Goal: Task Accomplishment & Management: Use online tool/utility

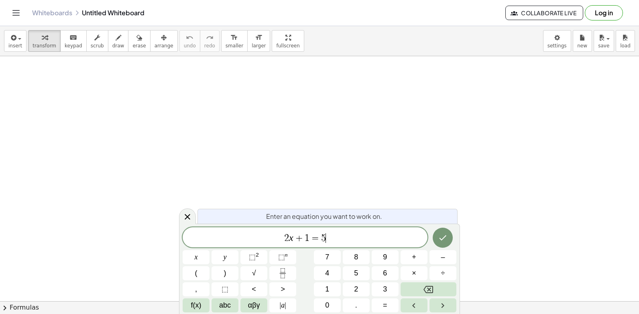
click at [367, 239] on span "2 x + 1 = 5 ​" at bounding box center [304, 237] width 245 height 11
click at [425, 289] on icon "Backspace" at bounding box center [428, 289] width 10 height 10
click at [425, 286] on icon "Backspace" at bounding box center [428, 289] width 10 height 10
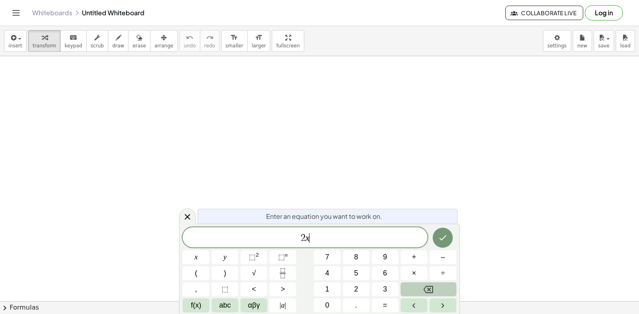
click at [425, 286] on icon "Backspace" at bounding box center [428, 289] width 10 height 10
click at [228, 255] on button "y" at bounding box center [224, 257] width 27 height 14
click at [412, 255] on span "+" at bounding box center [414, 256] width 4 height 11
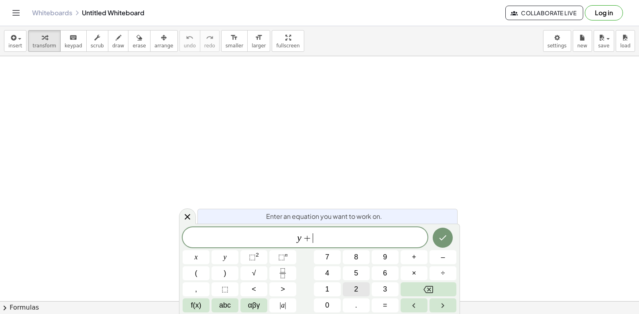
click at [355, 286] on span "2" at bounding box center [356, 289] width 4 height 11
click at [201, 254] on button "x" at bounding box center [195, 257] width 27 height 14
click at [380, 299] on button "=" at bounding box center [384, 305] width 27 height 14
click at [330, 286] on button "1" at bounding box center [327, 289] width 27 height 14
click at [330, 306] on button "0" at bounding box center [327, 305] width 27 height 14
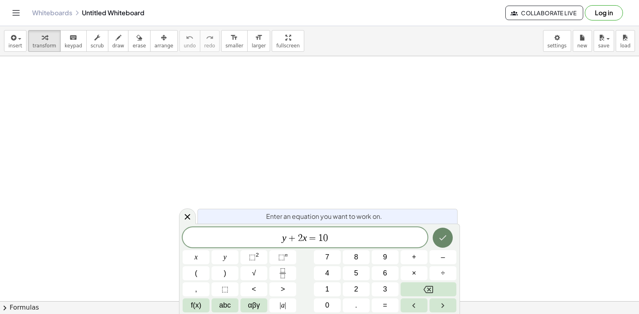
click at [443, 237] on icon "Done" at bounding box center [443, 238] width 10 height 10
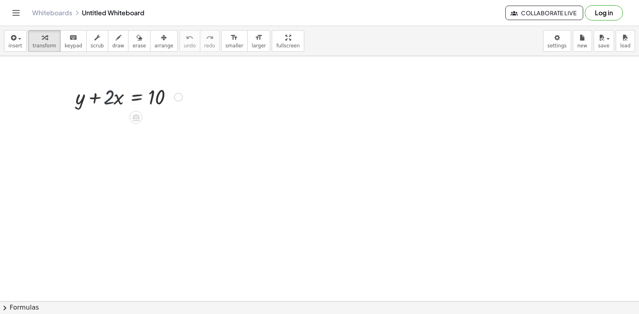
click at [107, 97] on div at bounding box center [128, 96] width 115 height 27
click at [176, 96] on div at bounding box center [178, 97] width 9 height 9
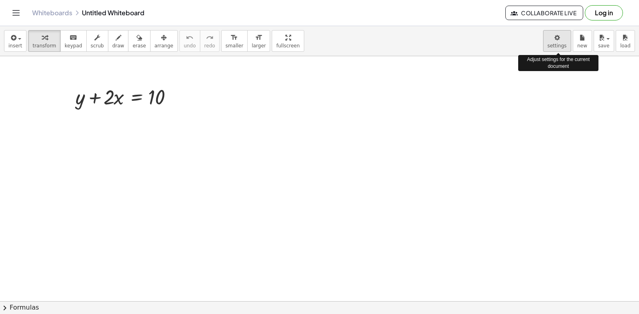
click at [557, 45] on body "Graspable Math Activities Get Started Activity Bank Assigned Work Classes White…" at bounding box center [319, 157] width 639 height 314
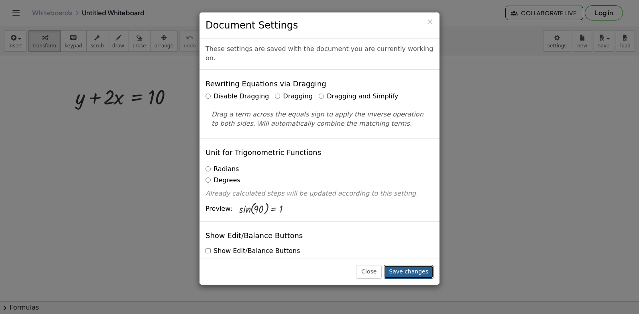
click at [417, 265] on button "Save changes" at bounding box center [408, 272] width 50 height 14
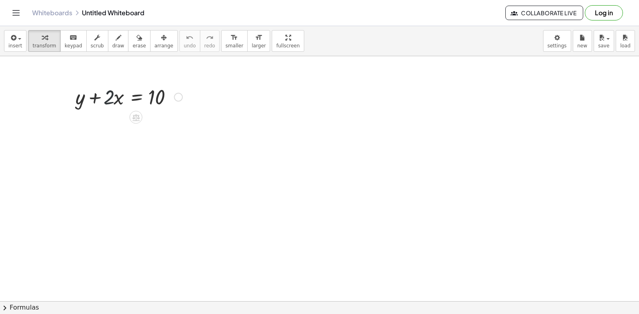
drag, startPoint x: 106, startPoint y: 100, endPoint x: 125, endPoint y: 96, distance: 19.4
click at [107, 101] on div at bounding box center [128, 96] width 115 height 27
drag, startPoint x: 93, startPoint y: 93, endPoint x: 171, endPoint y: 86, distance: 78.5
click at [171, 86] on div at bounding box center [128, 96] width 115 height 27
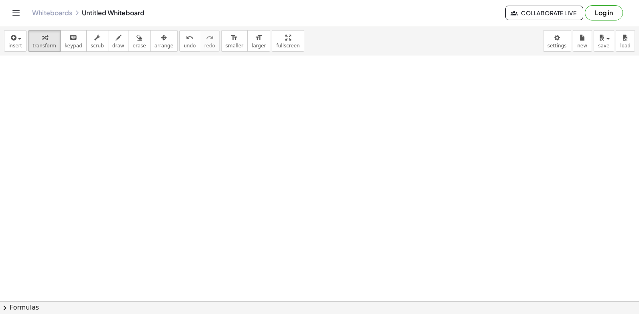
click at [217, 231] on div at bounding box center [319, 206] width 639 height 541
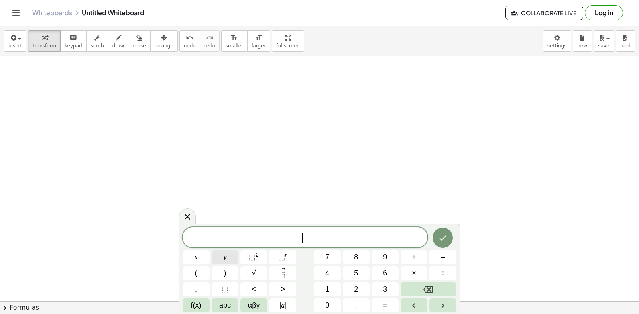
click at [223, 258] on button "y" at bounding box center [224, 257] width 27 height 14
click at [438, 256] on button "–" at bounding box center [442, 257] width 27 height 14
click at [355, 267] on button "5" at bounding box center [356, 273] width 27 height 14
click at [192, 254] on button "x" at bounding box center [195, 257] width 27 height 14
click at [381, 302] on button "=" at bounding box center [384, 305] width 27 height 14
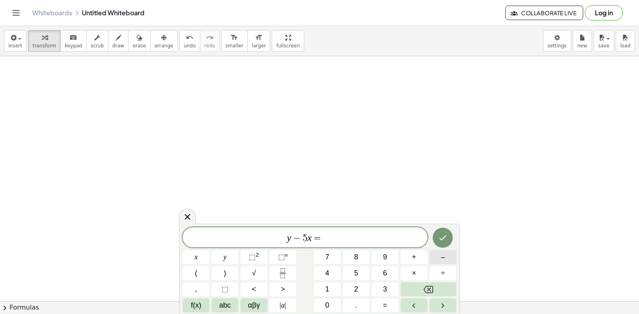
click at [435, 258] on button "–" at bounding box center [442, 257] width 27 height 14
click at [356, 287] on span "2" at bounding box center [356, 289] width 4 height 11
click at [443, 238] on icon "Done" at bounding box center [442, 237] width 7 height 5
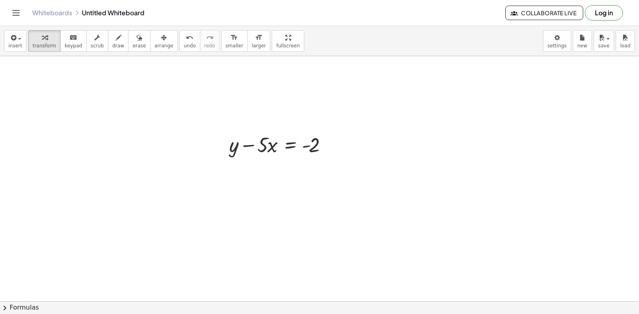
scroll to position [241, 0]
drag, startPoint x: 264, startPoint y: 123, endPoint x: 270, endPoint y: 124, distance: 7.0
click at [270, 124] on div at bounding box center [280, 126] width 111 height 27
drag, startPoint x: 249, startPoint y: 125, endPoint x: 329, endPoint y: 124, distance: 79.4
click at [329, 125] on div at bounding box center [280, 126] width 111 height 27
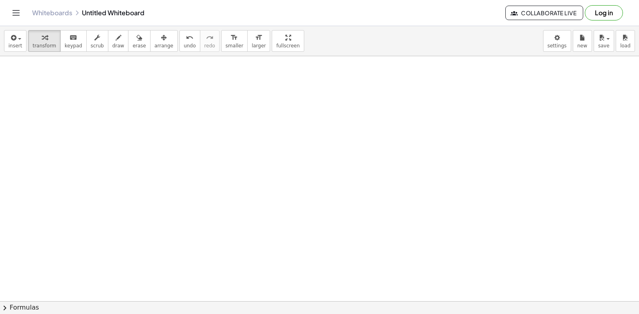
scroll to position [457, 0]
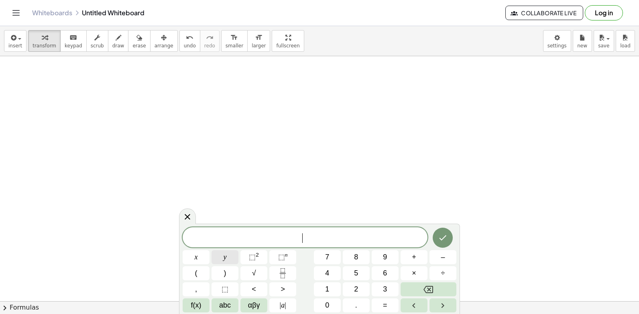
click at [226, 255] on button "y" at bounding box center [224, 257] width 27 height 14
click at [409, 256] on button "+" at bounding box center [413, 257] width 27 height 14
click at [350, 283] on div "y + ​ x y ⬚ 2 ⬚ n 7 8 9 + – ( ) √ 4 5 6 × ÷ , ⬚ < > 1 2 3 f(x) abc αβγ | a | 0 …" at bounding box center [319, 269] width 274 height 85
click at [201, 253] on button "x" at bounding box center [195, 257] width 27 height 14
click at [377, 291] on div "y + x ​ x y ⬚ 2 ⬚ n 7 8 9 + – ( ) √ 4 5 6 × ÷ , ⬚ < > 1 2 3 f(x) abc αβγ | a | …" at bounding box center [319, 269] width 274 height 85
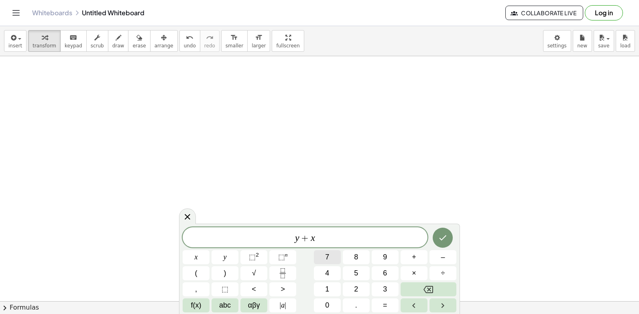
click at [344, 251] on div "y + x ​ x y ⬚ 2 ⬚ n 7 8 9 + – ( ) √ 4 5 6 × ÷ , ⬚ < > 1 2 3 f(x) abc αβγ | a | …" at bounding box center [319, 269] width 274 height 85
click at [424, 288] on icon "Backspace" at bounding box center [428, 289] width 10 height 10
click at [419, 289] on button "Backspace" at bounding box center [428, 289] width 56 height 14
click at [414, 260] on span "+" at bounding box center [414, 256] width 4 height 11
click at [298, 306] on div "y + ​ x y ⬚ 2 ⬚ n 7 8 9 + – ( ) √ 4 5 6 × ÷ , ⬚ < > 1 2 3 f(x) abc αβγ | a | 0 …" at bounding box center [319, 269] width 274 height 85
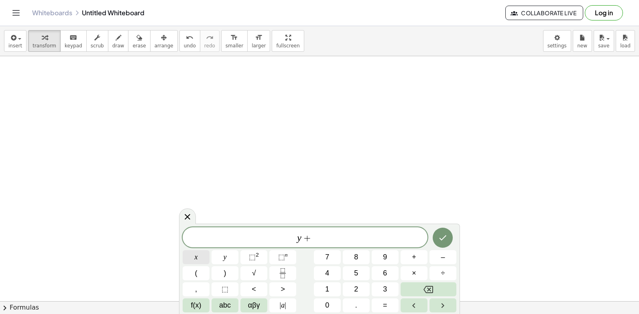
click at [191, 254] on button "x" at bounding box center [195, 257] width 27 height 14
click at [434, 289] on button "Backspace" at bounding box center [428, 289] width 56 height 14
click at [439, 288] on button "Backspace" at bounding box center [428, 289] width 56 height 14
click at [371, 284] on div "​ x y ⬚ 2 ⬚ n 7 8 9 + – ( ) √ 4 5 6 × ÷ , ⬚ < > 1 2 3 f(x) abc αβγ | a | 0 . =" at bounding box center [319, 269] width 274 height 85
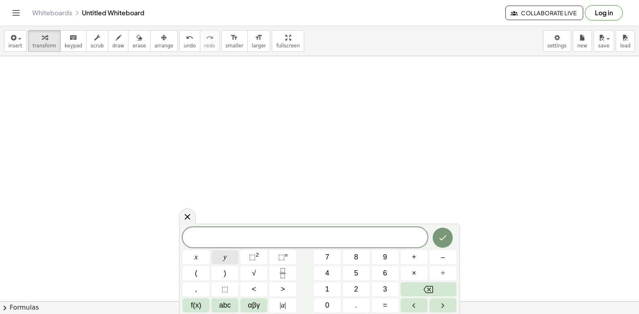
click at [226, 255] on span "y" at bounding box center [224, 256] width 3 height 11
click at [401, 288] on button "Backspace" at bounding box center [428, 289] width 56 height 14
click at [377, 288] on button "3" at bounding box center [384, 289] width 27 height 14
click at [221, 254] on button "y" at bounding box center [224, 257] width 27 height 14
click at [400, 257] on button "+" at bounding box center [413, 257] width 27 height 14
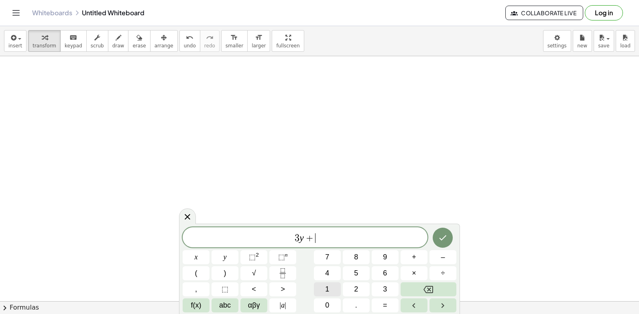
click at [336, 290] on button "1" at bounding box center [327, 289] width 27 height 14
click at [353, 283] on button "2" at bounding box center [356, 289] width 27 height 14
click at [197, 257] on span "x" at bounding box center [196, 256] width 3 height 11
click at [378, 301] on button "=" at bounding box center [384, 305] width 27 height 14
click at [330, 282] on button "1" at bounding box center [327, 289] width 27 height 14
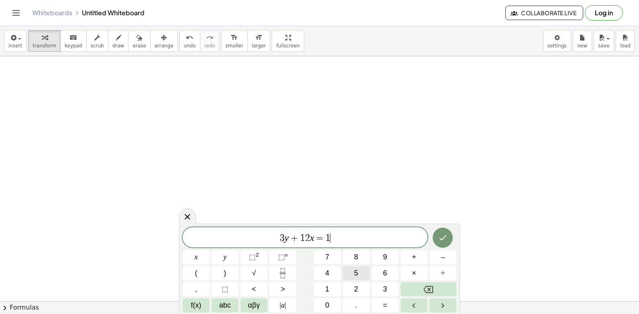
click at [355, 268] on span "5" at bounding box center [356, 273] width 4 height 11
click at [437, 236] on button "Done" at bounding box center [442, 237] width 20 height 20
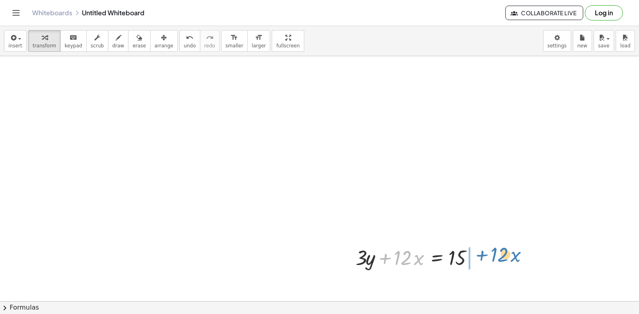
drag, startPoint x: 391, startPoint y: 261, endPoint x: 482, endPoint y: 256, distance: 92.0
click at [488, 257] on div "+ · 12 · x + · 3 · y + · 12 · x = 15" at bounding box center [415, 256] width 145 height 31
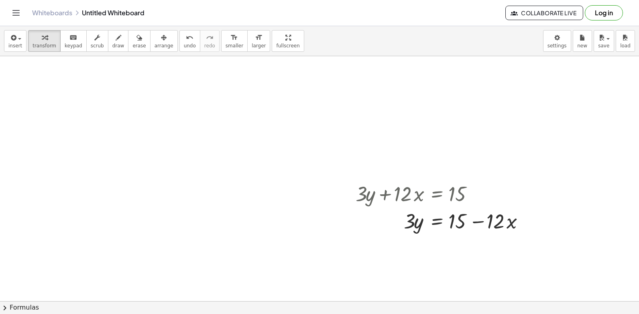
scroll to position [570, 0]
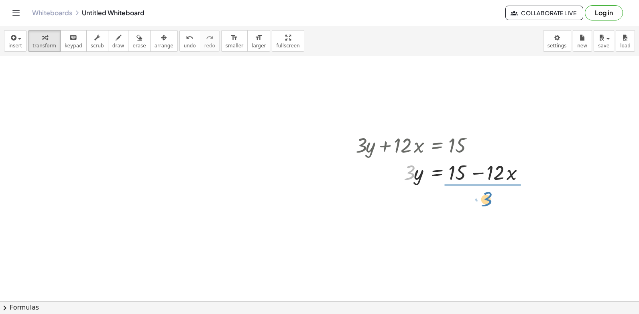
drag, startPoint x: 408, startPoint y: 174, endPoint x: 485, endPoint y: 200, distance: 81.4
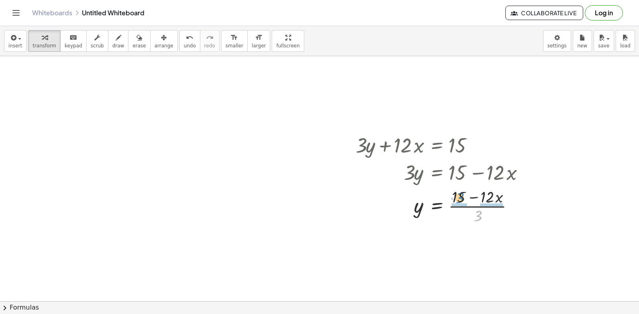
drag, startPoint x: 477, startPoint y: 219, endPoint x: 459, endPoint y: 201, distance: 25.5
click at [459, 201] on div at bounding box center [442, 205] width 183 height 40
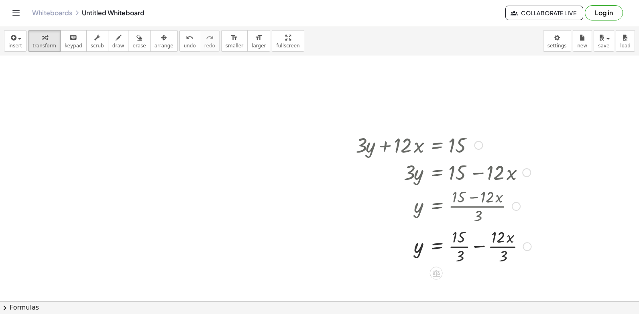
click at [461, 245] on div at bounding box center [443, 245] width 184 height 40
click at [490, 246] on div at bounding box center [442, 245] width 183 height 40
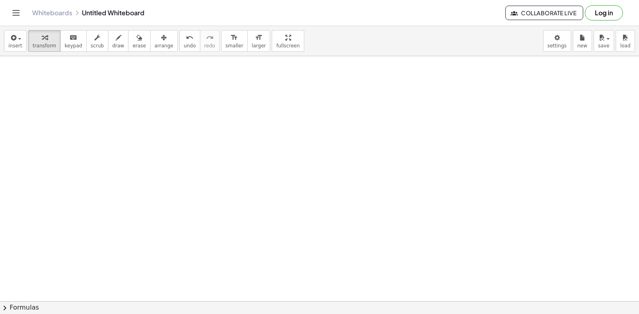
scroll to position [814, 0]
drag, startPoint x: 422, startPoint y: 274, endPoint x: 418, endPoint y: 272, distance: 4.7
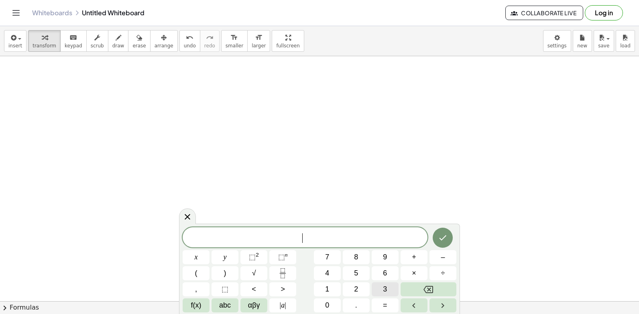
click at [381, 290] on button "3" at bounding box center [384, 289] width 27 height 14
click at [219, 255] on button "y" at bounding box center [224, 257] width 27 height 14
click at [410, 253] on button "+" at bounding box center [413, 257] width 27 height 14
click at [334, 292] on button "1" at bounding box center [327, 289] width 27 height 14
click at [356, 288] on span "2" at bounding box center [356, 289] width 4 height 11
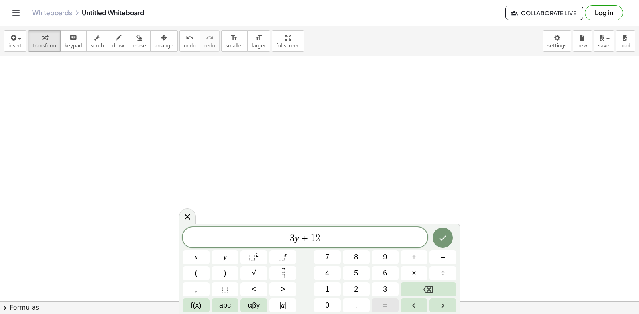
click at [385, 306] on span "=" at bounding box center [385, 305] width 4 height 11
click at [331, 293] on button "1" at bounding box center [327, 289] width 27 height 14
click at [329, 301] on button "0" at bounding box center [327, 305] width 27 height 14
click at [446, 233] on icon "Done" at bounding box center [443, 238] width 10 height 10
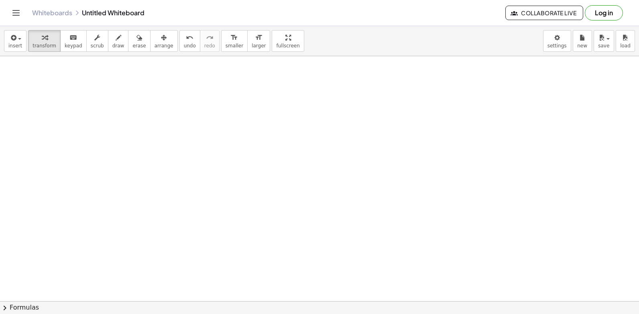
scroll to position [1179, 0]
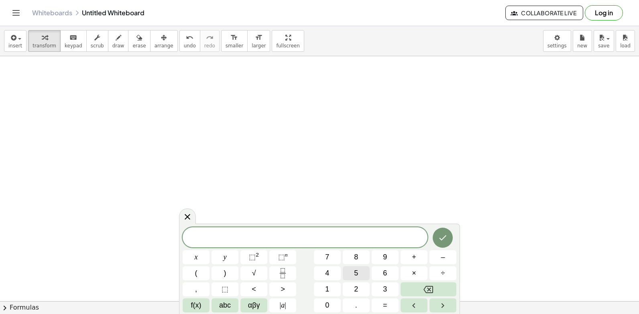
click at [347, 252] on div "​ x y ⬚ 2 ⬚ n 7 8 9 + – ( ) √ 4 5 6 × ÷ , ⬚ < > 1 2 3 f(x) abc αβγ | a | 0 . =" at bounding box center [319, 269] width 274 height 85
click at [232, 259] on button "y" at bounding box center [224, 257] width 27 height 14
click at [433, 253] on button "–" at bounding box center [442, 257] width 27 height 14
click at [436, 287] on button "Backspace" at bounding box center [428, 289] width 56 height 14
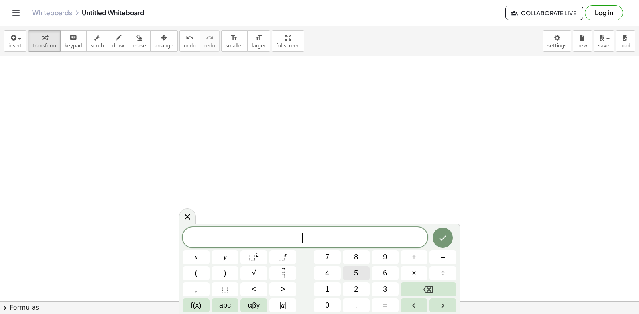
click at [343, 267] on button "5" at bounding box center [356, 273] width 27 height 14
click at [225, 258] on span "y" at bounding box center [224, 256] width 3 height 11
click at [438, 254] on button "–" at bounding box center [442, 257] width 27 height 14
click at [345, 273] on button "5" at bounding box center [356, 273] width 27 height 14
click at [208, 257] on button "x" at bounding box center [195, 257] width 27 height 14
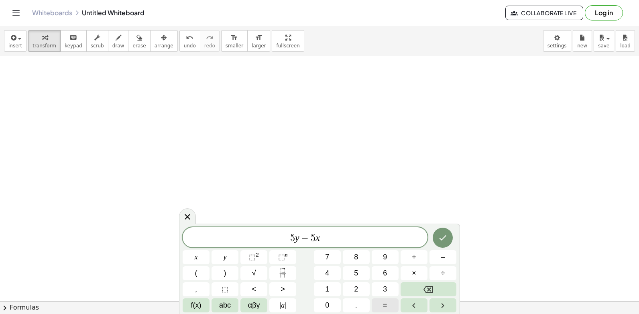
click at [422, 270] on div "5 y − 5 x ​ x y ⬚ 2 ⬚ n 7 8 9 + – ( ) √ 4 5 6 × ÷ , ⬚ < > 1 2 3 f(x) abc αβγ | …" at bounding box center [319, 269] width 274 height 85
click at [441, 252] on button "–" at bounding box center [442, 257] width 27 height 14
click at [357, 286] on span "2" at bounding box center [356, 289] width 4 height 11
click at [416, 289] on button "Backspace" at bounding box center [428, 289] width 56 height 14
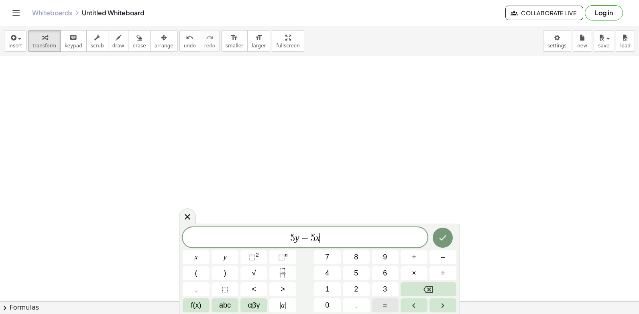
click at [395, 287] on div "5 y − 5 x ​ x y ⬚ 2 ⬚ n 7 8 9 + – ( ) √ 4 5 6 × ÷ , ⬚ < > 1 2 3 f(x) abc αβγ | …" at bounding box center [319, 269] width 274 height 85
click at [389, 306] on button "=" at bounding box center [384, 305] width 27 height 14
click at [410, 264] on div "5 y − 5 x = ​ x y ⬚ 2 ⬚ n 7 8 9 + – ( ) √ 4 5 6 × ÷ , ⬚ < > 1 2 3 f(x) abc αβγ …" at bounding box center [319, 269] width 274 height 85
click at [353, 286] on button "2" at bounding box center [356, 289] width 27 height 14
click at [460, 272] on body "Graspable Math Activities Get Started Activity Bank Assigned Work Classes White…" at bounding box center [319, 157] width 639 height 314
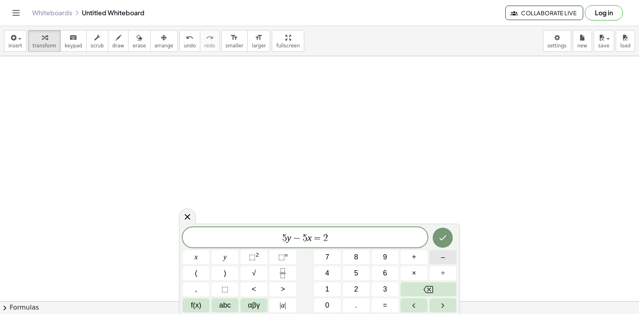
click at [446, 253] on button "–" at bounding box center [442, 257] width 27 height 14
click at [424, 285] on icon "Backspace" at bounding box center [428, 289] width 10 height 10
click at [439, 257] on button "–" at bounding box center [442, 257] width 27 height 14
click at [346, 286] on button "2" at bounding box center [356, 289] width 27 height 14
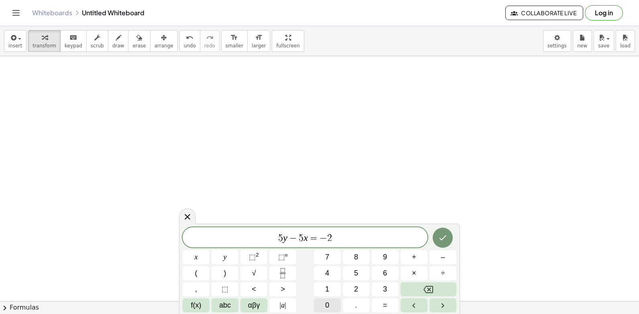
click at [335, 301] on button "0" at bounding box center [327, 305] width 27 height 14
click at [440, 231] on button "Done" at bounding box center [442, 237] width 20 height 20
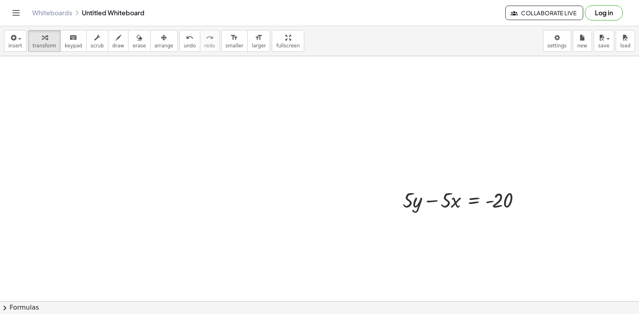
scroll to position [1304, 0]
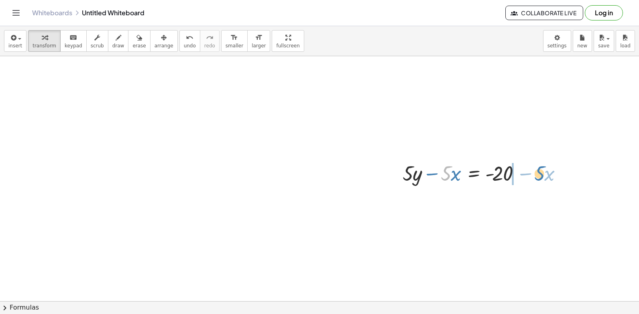
drag, startPoint x: 442, startPoint y: 174, endPoint x: 535, endPoint y: 174, distance: 93.5
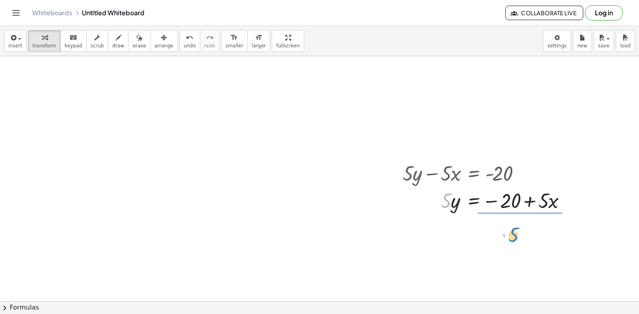
drag, startPoint x: 443, startPoint y: 199, endPoint x: 518, endPoint y: 223, distance: 78.8
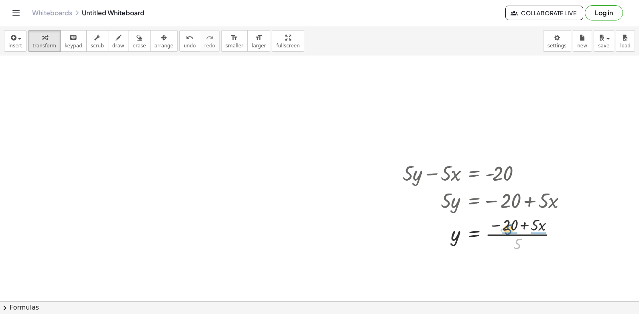
drag, startPoint x: 518, startPoint y: 242, endPoint x: 509, endPoint y: 227, distance: 16.9
click at [509, 227] on div at bounding box center [487, 233] width 178 height 40
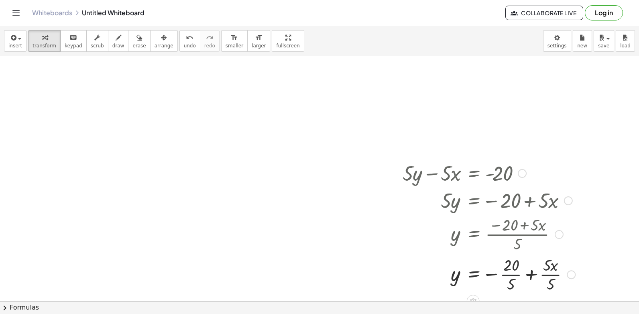
click at [514, 276] on div at bounding box center [488, 273] width 180 height 40
click at [543, 276] on div at bounding box center [487, 273] width 178 height 40
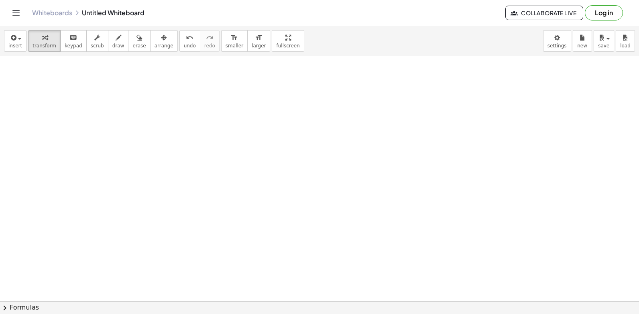
scroll to position [1628, 0]
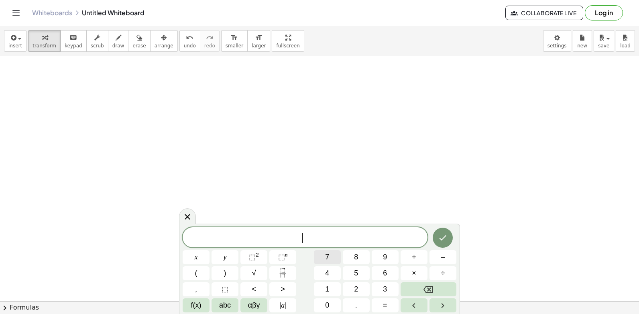
click at [320, 262] on button "7" at bounding box center [327, 257] width 27 height 14
click at [223, 260] on button "y" at bounding box center [224, 257] width 27 height 14
click at [443, 253] on span "–" at bounding box center [442, 256] width 4 height 11
click at [354, 286] on span "2" at bounding box center [356, 289] width 4 height 11
click at [304, 280] on div "7 y − 2 ​ x y ⬚ 2 ⬚ n 7 8 9 + – ( ) √ 4 5 6 × ÷ , ⬚ < > 1 2 3 f(x) abc αβγ | a …" at bounding box center [319, 269] width 274 height 85
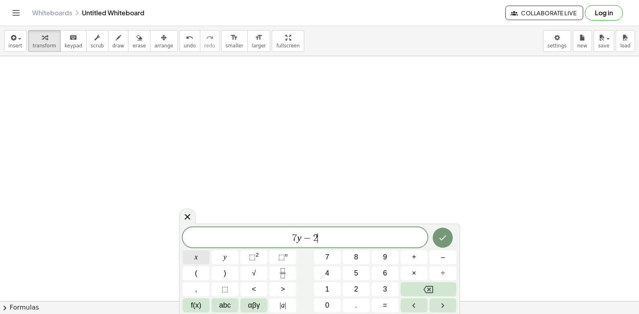
click at [196, 258] on span "x" at bounding box center [196, 256] width 3 height 11
click at [376, 293] on div "7 y − 2 x ​ x y ⬚ 2 ⬚ n 7 8 9 + – ( ) √ 4 5 6 × ÷ , ⬚ < > 1 2 3 f(x) abc αβγ | …" at bounding box center [319, 269] width 274 height 85
click at [426, 288] on icon "Backspace" at bounding box center [428, 289] width 10 height 10
click at [324, 285] on button "1" at bounding box center [327, 289] width 27 height 14
click at [197, 255] on span "x" at bounding box center [196, 256] width 3 height 11
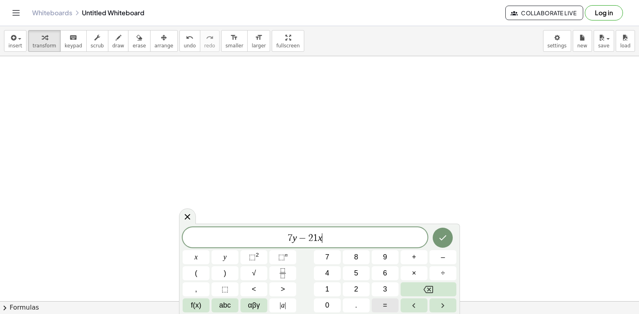
click at [382, 306] on button "=" at bounding box center [384, 305] width 27 height 14
click at [328, 262] on span "7" at bounding box center [327, 256] width 4 height 11
click at [439, 238] on icon "Done" at bounding box center [443, 238] width 10 height 10
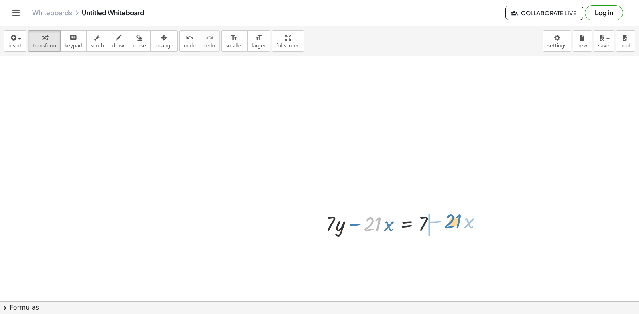
drag, startPoint x: 372, startPoint y: 229, endPoint x: 453, endPoint y: 227, distance: 81.1
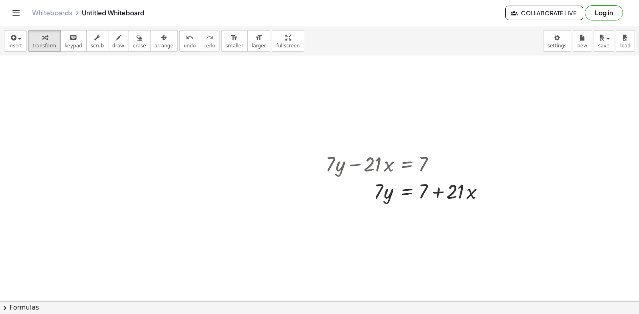
scroll to position [1709, 0]
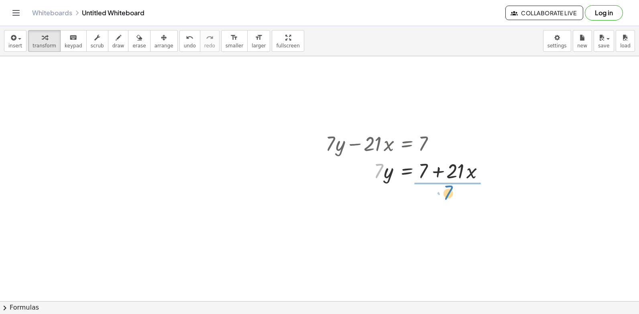
drag, startPoint x: 378, startPoint y: 171, endPoint x: 438, endPoint y: 199, distance: 66.2
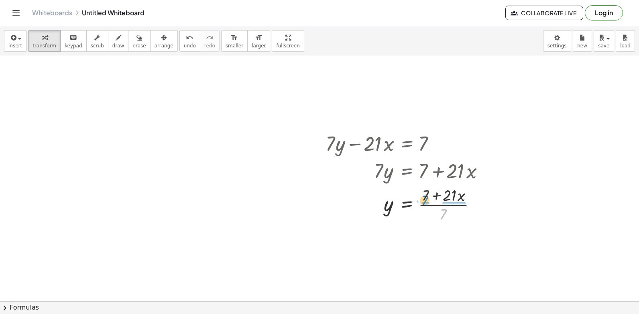
drag, startPoint x: 445, startPoint y: 216, endPoint x: 426, endPoint y: 203, distance: 23.3
drag, startPoint x: 424, startPoint y: 243, endPoint x: 449, endPoint y: 258, distance: 28.8
click at [426, 246] on div at bounding box center [409, 244] width 176 height 40
click at [461, 245] on div at bounding box center [407, 244] width 173 height 40
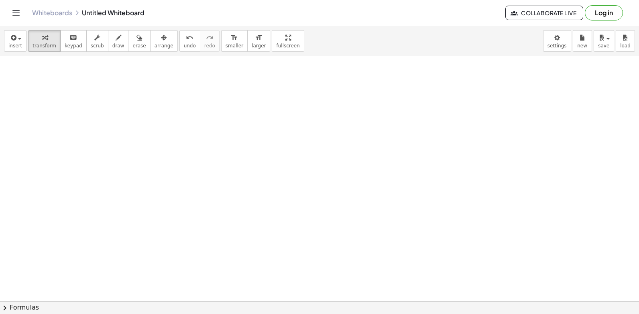
scroll to position [1913, 0]
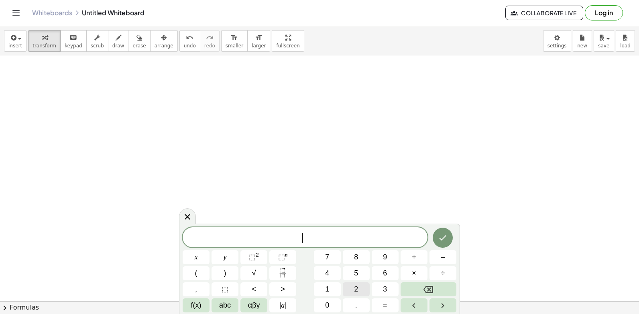
click at [357, 286] on span "2" at bounding box center [356, 289] width 4 height 11
click at [221, 253] on button "y" at bounding box center [224, 257] width 27 height 14
click at [411, 257] on button "+" at bounding box center [413, 257] width 27 height 14
click at [189, 256] on button "x" at bounding box center [195, 257] width 27 height 14
click at [388, 303] on button "=" at bounding box center [384, 305] width 27 height 14
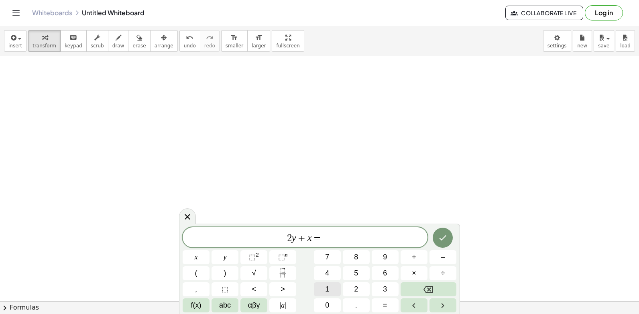
click at [324, 286] on button "1" at bounding box center [327, 289] width 27 height 14
click at [330, 300] on button "0" at bounding box center [327, 305] width 27 height 14
click at [443, 236] on icon "Done" at bounding box center [443, 238] width 10 height 10
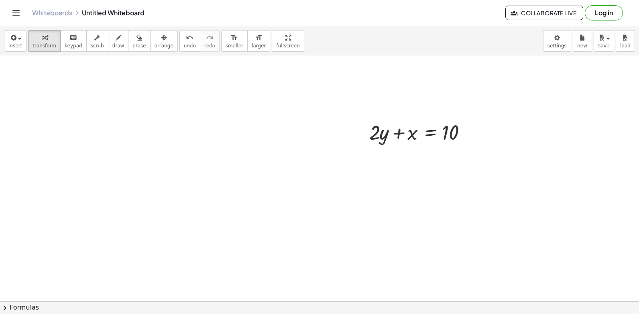
scroll to position [2037, 0]
click at [399, 124] on div at bounding box center [422, 118] width 115 height 27
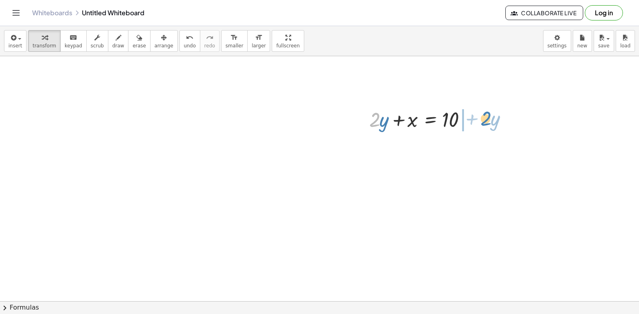
drag, startPoint x: 378, startPoint y: 127, endPoint x: 485, endPoint y: 124, distance: 106.7
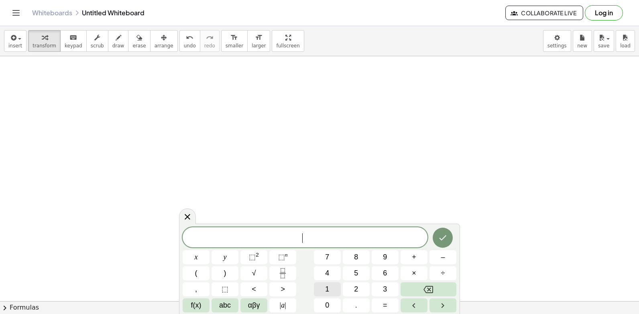
click at [330, 292] on button "1" at bounding box center [327, 289] width 27 height 14
click at [330, 304] on button "0" at bounding box center [327, 305] width 27 height 14
click at [227, 257] on button "y" at bounding box center [224, 257] width 27 height 14
click at [408, 254] on button "+" at bounding box center [413, 257] width 27 height 14
click at [340, 285] on div "1 0 y + ​ x y ⬚ 2 ⬚ n 7 8 9 + – ( ) √ 4 5 6 × ÷ , ⬚ < > 1 2 3 f(x) abc αβγ | a …" at bounding box center [319, 269] width 274 height 85
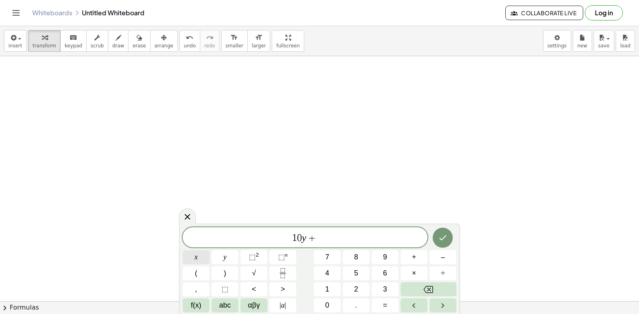
click at [198, 253] on button "x" at bounding box center [195, 257] width 27 height 14
click at [406, 286] on button "Backspace" at bounding box center [428, 289] width 56 height 14
click at [317, 273] on div "1 0 y + ​ x y ⬚ 2 ⬚ n 7 8 9 + – ( ) √ 4 5 6 × ÷ , ⬚ < > 1 2 3 f(x) abc αβγ | a …" at bounding box center [319, 269] width 274 height 85
click at [352, 285] on button "2" at bounding box center [356, 289] width 27 height 14
click at [199, 254] on button "x" at bounding box center [195, 257] width 27 height 14
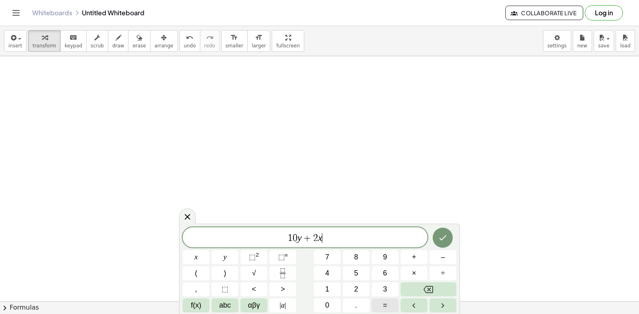
click at [384, 305] on span "=" at bounding box center [385, 305] width 4 height 11
click at [326, 289] on span "1" at bounding box center [327, 289] width 4 height 11
click at [327, 306] on span "0" at bounding box center [327, 305] width 4 height 11
click at [439, 235] on icon "Done" at bounding box center [443, 238] width 10 height 10
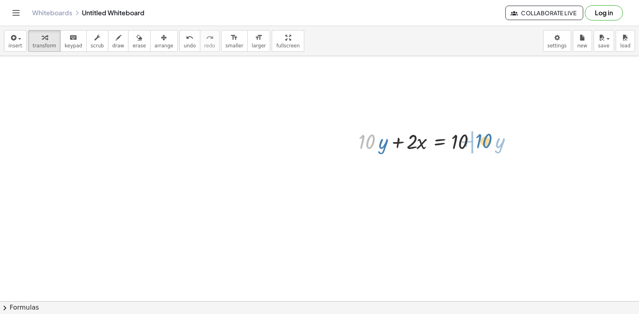
drag, startPoint x: 371, startPoint y: 145, endPoint x: 489, endPoint y: 144, distance: 117.5
click at [489, 144] on div at bounding box center [421, 140] width 135 height 27
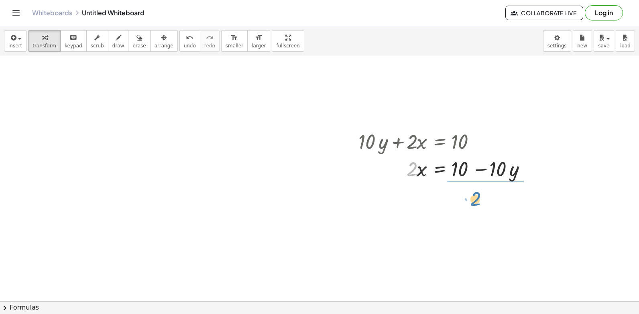
drag, startPoint x: 413, startPoint y: 173, endPoint x: 477, endPoint y: 203, distance: 70.7
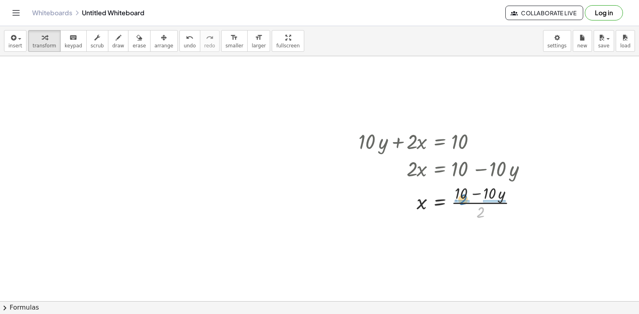
drag, startPoint x: 481, startPoint y: 213, endPoint x: 462, endPoint y: 197, distance: 24.4
click at [462, 197] on div at bounding box center [445, 202] width 183 height 40
drag, startPoint x: 462, startPoint y: 241, endPoint x: 497, endPoint y: 251, distance: 36.8
click at [470, 243] on div at bounding box center [446, 242] width 184 height 40
click at [503, 243] on div at bounding box center [446, 242] width 184 height 40
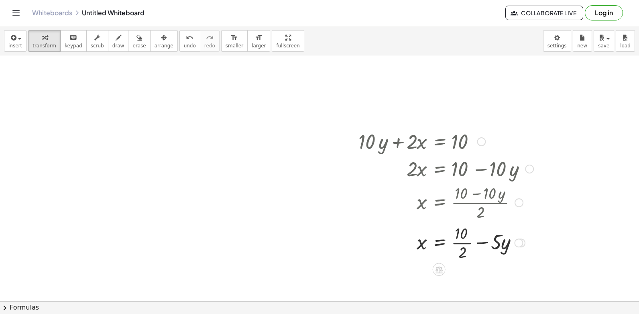
click at [465, 242] on div at bounding box center [445, 242] width 183 height 40
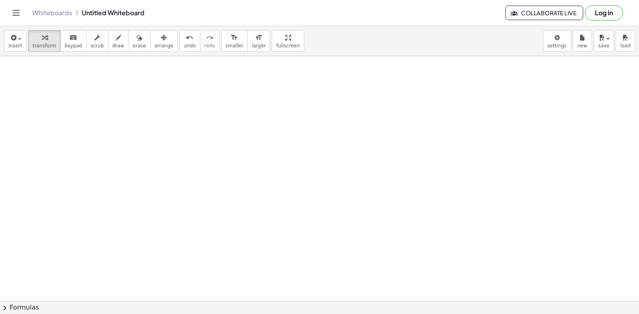
scroll to position [2443, 0]
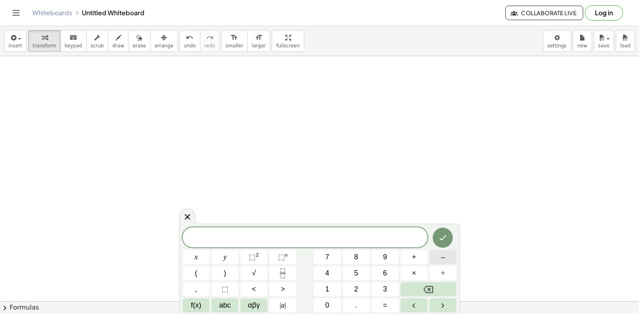
click at [434, 254] on button "–" at bounding box center [442, 257] width 27 height 14
click at [355, 270] on span "5" at bounding box center [356, 273] width 4 height 11
click at [230, 254] on button "y" at bounding box center [224, 257] width 27 height 14
click at [414, 255] on span "+" at bounding box center [414, 256] width 4 height 11
click at [193, 254] on button "x" at bounding box center [195, 257] width 27 height 14
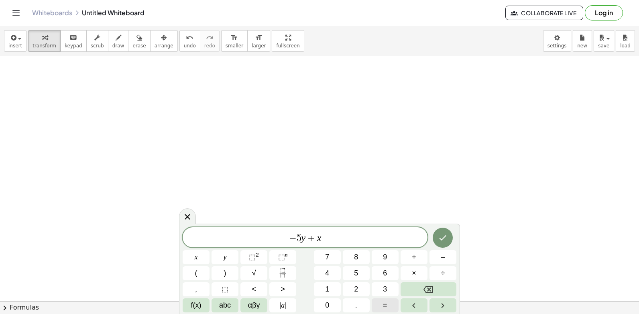
click at [384, 304] on span "=" at bounding box center [385, 305] width 4 height 11
click at [358, 286] on button "2" at bounding box center [356, 289] width 27 height 14
click at [432, 287] on icon "Backspace" at bounding box center [428, 289] width 10 height 10
click at [431, 287] on icon "Backspace" at bounding box center [428, 289] width 10 height 10
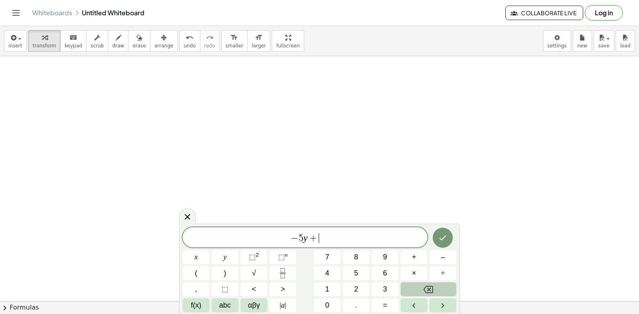
click at [431, 286] on icon "Backspace" at bounding box center [428, 289] width 10 height 10
click at [431, 286] on icon "Backspace" at bounding box center [428, 289] width 10 height 7
click at [424, 282] on button "Backspace" at bounding box center [428, 289] width 56 height 14
click at [365, 251] on div "​ x y ⬚ 2 ⬚ n 7 8 9 + – ( ) √ 4 5 6 × ÷ , ⬚ < > 1 2 3 f(x) abc αβγ | a | 0 . =" at bounding box center [319, 269] width 274 height 85
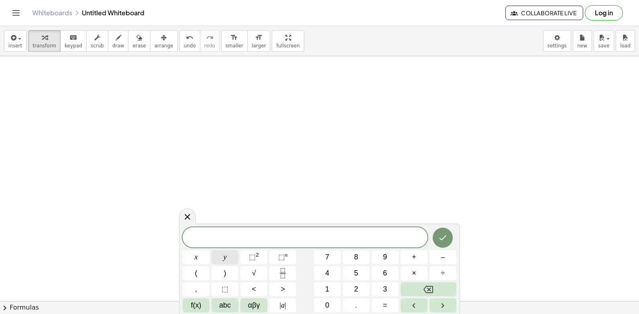
click at [229, 257] on button "y" at bounding box center [224, 257] width 27 height 14
click at [428, 278] on div "y ​ x y ⬚ 2 ⬚ n 7 8 9 + – ( ) √ 4 5 6 × ÷ , ⬚ < > 1 2 3 f(x) abc αβγ | a | 0 . =" at bounding box center [319, 269] width 274 height 85
click at [412, 292] on button "Backspace" at bounding box center [428, 289] width 56 height 14
click at [370, 257] on div "​ x y ⬚ 2 ⬚ n 7 8 9 + – ( ) √ 4 5 6 × ÷ , ⬚ < > 1 2 3 f(x) abc αβγ | a | 0 . =" at bounding box center [319, 269] width 274 height 85
click at [377, 255] on button "9" at bounding box center [384, 257] width 27 height 14
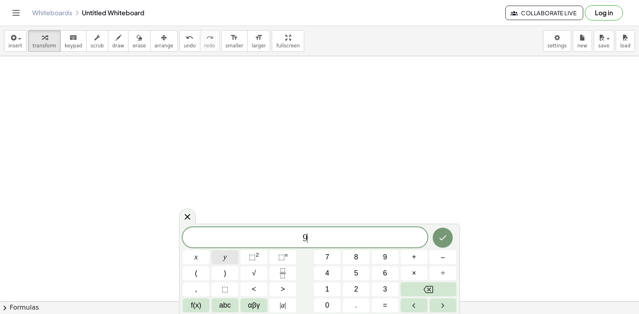
click at [231, 259] on button "y" at bounding box center [224, 257] width 27 height 14
click at [388, 252] on div "9 y ​ x y ⬚ 2 ⬚ n 7 8 9 + – ( ) √ 4 5 6 × ÷ , ⬚ < > 1 2 3 f(x) abc αβγ | a | 0 …" at bounding box center [319, 269] width 274 height 85
click at [359, 277] on div "9 y ​ x y ⬚ 2 ⬚ n 7 8 9 + – ( ) √ 4 5 6 × ÷ , ⬚ < > 1 2 3 f(x) abc αβγ | a | 0 …" at bounding box center [319, 269] width 274 height 85
drag, startPoint x: 408, startPoint y: 249, endPoint x: 407, endPoint y: 274, distance: 24.5
click at [407, 252] on div "9 y x y ⬚ 2 ⬚ n 7 8 9 + – ( ) √ 4 5 6 × ÷ , ⬚ < > 1 2 3 f(x) abc αβγ | a | 0 . =" at bounding box center [319, 269] width 274 height 85
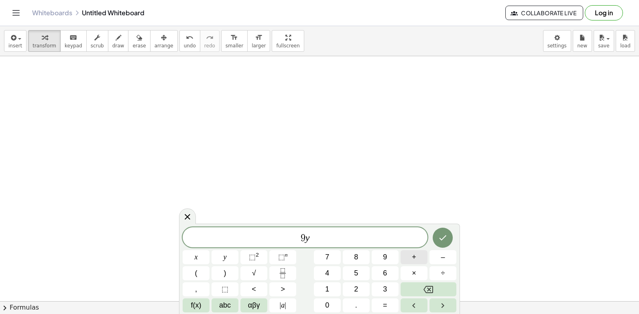
click at [415, 255] on span "+" at bounding box center [414, 256] width 4 height 11
click at [372, 284] on button "3" at bounding box center [384, 289] width 27 height 14
click at [195, 253] on span "x" at bounding box center [196, 256] width 3 height 11
click at [369, 300] on div "9 y + 3 x ​ x y ⬚ 2 ⬚ n 7 8 9 + – ( ) √ 4 5 6 × ÷ , ⬚ < > 1 2 3 f(x) abc αβγ | …" at bounding box center [319, 269] width 274 height 85
click at [377, 304] on button "=" at bounding box center [384, 305] width 27 height 14
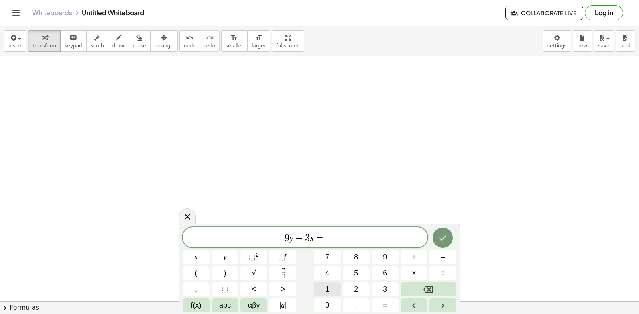
click at [334, 281] on div "9 y + 3 x = ​ x y ⬚ 2 ⬚ n 7 8 9 + – ( ) √ 4 5 6 × ÷ , ⬚ < > 1 2 3 f(x) abc αβγ …" at bounding box center [319, 269] width 274 height 85
click at [361, 268] on button "5" at bounding box center [356, 273] width 27 height 14
click at [414, 284] on button "Backspace" at bounding box center [428, 289] width 56 height 14
click at [325, 290] on button "1" at bounding box center [327, 289] width 27 height 14
click at [359, 276] on button "5" at bounding box center [356, 273] width 27 height 14
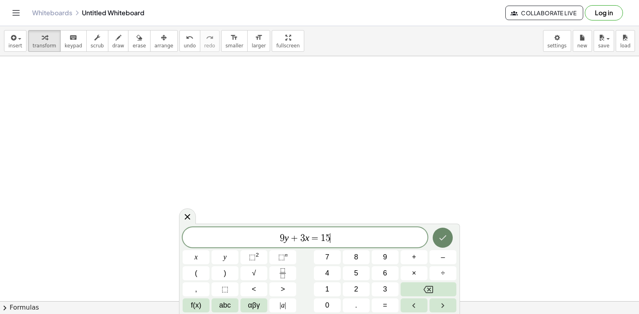
click at [436, 236] on button "Done" at bounding box center [442, 237] width 20 height 20
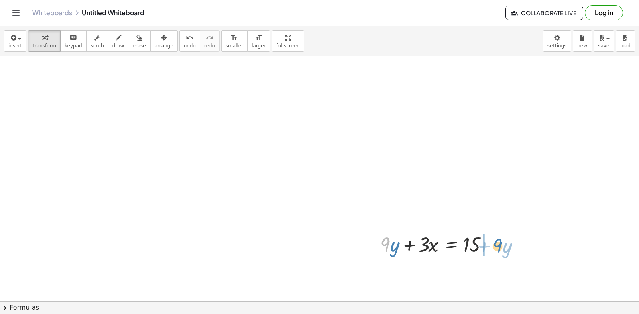
drag, startPoint x: 385, startPoint y: 254, endPoint x: 498, endPoint y: 255, distance: 112.7
click at [498, 255] on div at bounding box center [438, 243] width 125 height 27
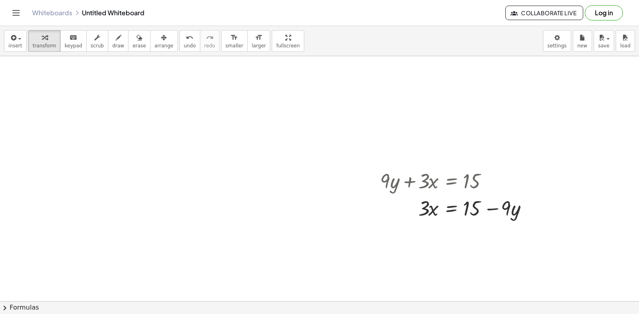
scroll to position [2527, 0]
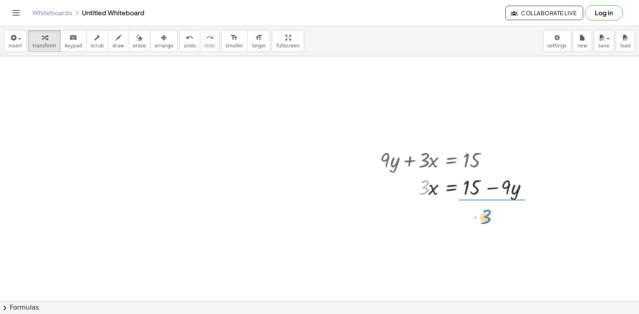
drag, startPoint x: 419, startPoint y: 192, endPoint x: 480, endPoint y: 222, distance: 68.5
drag, startPoint x: 486, startPoint y: 233, endPoint x: 476, endPoint y: 220, distance: 16.0
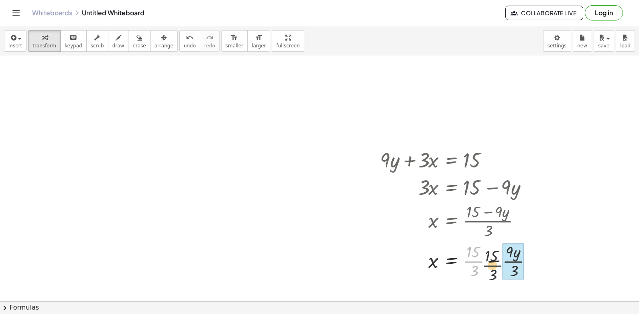
drag, startPoint x: 475, startPoint y: 261, endPoint x: 509, endPoint y: 261, distance: 33.7
click at [501, 261] on div at bounding box center [459, 260] width 166 height 40
drag, startPoint x: 488, startPoint y: 272, endPoint x: 472, endPoint y: 259, distance: 20.2
click at [472, 260] on div at bounding box center [459, 260] width 166 height 40
click at [493, 260] on div at bounding box center [457, 260] width 163 height 40
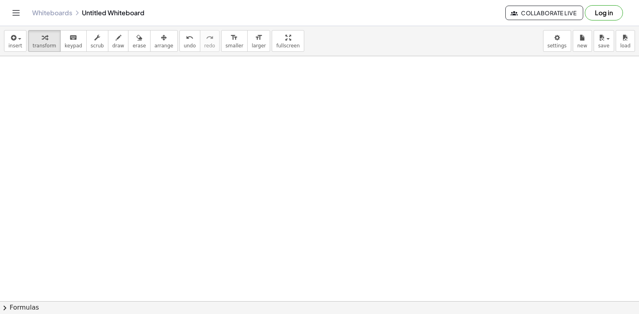
scroll to position [2812, 0]
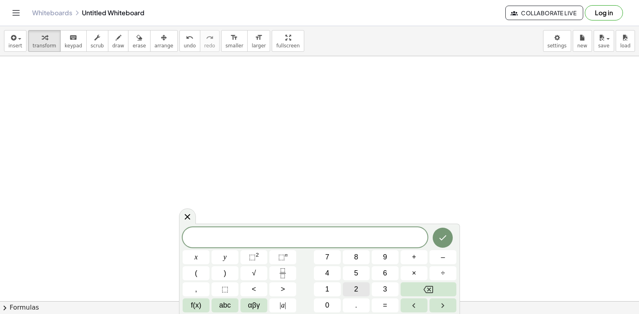
click at [354, 284] on button "2" at bounding box center [356, 289] width 27 height 14
click at [269, 261] on div "2 ​ x y ⬚ 2 ⬚ n 7 8 9 + – ( ) √ 4 5 6 × ÷ , ⬚ < > 1 2 3 f(x) abc αβγ | a | 0 . =" at bounding box center [319, 269] width 274 height 85
click at [234, 261] on button "y" at bounding box center [224, 257] width 27 height 14
click at [409, 259] on button "+" at bounding box center [413, 257] width 27 height 14
click at [201, 254] on button "x" at bounding box center [195, 257] width 27 height 14
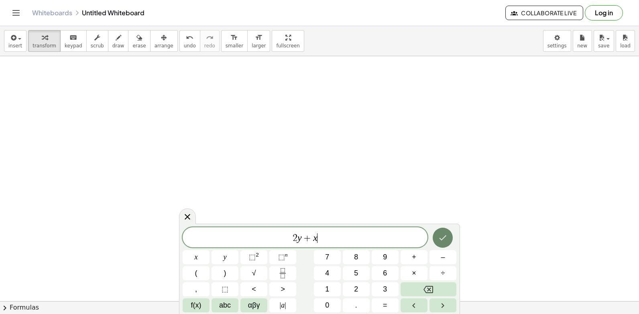
click at [444, 239] on icon "Done" at bounding box center [443, 238] width 10 height 10
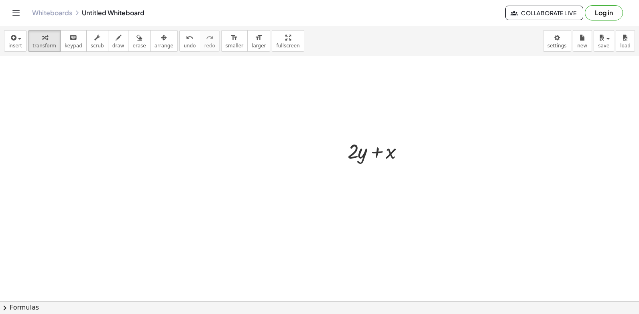
scroll to position [2976, 0]
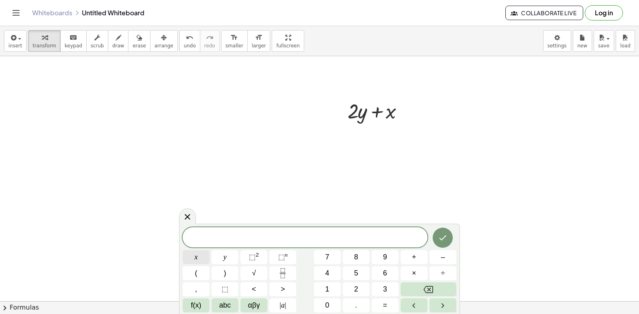
click at [193, 257] on button "x" at bounding box center [195, 257] width 27 height 14
click at [377, 307] on button "=" at bounding box center [384, 305] width 27 height 14
click at [353, 269] on button "5" at bounding box center [356, 273] width 27 height 14
click at [442, 229] on button "Done" at bounding box center [442, 237] width 20 height 20
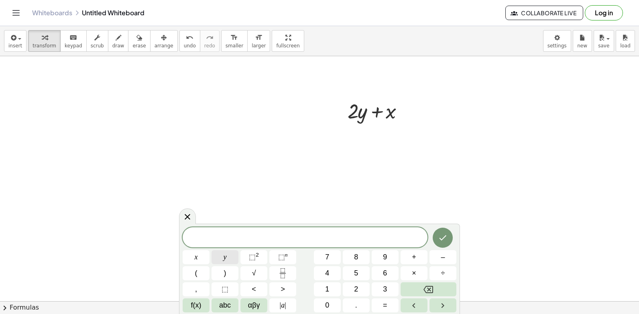
click at [216, 256] on button "y" at bounding box center [224, 257] width 27 height 14
click at [383, 305] on span "=" at bounding box center [385, 305] width 4 height 11
click at [387, 284] on button "3" at bounding box center [384, 289] width 27 height 14
click at [436, 242] on button "Done" at bounding box center [442, 237] width 20 height 20
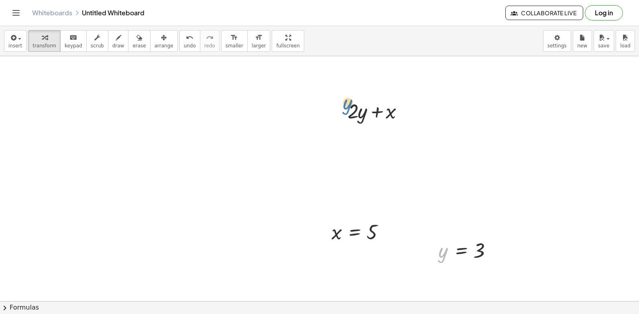
drag, startPoint x: 442, startPoint y: 255, endPoint x: 381, endPoint y: 125, distance: 144.1
drag, startPoint x: 444, startPoint y: 259, endPoint x: 363, endPoint y: 121, distance: 160.2
drag, startPoint x: 353, startPoint y: 180, endPoint x: 394, endPoint y: 104, distance: 86.3
drag, startPoint x: 337, startPoint y: 235, endPoint x: 390, endPoint y: 114, distance: 132.4
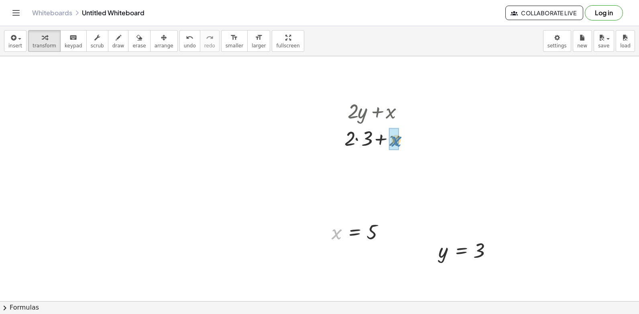
drag, startPoint x: 337, startPoint y: 241, endPoint x: 396, endPoint y: 148, distance: 109.7
click at [357, 146] on div at bounding box center [378, 137] width 77 height 27
drag, startPoint x: 360, startPoint y: 166, endPoint x: 383, endPoint y: 168, distance: 23.3
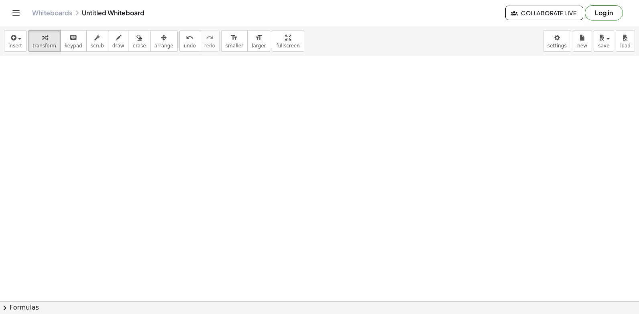
scroll to position [3221, 0]
drag, startPoint x: 358, startPoint y: 230, endPoint x: 347, endPoint y: 227, distance: 11.3
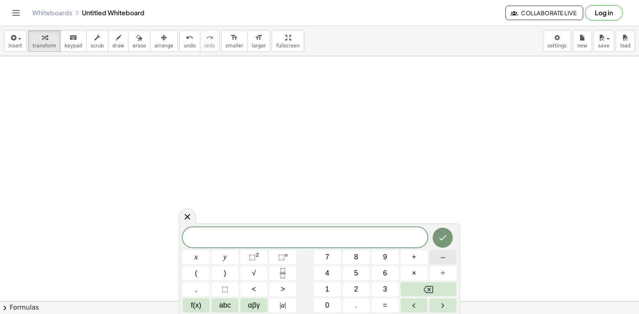
click at [436, 257] on button "–" at bounding box center [442, 257] width 27 height 14
click at [353, 284] on button "2" at bounding box center [356, 289] width 27 height 14
click at [225, 256] on span "y" at bounding box center [224, 256] width 3 height 11
click at [418, 255] on button "+" at bounding box center [413, 257] width 27 height 14
click at [310, 255] on div "− 2 y + ​ x y ⬚ 2 ⬚ n 7 8 9 + – ( ) √ 4 5 6 × ÷ , ⬚ < > 1 2 3 f(x) abc αβγ | a …" at bounding box center [319, 269] width 274 height 85
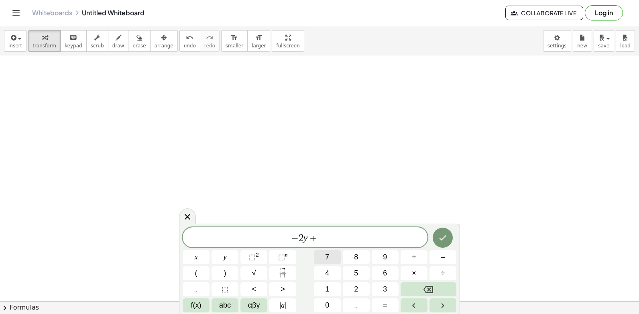
click at [322, 255] on button "7" at bounding box center [327, 257] width 27 height 14
click at [201, 256] on button "x" at bounding box center [195, 257] width 27 height 14
click at [440, 229] on button "Done" at bounding box center [442, 237] width 20 height 20
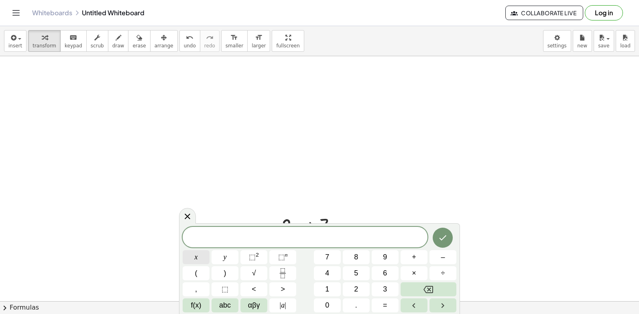
click at [201, 250] on div "x y ⬚ 2 ⬚ n 7 8 9 + – ( ) √ 4 5 6 × ÷ , ⬚ < > 1 2 3 f(x) abc αβγ | a | 0 . =" at bounding box center [319, 269] width 274 height 85
click at [197, 257] on span "x" at bounding box center [196, 256] width 3 height 11
click at [388, 300] on button "=" at bounding box center [384, 305] width 27 height 14
click at [436, 254] on button "–" at bounding box center [442, 257] width 27 height 14
click at [351, 287] on button "2" at bounding box center [356, 289] width 27 height 14
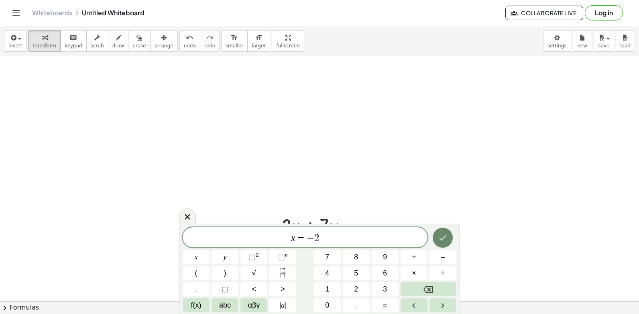
click at [436, 235] on button "Done" at bounding box center [442, 237] width 20 height 20
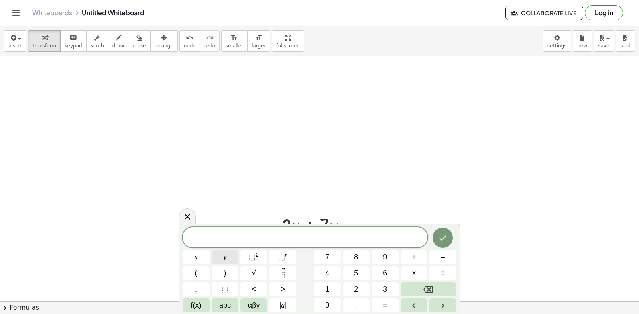
click at [229, 255] on button "y" at bounding box center [224, 257] width 27 height 14
click at [385, 301] on span "=" at bounding box center [385, 305] width 4 height 11
click at [386, 269] on span "6" at bounding box center [385, 273] width 4 height 11
click at [442, 240] on icon "Done" at bounding box center [443, 238] width 10 height 10
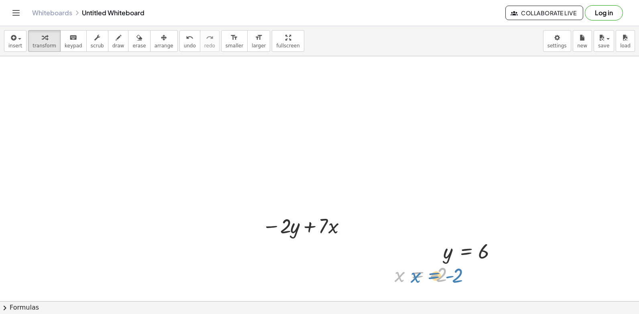
drag, startPoint x: 405, startPoint y: 278, endPoint x: 419, endPoint y: 278, distance: 14.0
click at [419, 278] on div at bounding box center [426, 274] width 73 height 26
drag, startPoint x: 398, startPoint y: 276, endPoint x: 333, endPoint y: 227, distance: 80.8
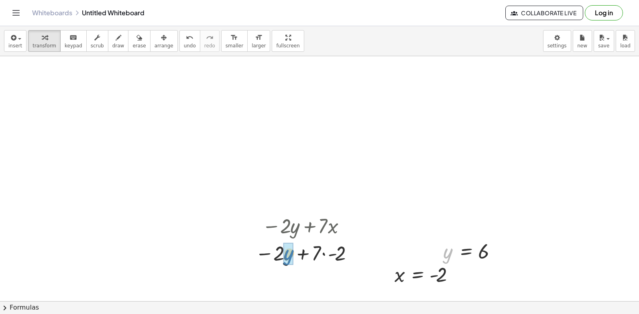
drag, startPoint x: 444, startPoint y: 258, endPoint x: 286, endPoint y: 260, distance: 158.4
click at [287, 254] on div at bounding box center [305, 252] width 115 height 27
click at [325, 284] on div at bounding box center [305, 279] width 115 height 27
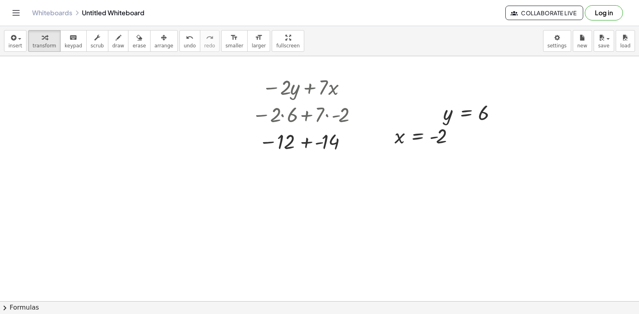
scroll to position [3381, 0]
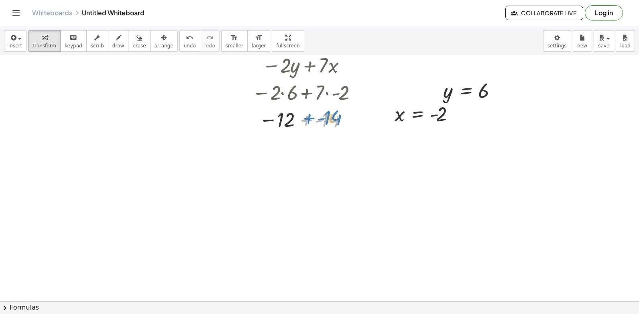
click at [328, 116] on div at bounding box center [305, 119] width 115 height 26
drag, startPoint x: 303, startPoint y: 124, endPoint x: 284, endPoint y: 120, distance: 19.8
click at [284, 120] on div at bounding box center [305, 119] width 115 height 26
drag, startPoint x: 321, startPoint y: 108, endPoint x: 287, endPoint y: 116, distance: 34.5
click at [279, 107] on div at bounding box center [305, 119] width 115 height 26
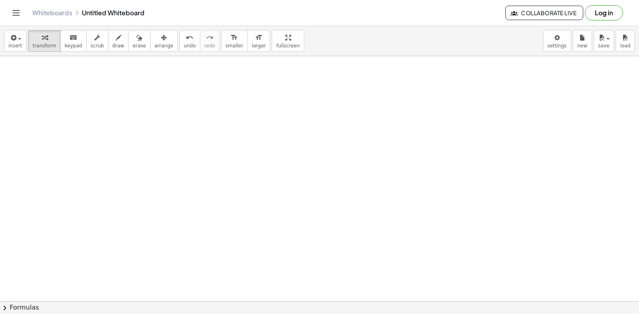
scroll to position [3546, 0]
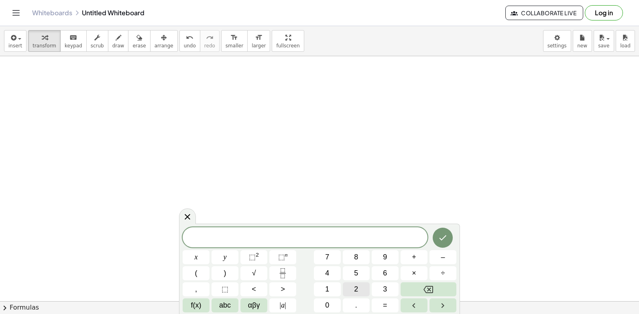
click at [352, 290] on button "2" at bounding box center [356, 289] width 27 height 14
click at [197, 256] on button "x" at bounding box center [195, 257] width 27 height 14
click at [381, 266] on div "2 x ​ x y ⬚ 2 ⬚ n 7 8 9 + – ( ) √ 4 5 6 × ÷ , ⬚ < > 1 2 3 f(x) abc αβγ | a | 0 …" at bounding box center [319, 269] width 274 height 85
click at [403, 255] on button "+" at bounding box center [413, 257] width 27 height 14
click at [231, 258] on button "y" at bounding box center [224, 257] width 27 height 14
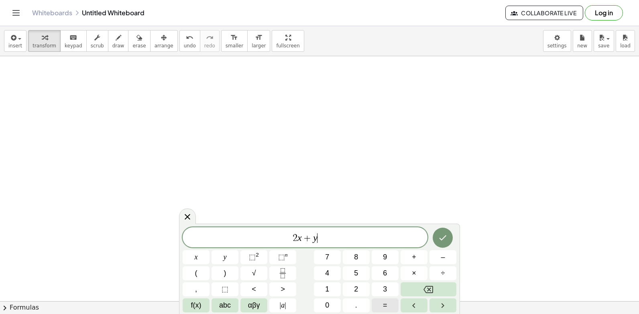
click at [379, 305] on button "=" at bounding box center [384, 305] width 27 height 14
click at [320, 289] on button "1" at bounding box center [327, 289] width 27 height 14
click at [358, 281] on div "2 x + y = 1 ​ x y ⬚ 2 ⬚ n 7 8 9 + – ( ) √ 4 5 6 × ÷ , ⬚ < > 1 2 3 f(x) abc αβγ …" at bounding box center [319, 269] width 274 height 85
click at [329, 270] on span "4" at bounding box center [327, 273] width 4 height 11
click at [443, 234] on icon "Done" at bounding box center [443, 238] width 10 height 10
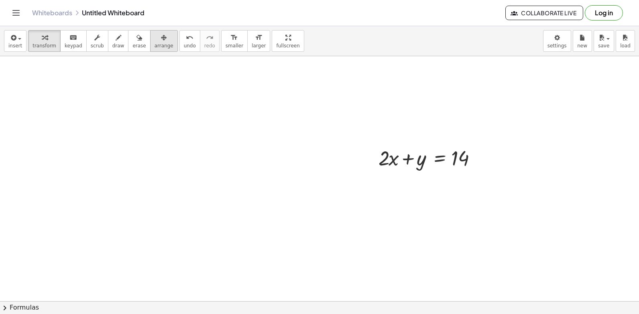
click at [154, 35] on div "button" at bounding box center [163, 37] width 19 height 10
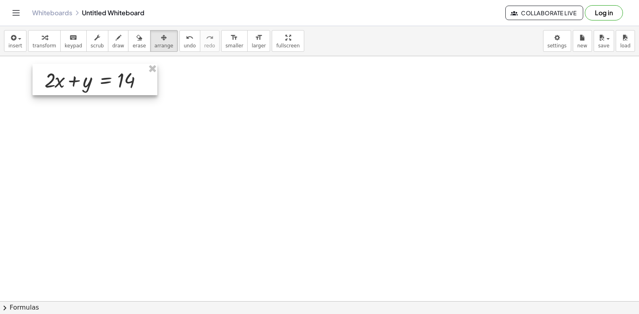
drag, startPoint x: 397, startPoint y: 151, endPoint x: 63, endPoint y: 73, distance: 343.0
click at [63, 73] on div at bounding box center [94, 79] width 125 height 31
click at [154, 47] on span "arrange" at bounding box center [163, 46] width 19 height 6
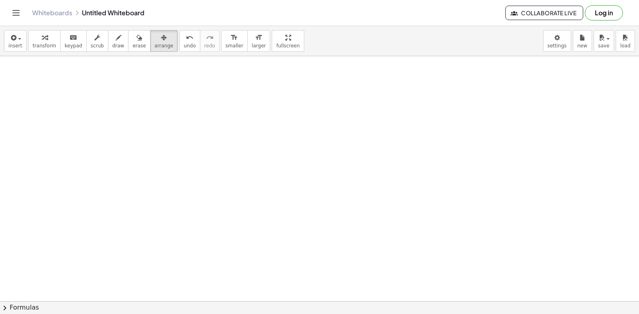
drag, startPoint x: 314, startPoint y: 272, endPoint x: 319, endPoint y: 274, distance: 5.7
drag, startPoint x: 327, startPoint y: 276, endPoint x: 355, endPoint y: 278, distance: 27.3
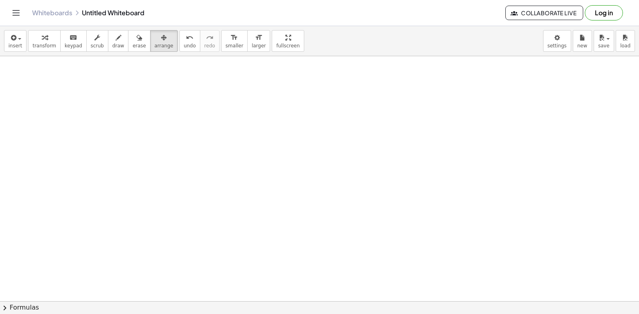
drag, startPoint x: 380, startPoint y: 278, endPoint x: 417, endPoint y: 260, distance: 41.3
drag, startPoint x: 434, startPoint y: 254, endPoint x: 432, endPoint y: 246, distance: 7.9
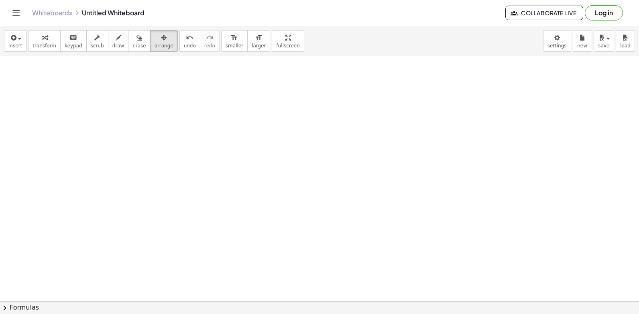
drag, startPoint x: 247, startPoint y: 134, endPoint x: 230, endPoint y: 134, distance: 17.3
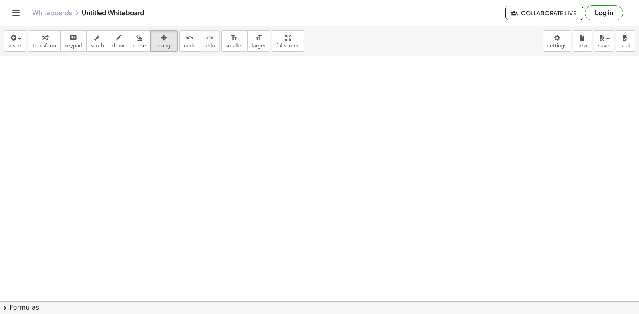
scroll to position [3433, 0]
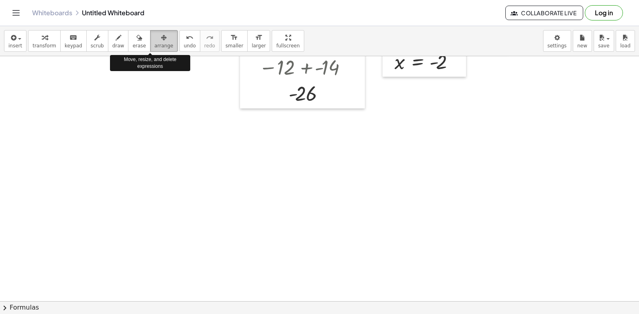
click at [154, 43] on span "arrange" at bounding box center [163, 46] width 19 height 6
click at [154, 40] on div "button" at bounding box center [163, 37] width 19 height 10
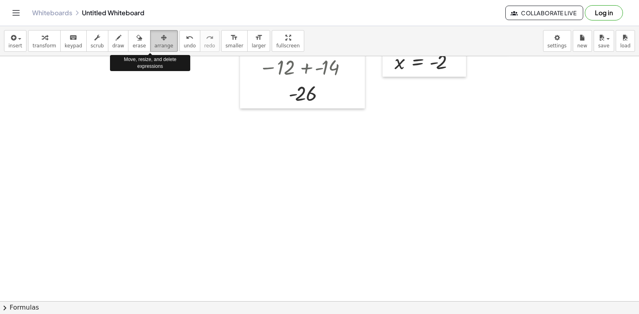
click at [154, 40] on div "button" at bounding box center [163, 37] width 19 height 10
click at [161, 40] on icon "button" at bounding box center [164, 38] width 6 height 10
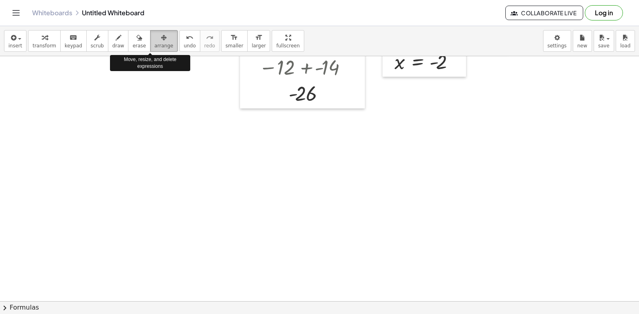
click at [161, 40] on icon "button" at bounding box center [164, 38] width 6 height 10
drag, startPoint x: 147, startPoint y: 40, endPoint x: 70, endPoint y: 22, distance: 79.0
click at [154, 40] on div "button" at bounding box center [163, 37] width 19 height 10
drag, startPoint x: 138, startPoint y: 43, endPoint x: 144, endPoint y: 43, distance: 6.8
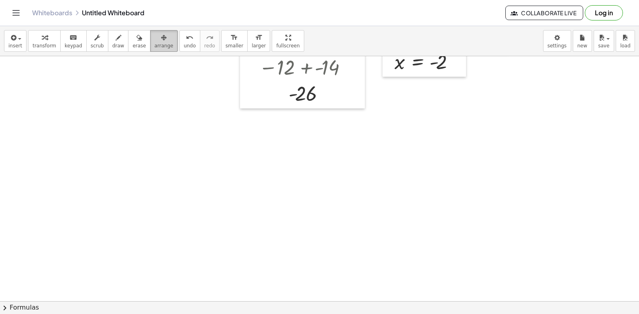
click at [150, 43] on button "arrange" at bounding box center [164, 41] width 28 height 22
click at [154, 43] on span "arrange" at bounding box center [163, 46] width 19 height 6
click at [154, 45] on span "arrange" at bounding box center [163, 46] width 19 height 6
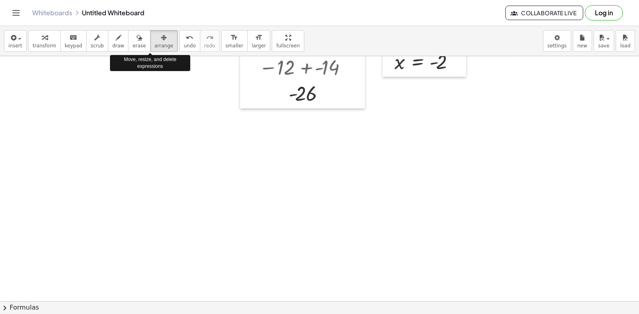
drag, startPoint x: 160, startPoint y: 49, endPoint x: 161, endPoint y: 53, distance: 4.0
click at [161, 53] on div "insert select one: Math Expression Function Text Youtube Video Graphing Geometr…" at bounding box center [319, 41] width 639 height 30
drag, startPoint x: 151, startPoint y: 39, endPoint x: 144, endPoint y: 168, distance: 129.3
drag, startPoint x: 144, startPoint y: 168, endPoint x: 138, endPoint y: 37, distance: 131.3
drag, startPoint x: 289, startPoint y: 193, endPoint x: 283, endPoint y: 191, distance: 6.3
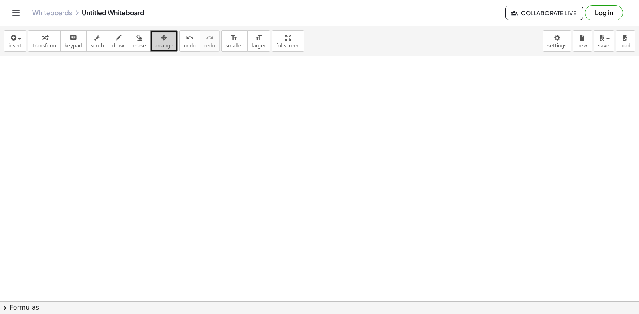
scroll to position [3670, 0]
click at [150, 30] on button "arrange" at bounding box center [164, 41] width 28 height 22
drag, startPoint x: 351, startPoint y: 250, endPoint x: 349, endPoint y: 238, distance: 12.2
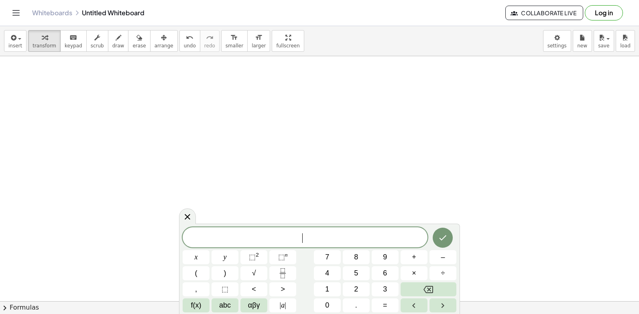
click at [349, 238] on span "​" at bounding box center [304, 237] width 245 height 11
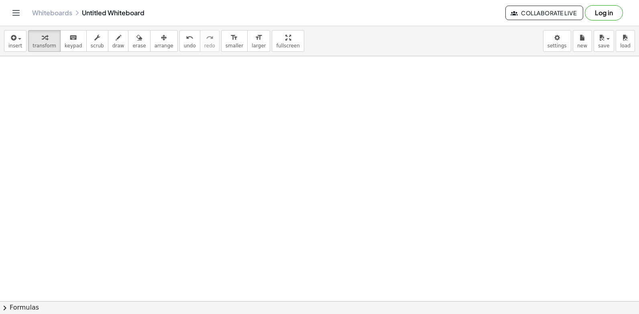
drag, startPoint x: 328, startPoint y: 173, endPoint x: 324, endPoint y: 172, distance: 4.9
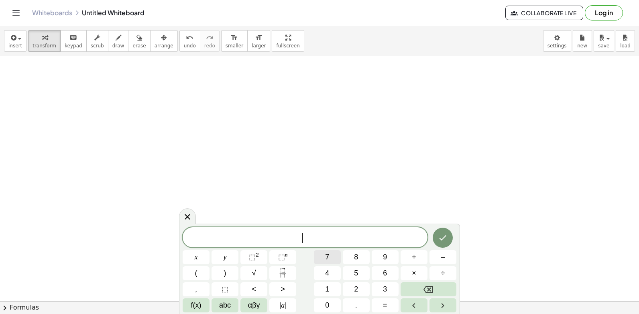
click at [323, 253] on button "7" at bounding box center [327, 257] width 27 height 14
click at [326, 251] on span "7" at bounding box center [327, 256] width 4 height 11
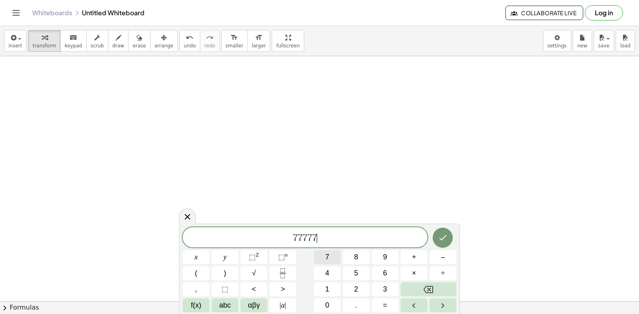
click at [326, 251] on span "7" at bounding box center [327, 256] width 4 height 11
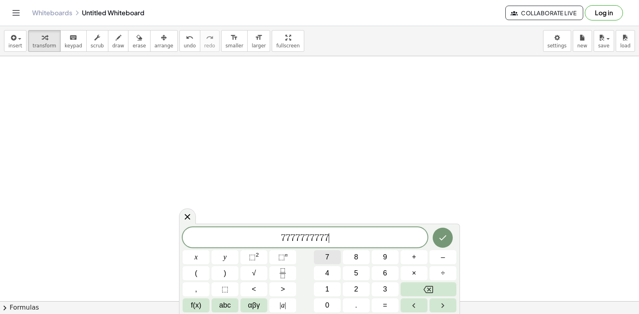
click at [326, 251] on span "7" at bounding box center [327, 256] width 4 height 11
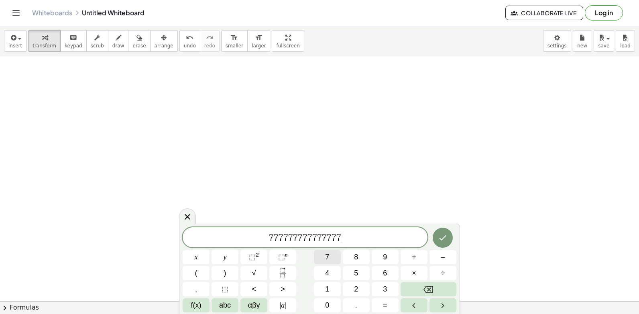
click at [326, 251] on span "7" at bounding box center [327, 256] width 4 height 11
click at [327, 251] on span "7" at bounding box center [327, 256] width 4 height 11
click at [329, 260] on button "7" at bounding box center [327, 257] width 27 height 14
click at [343, 258] on button "8" at bounding box center [356, 257] width 27 height 14
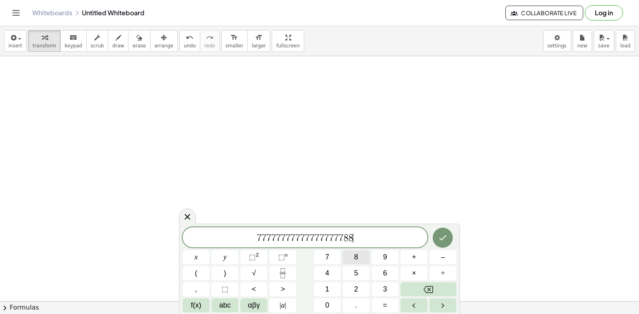
click at [351, 255] on button "8" at bounding box center [356, 257] width 27 height 14
click at [348, 266] on button "5" at bounding box center [356, 273] width 27 height 14
click at [335, 266] on button "4" at bounding box center [327, 273] width 27 height 14
click at [184, 216] on icon at bounding box center [187, 217] width 10 height 10
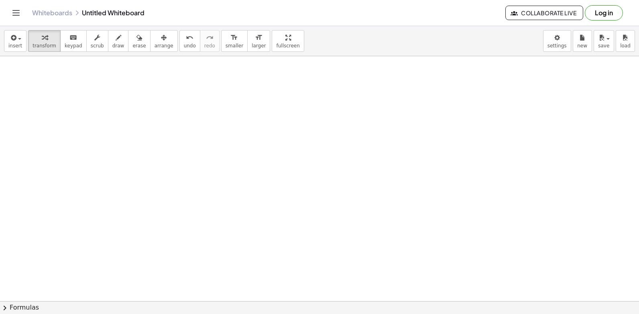
drag, startPoint x: 165, startPoint y: 230, endPoint x: 155, endPoint y: 252, distance: 24.2
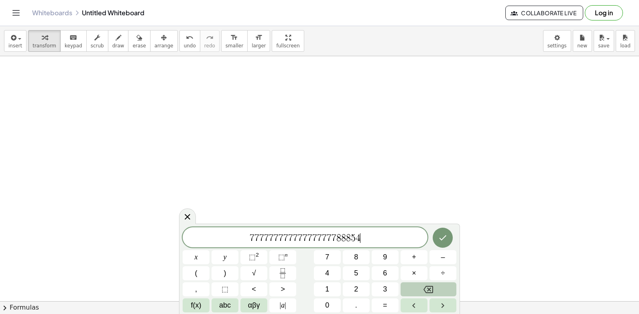
click at [436, 286] on button "Backspace" at bounding box center [428, 289] width 56 height 14
click at [436, 292] on button "Backspace" at bounding box center [428, 289] width 56 height 14
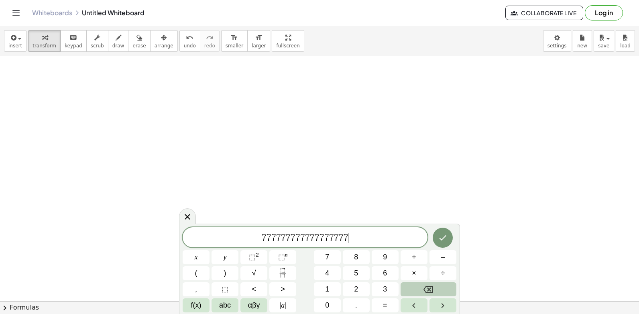
click at [436, 291] on button "Backspace" at bounding box center [428, 289] width 56 height 14
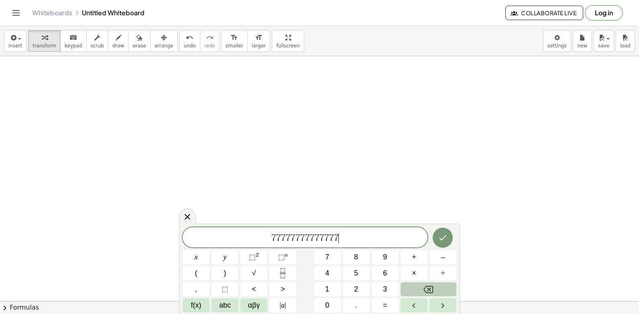
click at [436, 291] on button "Backspace" at bounding box center [428, 289] width 56 height 14
click at [435, 290] on button "Backspace" at bounding box center [428, 289] width 56 height 14
click at [422, 282] on div "7 7 7 7 7 7 7 7 7 7 ​ x y ⬚ 2 ⬚ n 7 8 9 + – ( ) √ 4 5 6 × ÷ , ⬚ < > 1 2 3 f(x) …" at bounding box center [319, 269] width 274 height 85
click at [421, 283] on div "7 7 7 7 7 7 7 7 7 7 x y ⬚ 2 ⬚ n 7 8 9 + – ( ) √ 4 5 6 × ÷ , ⬚ < > 1 2 3 f(x) ab…" at bounding box center [319, 269] width 274 height 85
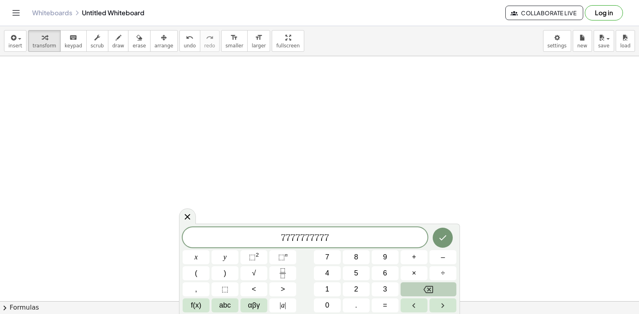
click at [422, 284] on button "Backspace" at bounding box center [428, 289] width 56 height 14
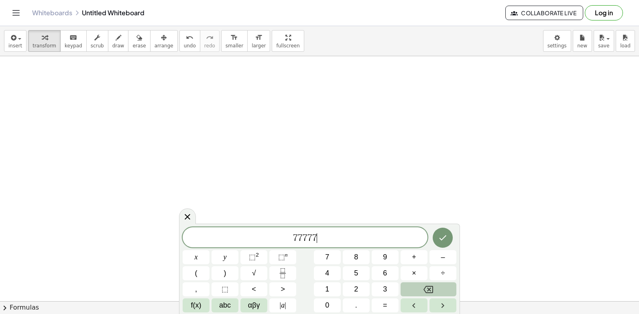
click at [423, 284] on button "Backspace" at bounding box center [428, 289] width 56 height 14
click at [423, 285] on button "Backspace" at bounding box center [428, 289] width 56 height 14
click at [423, 285] on icon "Backspace" at bounding box center [428, 289] width 10 height 10
click at [424, 286] on icon "Backspace" at bounding box center [428, 289] width 10 height 10
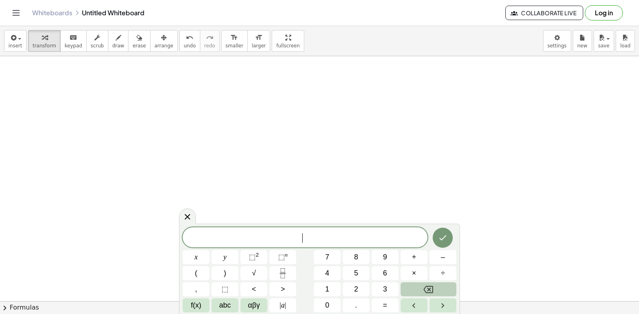
click at [424, 287] on icon "Backspace" at bounding box center [428, 289] width 10 height 10
click at [440, 291] on button "Backspace" at bounding box center [428, 289] width 56 height 14
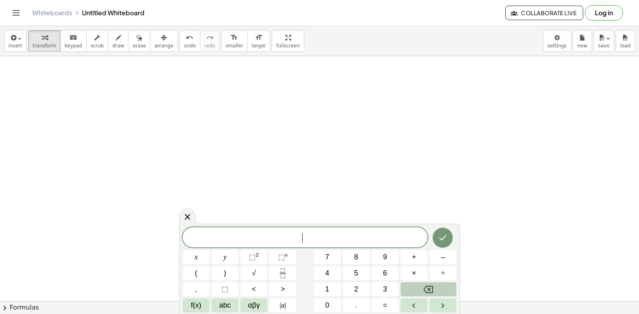
click at [440, 291] on button "Backspace" at bounding box center [428, 289] width 56 height 14
drag, startPoint x: 434, startPoint y: 71, endPoint x: 379, endPoint y: 123, distance: 74.9
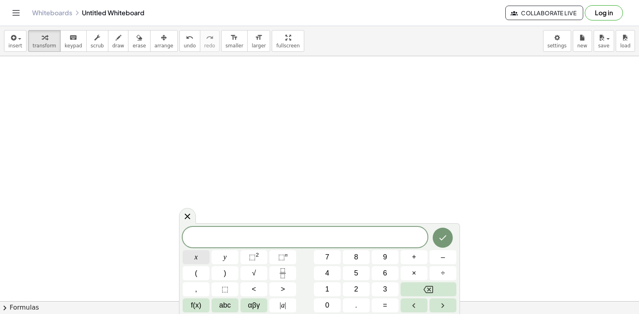
click at [200, 259] on button "x" at bounding box center [195, 257] width 27 height 14
click at [383, 304] on span "=" at bounding box center [385, 305] width 4 height 11
click at [329, 302] on button "0" at bounding box center [327, 305] width 27 height 14
click at [442, 239] on icon "Done" at bounding box center [442, 237] width 7 height 5
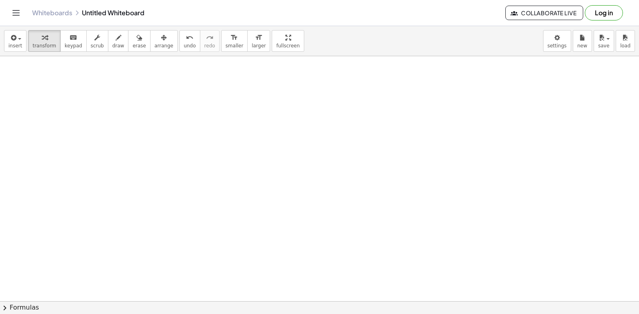
scroll to position [3915, 0]
click at [41, 43] on span "transform" at bounding box center [44, 46] width 24 height 6
drag, startPoint x: 274, startPoint y: 193, endPoint x: 265, endPoint y: 199, distance: 11.4
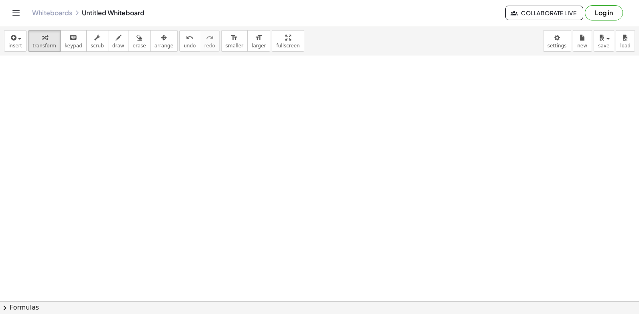
drag, startPoint x: 372, startPoint y: 216, endPoint x: 353, endPoint y: 201, distance: 23.7
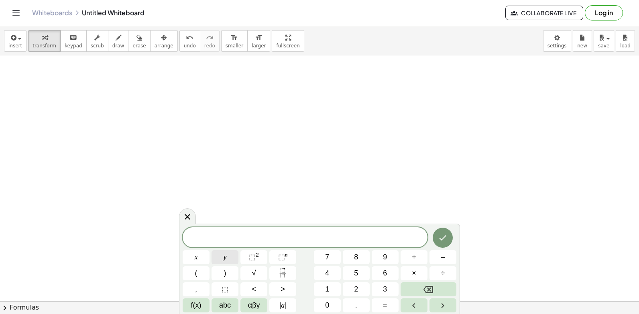
click at [226, 259] on span "y" at bounding box center [224, 256] width 3 height 11
click at [414, 252] on span "+" at bounding box center [414, 256] width 4 height 11
click at [358, 287] on span "2" at bounding box center [356, 289] width 4 height 11
click at [416, 273] on button "×" at bounding box center [413, 273] width 27 height 14
click at [439, 285] on button "Backspace" at bounding box center [428, 289] width 56 height 14
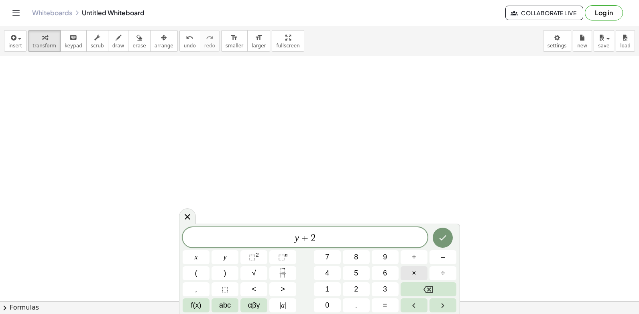
click at [415, 272] on span "×" at bounding box center [414, 273] width 4 height 11
click at [388, 305] on button "=" at bounding box center [384, 305] width 27 height 14
click at [332, 292] on button "1" at bounding box center [327, 289] width 27 height 14
click at [332, 305] on button "0" at bounding box center [327, 305] width 27 height 14
click at [446, 240] on icon "Done" at bounding box center [443, 238] width 10 height 10
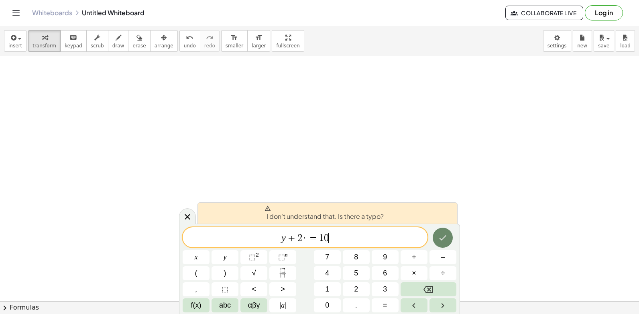
click at [444, 234] on icon "Done" at bounding box center [443, 238] width 10 height 10
click at [444, 235] on icon "Done" at bounding box center [443, 238] width 10 height 10
click at [427, 281] on div "y + 2 · = 1 0 x y ⬚ 2 ⬚ n 7 8 9 + – ( ) √ 4 5 6 × ÷ , ⬚ < > 1 2 3 f(x) abc αβγ …" at bounding box center [319, 269] width 274 height 85
click at [426, 283] on button "Backspace" at bounding box center [428, 289] width 56 height 14
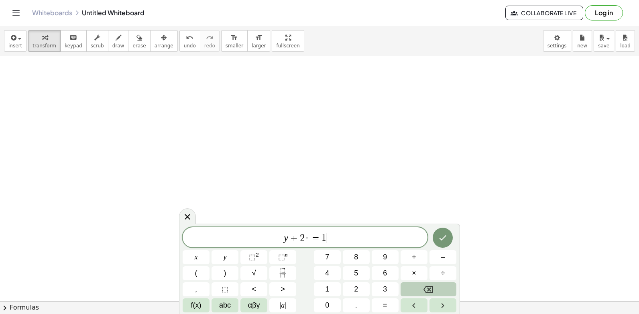
click at [426, 283] on button "Backspace" at bounding box center [428, 289] width 56 height 14
click at [360, 286] on button "2" at bounding box center [356, 289] width 27 height 14
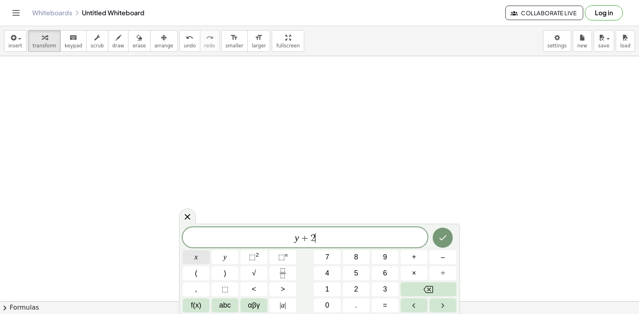
click at [189, 250] on button "x" at bounding box center [195, 257] width 27 height 14
click at [385, 306] on span "=" at bounding box center [385, 305] width 4 height 11
click at [332, 290] on button "1" at bounding box center [327, 289] width 27 height 14
click at [334, 304] on button "0" at bounding box center [327, 305] width 27 height 14
click at [441, 237] on icon "Done" at bounding box center [443, 238] width 10 height 10
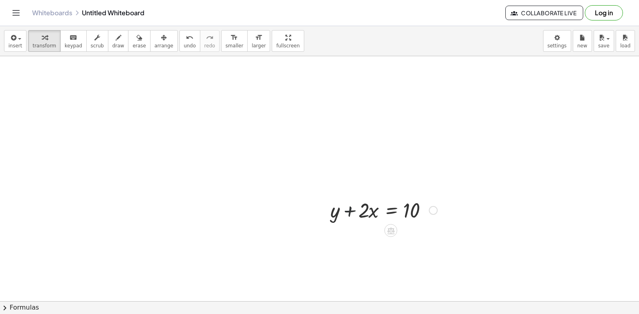
click at [347, 211] on div at bounding box center [383, 209] width 115 height 27
click at [338, 213] on div at bounding box center [383, 209] width 115 height 27
click at [354, 210] on div at bounding box center [383, 209] width 115 height 27
click at [374, 211] on div at bounding box center [383, 209] width 115 height 27
click at [371, 213] on div at bounding box center [383, 209] width 115 height 27
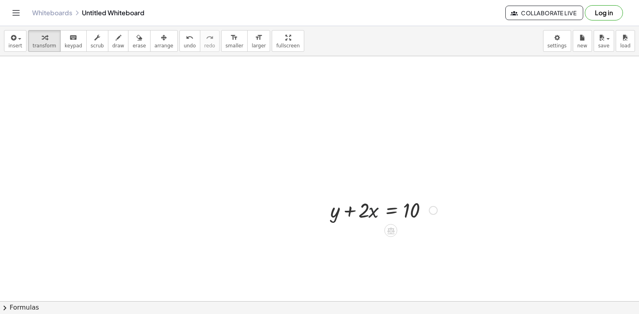
click at [371, 217] on div at bounding box center [383, 209] width 115 height 27
click at [391, 210] on div "+ y + · 2 · x = 10" at bounding box center [391, 210] width 0 height 0
click at [372, 211] on div at bounding box center [383, 209] width 115 height 27
click at [355, 212] on div at bounding box center [383, 209] width 115 height 27
drag, startPoint x: 347, startPoint y: 214, endPoint x: 377, endPoint y: 236, distance: 37.2
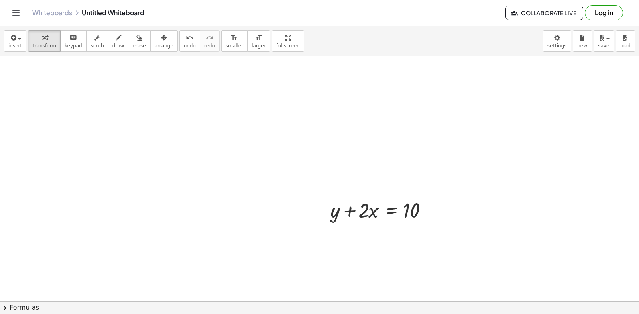
click at [334, 213] on div at bounding box center [383, 209] width 115 height 27
drag, startPoint x: 357, startPoint y: 243, endPoint x: 346, endPoint y: 240, distance: 11.8
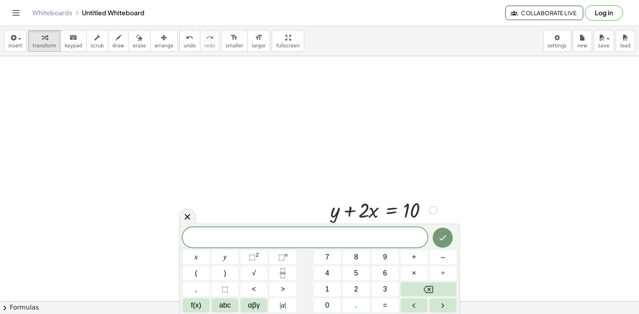
click at [349, 213] on div at bounding box center [383, 209] width 115 height 27
click at [445, 237] on icon "Done" at bounding box center [442, 237] width 7 height 5
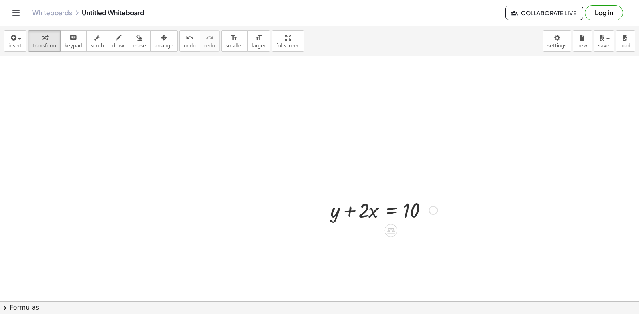
click at [350, 212] on div at bounding box center [383, 209] width 115 height 27
drag, startPoint x: 373, startPoint y: 209, endPoint x: 458, endPoint y: 197, distance: 85.5
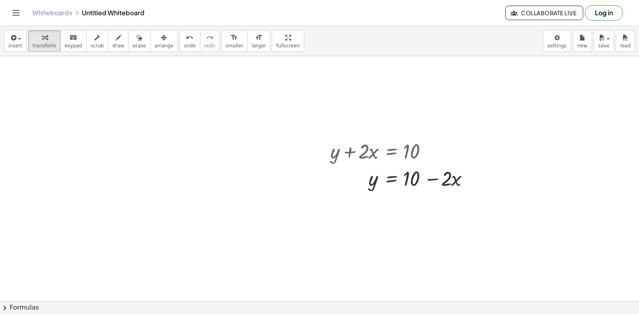
scroll to position [3995, 0]
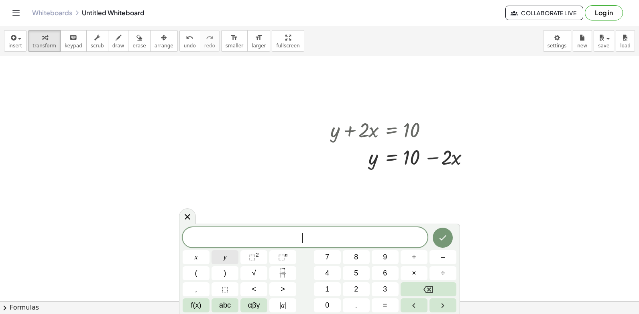
click at [222, 257] on button "y" at bounding box center [224, 257] width 27 height 14
click at [452, 256] on button "–" at bounding box center [442, 257] width 27 height 14
click at [356, 271] on span "5" at bounding box center [356, 273] width 4 height 11
click at [195, 257] on span "x" at bounding box center [196, 256] width 3 height 11
click at [385, 304] on span "=" at bounding box center [385, 305] width 4 height 11
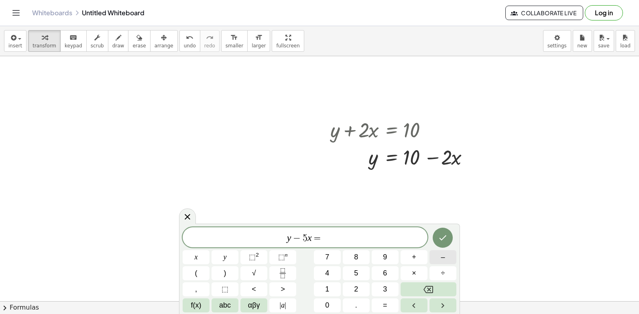
click at [444, 257] on span "–" at bounding box center [442, 256] width 4 height 11
click at [361, 287] on button "2" at bounding box center [356, 289] width 27 height 14
click at [443, 240] on icon "Done" at bounding box center [443, 238] width 10 height 10
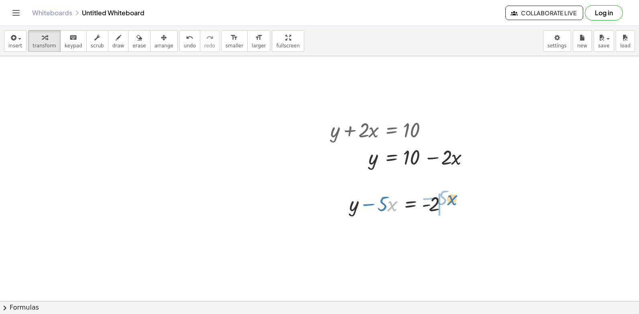
drag, startPoint x: 388, startPoint y: 200, endPoint x: 448, endPoint y: 193, distance: 60.6
click at [448, 193] on div at bounding box center [400, 202] width 111 height 27
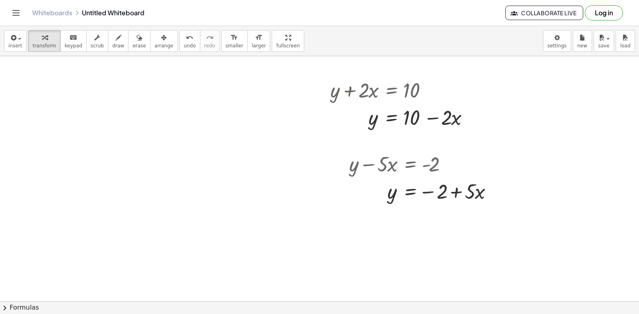
scroll to position [4075, 0]
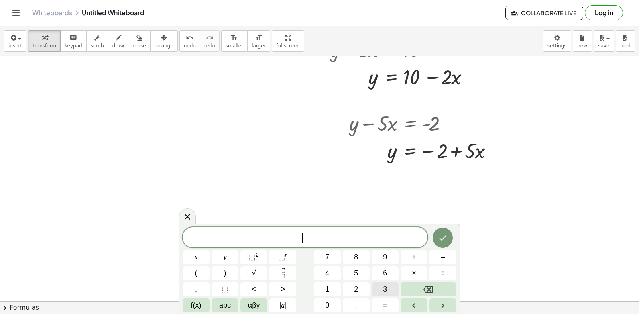
click at [387, 291] on button "3" at bounding box center [384, 289] width 27 height 14
click at [227, 259] on button "y" at bounding box center [224, 257] width 27 height 14
click at [409, 256] on button "+" at bounding box center [413, 257] width 27 height 14
click at [330, 288] on button "1" at bounding box center [327, 289] width 27 height 14
click at [357, 290] on span "2" at bounding box center [356, 289] width 4 height 11
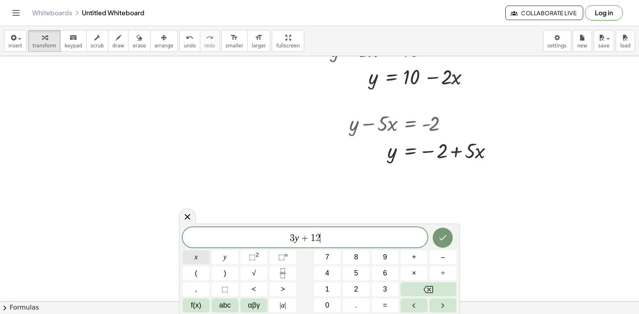
click at [193, 259] on button "x" at bounding box center [195, 257] width 27 height 14
click at [391, 305] on button "=" at bounding box center [384, 305] width 27 height 14
click at [331, 285] on button "1" at bounding box center [327, 289] width 27 height 14
click at [357, 268] on span "5" at bounding box center [356, 273] width 4 height 11
click at [442, 237] on icon "Done" at bounding box center [443, 238] width 10 height 10
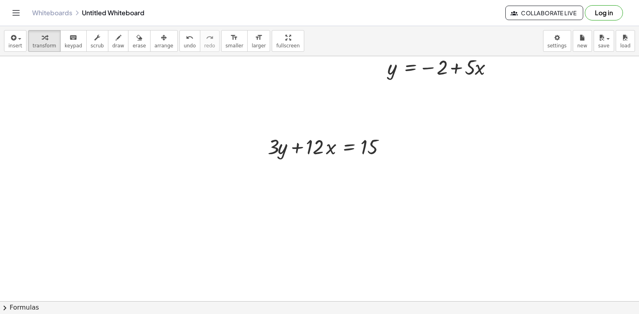
scroll to position [4159, 0]
drag, startPoint x: 305, startPoint y: 145, endPoint x: 396, endPoint y: 142, distance: 91.1
click at [396, 142] on div at bounding box center [331, 145] width 135 height 27
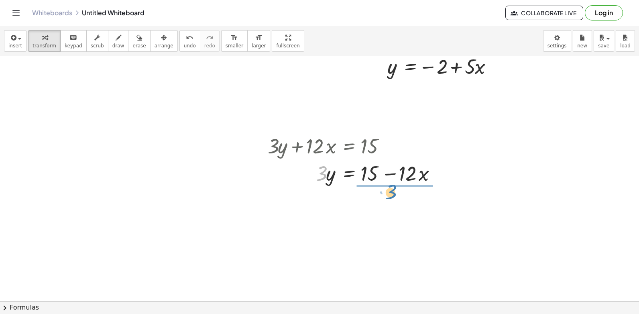
drag, startPoint x: 321, startPoint y: 172, endPoint x: 390, endPoint y: 191, distance: 71.8
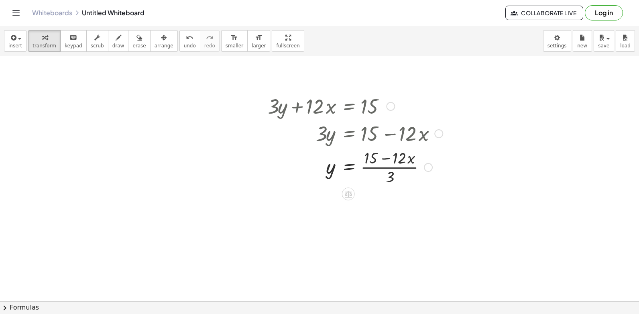
scroll to position [4199, 0]
drag, startPoint x: 389, startPoint y: 178, endPoint x: 381, endPoint y: 162, distance: 17.6
click at [381, 164] on div at bounding box center [355, 166] width 183 height 40
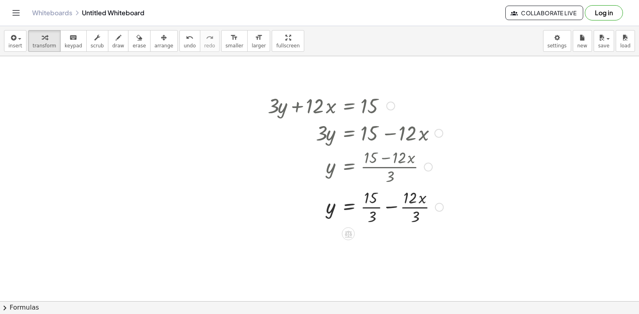
click at [375, 202] on div at bounding box center [356, 206] width 184 height 40
click at [373, 207] on div at bounding box center [356, 206] width 184 height 40
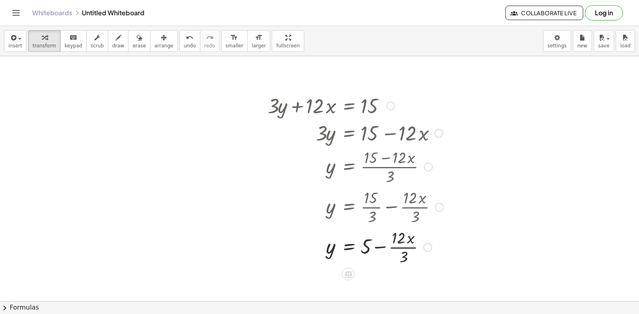
click at [400, 250] on div at bounding box center [356, 246] width 184 height 40
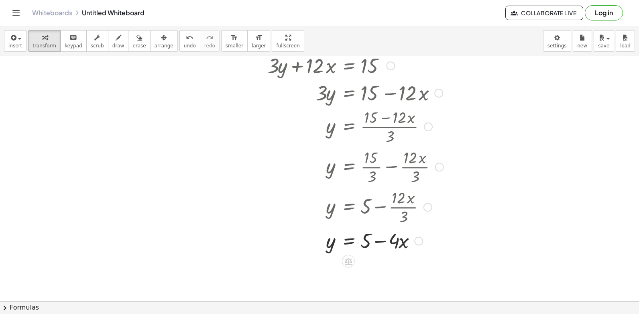
drag, startPoint x: 415, startPoint y: 207, endPoint x: 418, endPoint y: 260, distance: 53.4
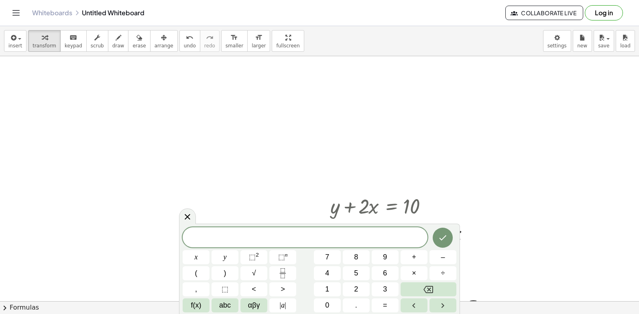
scroll to position [3959, 0]
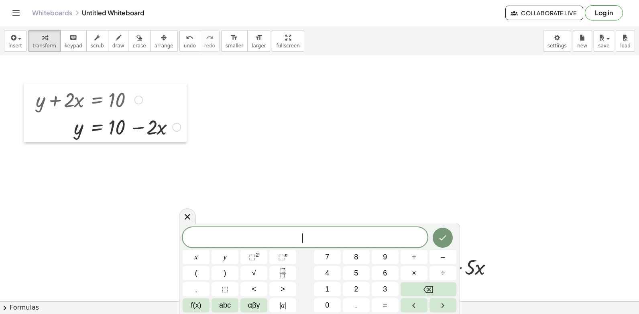
drag, startPoint x: 319, startPoint y: 172, endPoint x: 41, endPoint y: 108, distance: 285.3
click at [24, 103] on div at bounding box center [30, 112] width 12 height 59
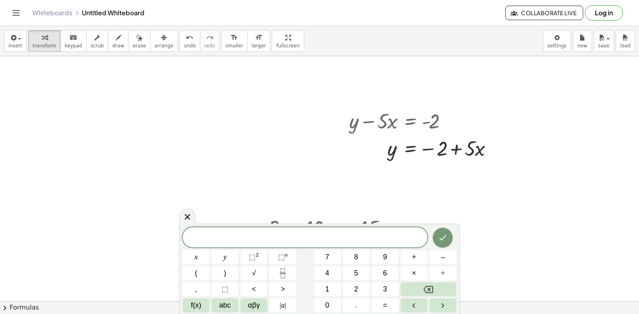
scroll to position [4119, 0]
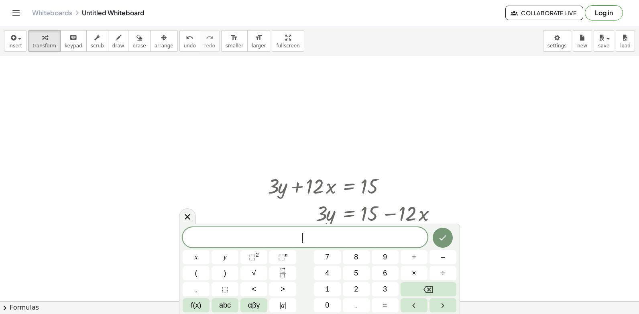
drag, startPoint x: 337, startPoint y: 85, endPoint x: 266, endPoint y: -30, distance: 135.2
click at [266, 0] on html "Graspable Math Activities Get Started Activity Bank Assigned Work Classes White…" at bounding box center [319, 157] width 639 height 314
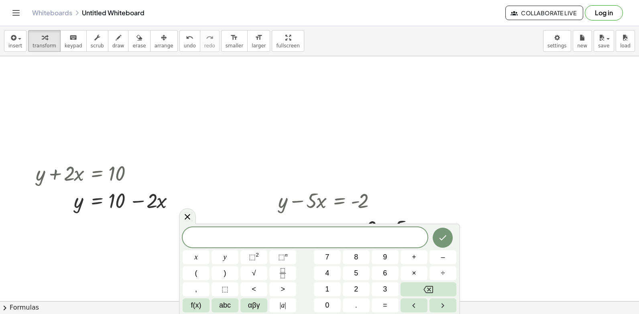
scroll to position [3878, 0]
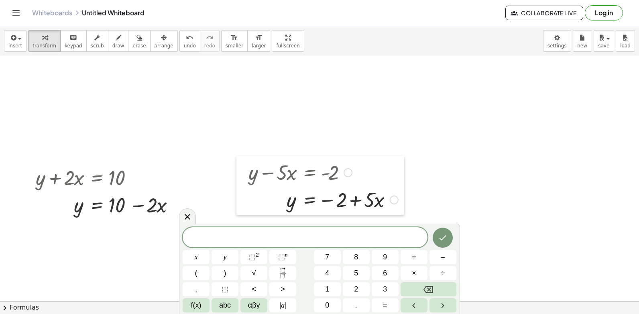
drag, startPoint x: 270, startPoint y: 209, endPoint x: 241, endPoint y: 177, distance: 43.4
click at [241, 177] on div at bounding box center [242, 185] width 12 height 59
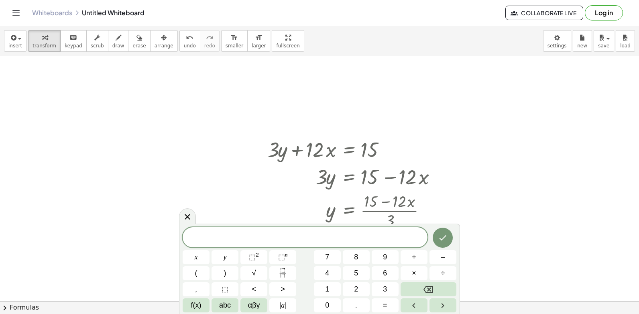
scroll to position [4159, 0]
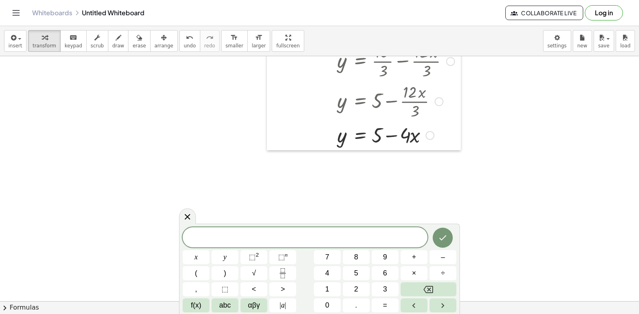
drag, startPoint x: 260, startPoint y: 156, endPoint x: 274, endPoint y: -30, distance: 186.2
click at [274, 0] on html "Graspable Math Activities Get Started Activity Bank Assigned Work Classes White…" at bounding box center [319, 157] width 639 height 314
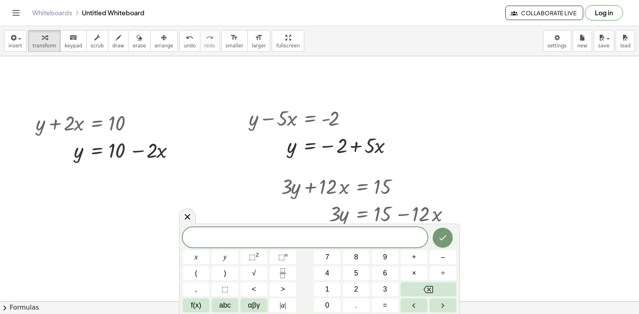
scroll to position [3919, 0]
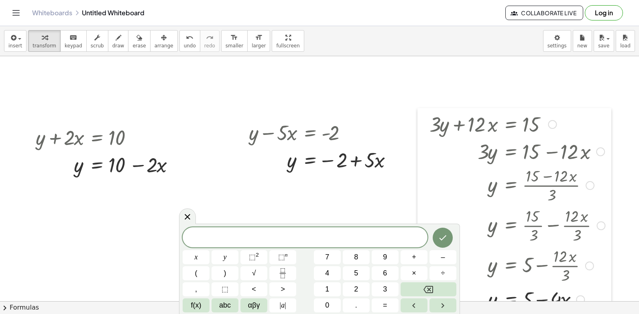
drag, startPoint x: 273, startPoint y: 208, endPoint x: 422, endPoint y: 131, distance: 167.0
click at [422, 131] on div at bounding box center [423, 211] width 12 height 206
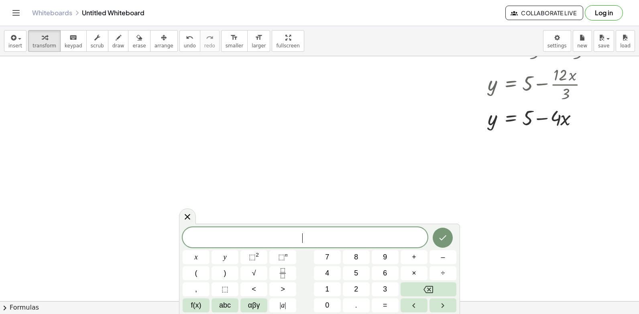
scroll to position [4119, 0]
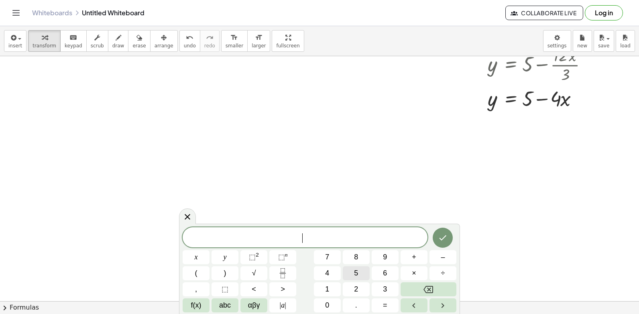
click at [352, 271] on button "5" at bounding box center [356, 273] width 27 height 14
click at [228, 255] on button "y" at bounding box center [224, 257] width 27 height 14
click at [446, 257] on button "–" at bounding box center [442, 257] width 27 height 14
click at [361, 273] on button "5" at bounding box center [356, 273] width 27 height 14
click at [199, 253] on button "x" at bounding box center [195, 257] width 27 height 14
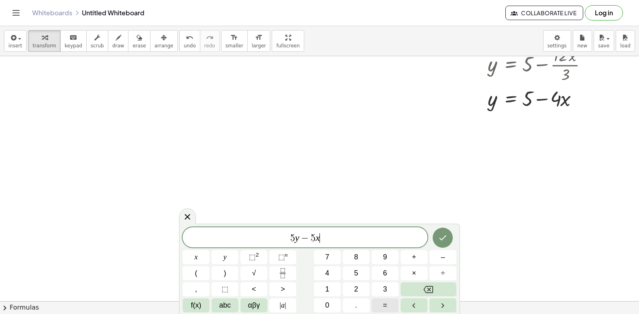
click at [385, 303] on span "=" at bounding box center [385, 305] width 4 height 11
click at [441, 256] on span "–" at bounding box center [442, 256] width 4 height 11
click at [355, 288] on span "2" at bounding box center [356, 289] width 4 height 11
click at [328, 302] on span "0" at bounding box center [327, 305] width 4 height 11
click at [444, 237] on icon "Done" at bounding box center [442, 237] width 7 height 5
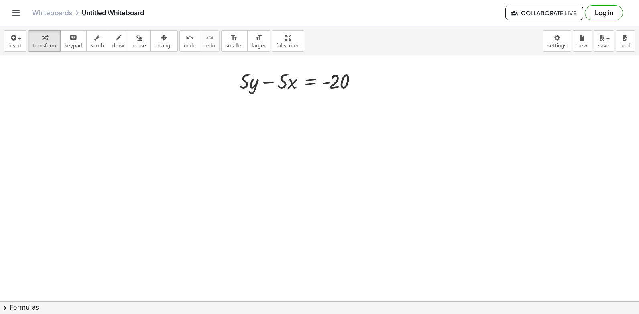
scroll to position [4331, 0]
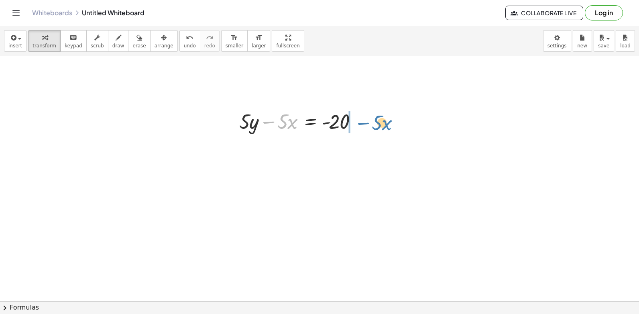
drag, startPoint x: 274, startPoint y: 119, endPoint x: 369, endPoint y: 120, distance: 94.3
click at [369, 120] on div "− · 5 · x + · 5 · y − · 5 · x = - 20" at bounding box center [298, 120] width 142 height 31
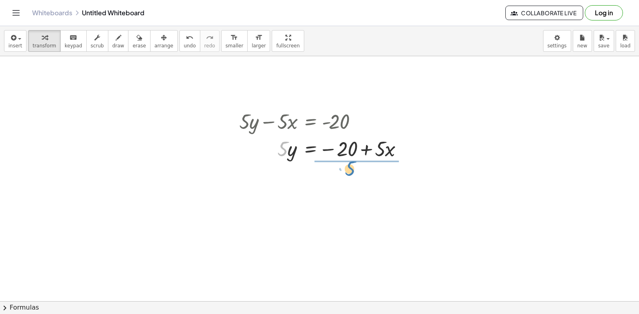
drag, startPoint x: 281, startPoint y: 150, endPoint x: 358, endPoint y: 173, distance: 80.3
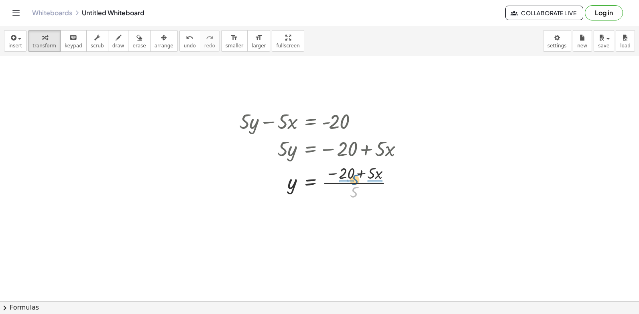
drag, startPoint x: 352, startPoint y: 196, endPoint x: 353, endPoint y: 183, distance: 12.5
click at [353, 183] on div at bounding box center [324, 182] width 178 height 40
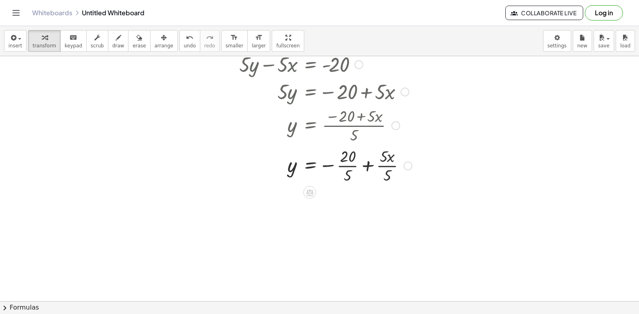
scroll to position [4404, 0]
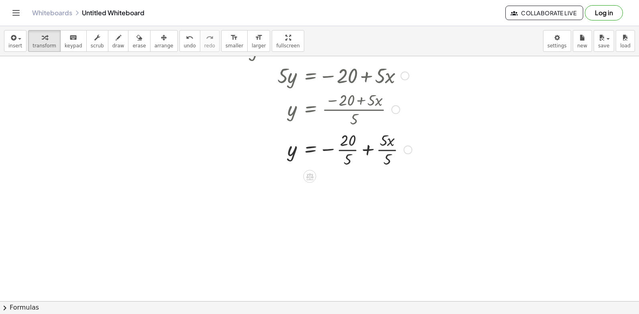
click at [347, 150] on div at bounding box center [325, 149] width 180 height 40
click at [377, 191] on div at bounding box center [325, 189] width 180 height 40
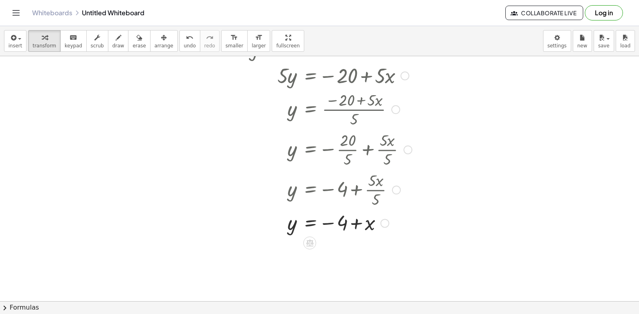
drag, startPoint x: 382, startPoint y: 188, endPoint x: 383, endPoint y: 243, distance: 55.4
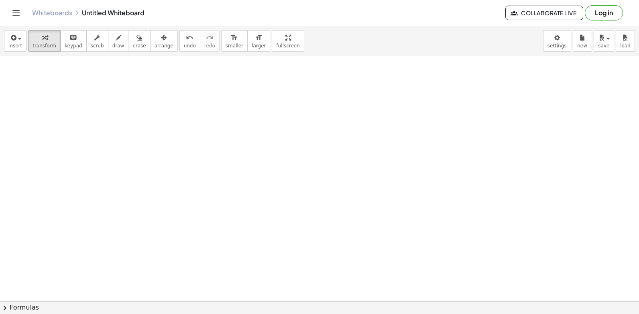
scroll to position [4644, 0]
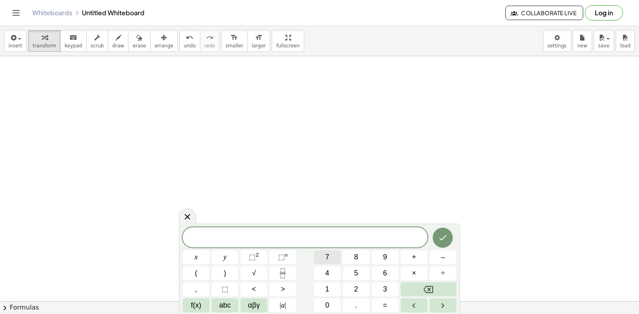
click at [325, 256] on span "7" at bounding box center [327, 256] width 4 height 11
click at [227, 257] on button "y" at bounding box center [224, 257] width 27 height 14
click at [450, 252] on button "–" at bounding box center [442, 257] width 27 height 14
click at [355, 288] on span "2" at bounding box center [356, 289] width 4 height 11
click at [326, 289] on span "1" at bounding box center [327, 289] width 4 height 11
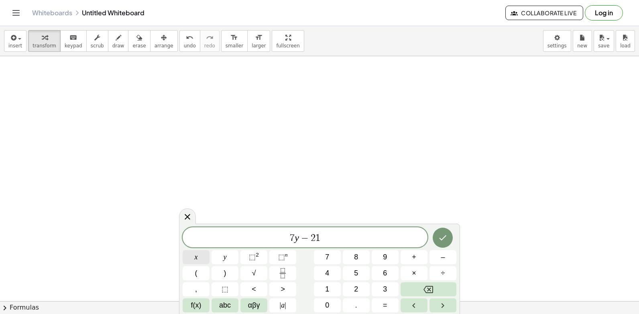
click at [197, 256] on button "x" at bounding box center [195, 257] width 27 height 14
click at [389, 304] on button "=" at bounding box center [384, 305] width 27 height 14
click at [330, 257] on button "7" at bounding box center [327, 257] width 27 height 14
click at [439, 233] on icon "Done" at bounding box center [443, 238] width 10 height 10
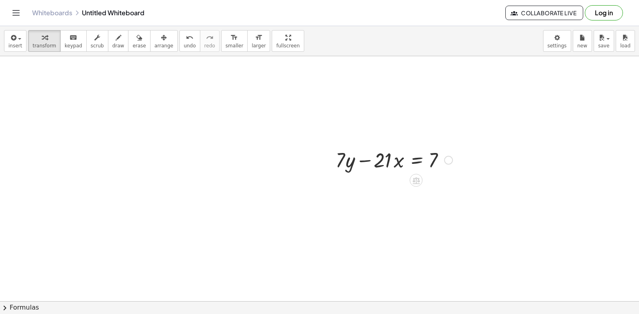
scroll to position [4729, 0]
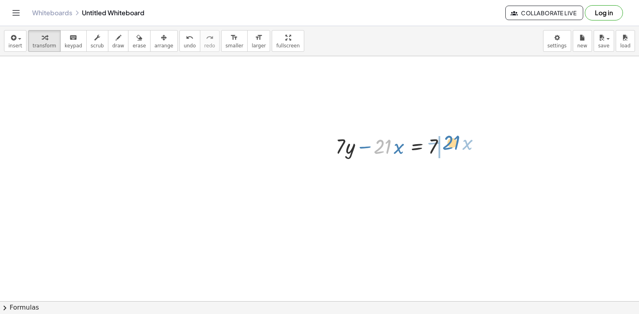
drag, startPoint x: 382, startPoint y: 147, endPoint x: 451, endPoint y: 143, distance: 68.7
click at [451, 143] on div at bounding box center [393, 145] width 125 height 27
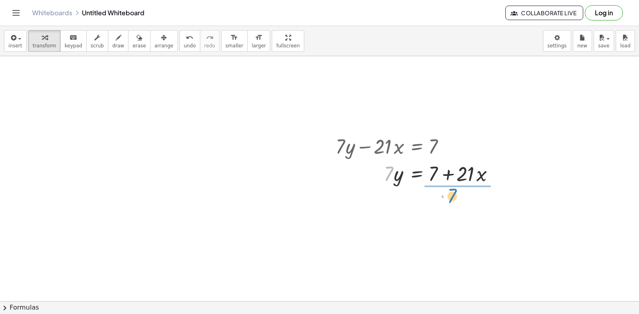
drag, startPoint x: 389, startPoint y: 176, endPoint x: 457, endPoint y: 198, distance: 71.0
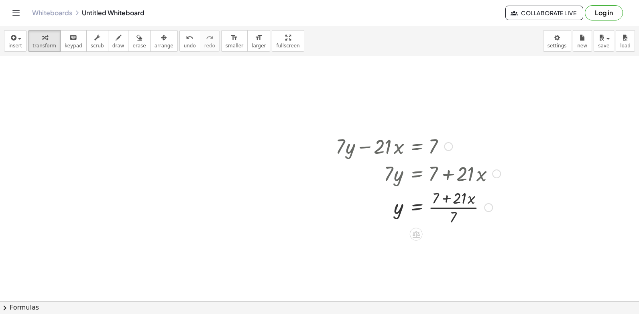
scroll to position [4769, 0]
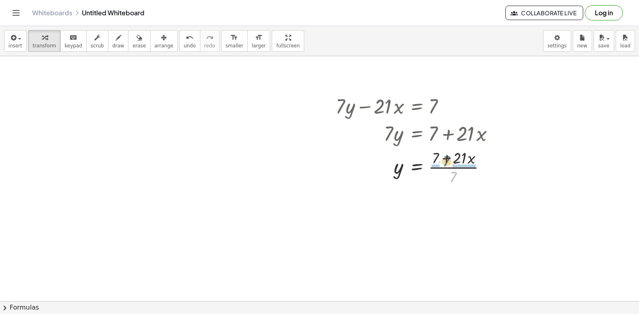
drag, startPoint x: 452, startPoint y: 177, endPoint x: 444, endPoint y: 161, distance: 17.6
click at [444, 161] on div at bounding box center [417, 166] width 173 height 40
click at [436, 205] on div at bounding box center [419, 207] width 176 height 40
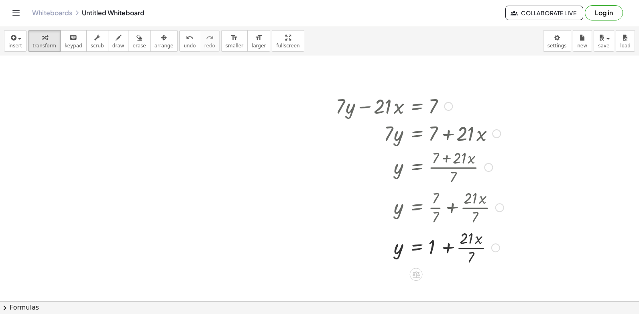
click at [473, 249] on div at bounding box center [419, 247] width 176 height 40
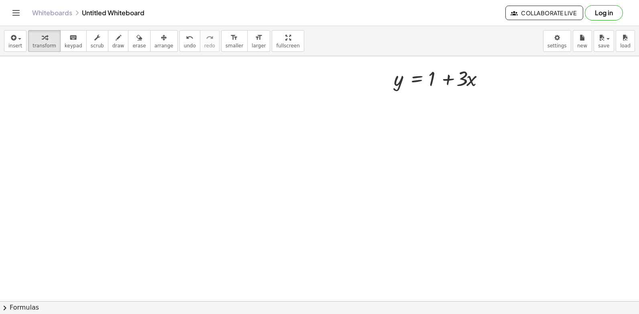
scroll to position [5013, 0]
drag, startPoint x: 281, startPoint y: 130, endPoint x: 214, endPoint y: 180, distance: 83.7
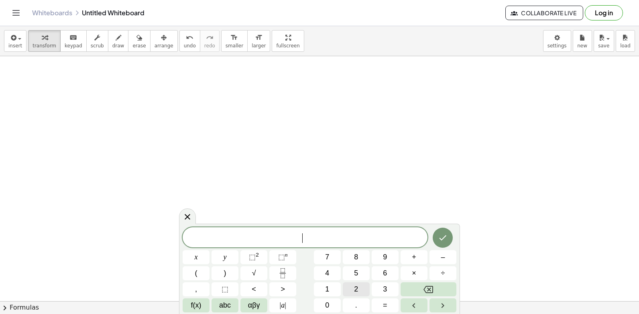
click at [357, 289] on span "2" at bounding box center [356, 289] width 4 height 11
click at [229, 254] on button "y" at bounding box center [224, 257] width 27 height 14
click at [414, 254] on span "+" at bounding box center [414, 256] width 4 height 11
click at [206, 254] on button "x" at bounding box center [195, 257] width 27 height 14
click at [384, 303] on span "=" at bounding box center [385, 305] width 4 height 11
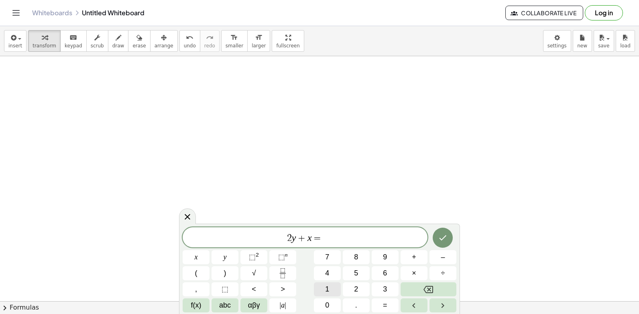
click at [326, 286] on span "1" at bounding box center [327, 289] width 4 height 11
click at [326, 306] on span "0" at bounding box center [327, 305] width 4 height 11
click at [442, 235] on icon "Done" at bounding box center [443, 238] width 10 height 10
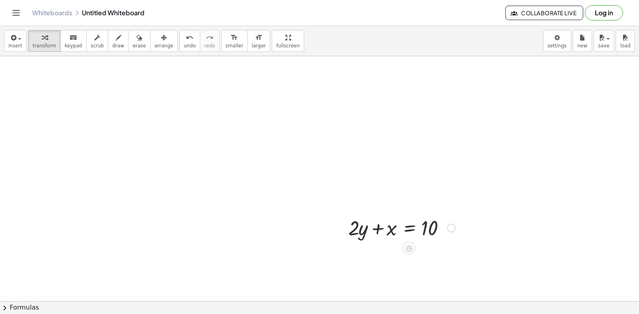
scroll to position [5094, 0]
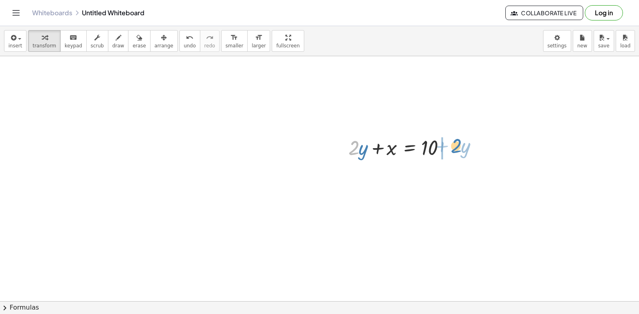
drag, startPoint x: 351, startPoint y: 148, endPoint x: 454, endPoint y: 146, distance: 102.3
click at [454, 146] on div at bounding box center [401, 146] width 115 height 27
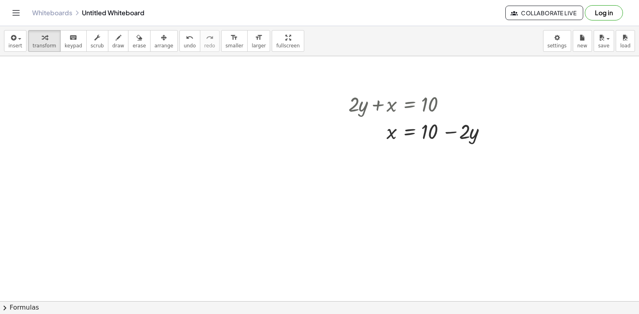
scroll to position [5138, 0]
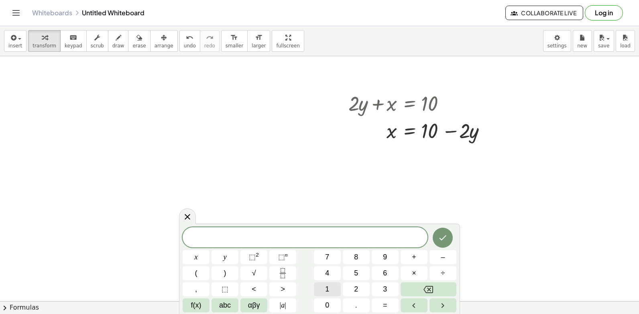
click at [328, 288] on span "1" at bounding box center [327, 289] width 4 height 11
click at [359, 270] on button "5" at bounding box center [356, 273] width 27 height 14
click at [223, 255] on button "y" at bounding box center [224, 257] width 27 height 14
click at [415, 255] on span "+" at bounding box center [414, 256] width 4 height 11
click at [358, 274] on button "5" at bounding box center [356, 273] width 27 height 14
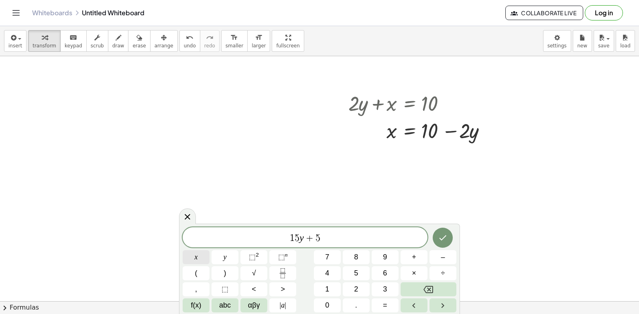
click at [193, 254] on button "x" at bounding box center [195, 257] width 27 height 14
click at [388, 303] on button "=" at bounding box center [384, 305] width 27 height 14
click at [444, 258] on span "–" at bounding box center [442, 256] width 4 height 11
click at [359, 288] on button "2" at bounding box center [356, 289] width 27 height 14
click at [321, 303] on button "0" at bounding box center [327, 305] width 27 height 14
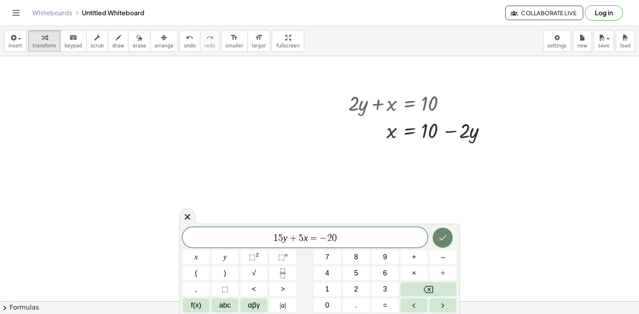
click at [442, 231] on button "Done" at bounding box center [442, 237] width 20 height 20
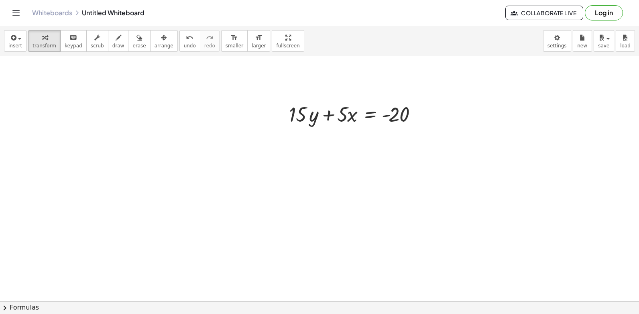
scroll to position [5258, 0]
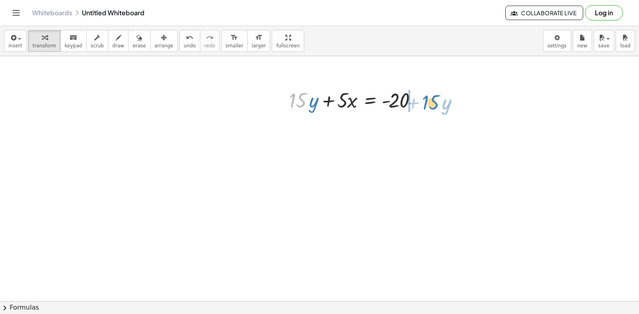
drag, startPoint x: 306, startPoint y: 99, endPoint x: 438, endPoint y: 101, distance: 132.8
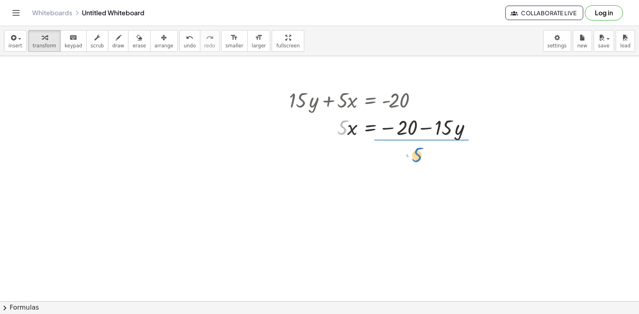
drag, startPoint x: 346, startPoint y: 128, endPoint x: 425, endPoint y: 153, distance: 83.1
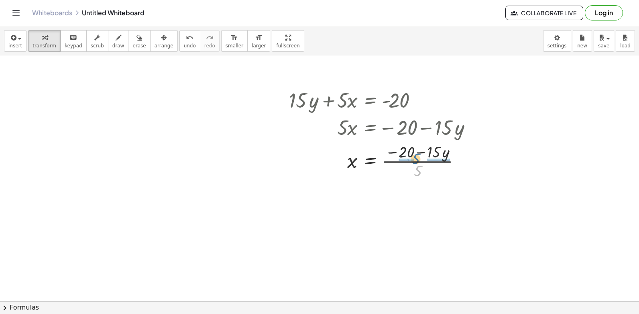
drag, startPoint x: 418, startPoint y: 171, endPoint x: 416, endPoint y: 159, distance: 12.2
click at [416, 159] on div at bounding box center [384, 160] width 198 height 40
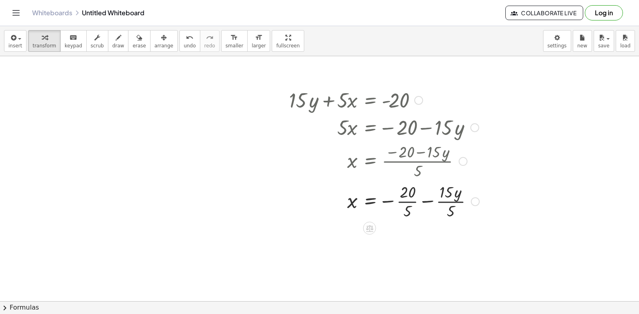
click at [411, 201] on div at bounding box center [384, 200] width 198 height 40
click at [439, 243] on div at bounding box center [384, 241] width 198 height 40
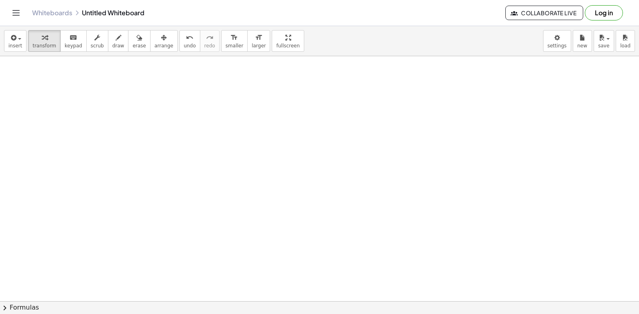
scroll to position [5463, 0]
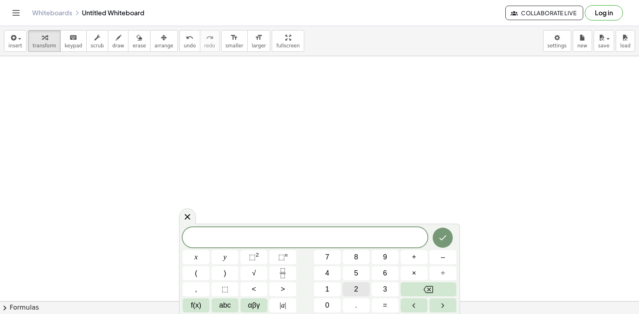
click at [355, 287] on span "2" at bounding box center [356, 289] width 4 height 11
click at [224, 257] on span "y" at bounding box center [224, 256] width 3 height 11
click at [415, 255] on span "+" at bounding box center [414, 256] width 4 height 11
click at [198, 259] on button "x" at bounding box center [195, 257] width 27 height 14
click at [448, 239] on button "Done" at bounding box center [442, 237] width 20 height 20
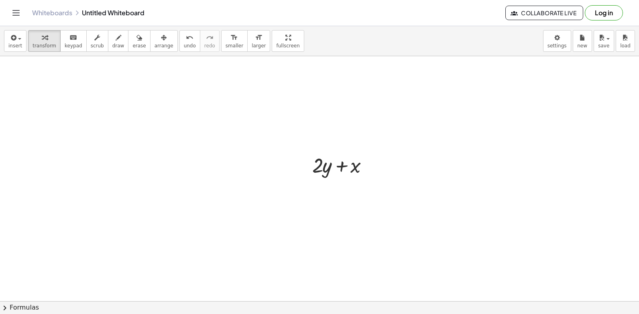
scroll to position [5543, 0]
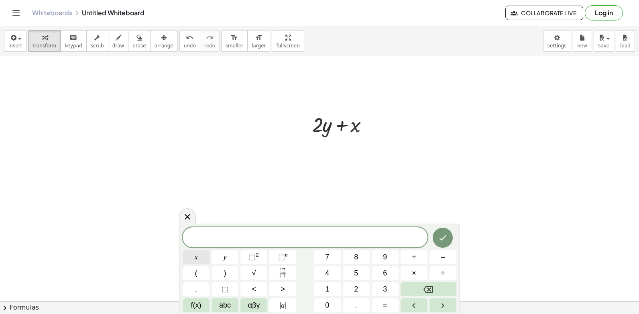
click at [197, 257] on button "x" at bounding box center [195, 257] width 27 height 14
click at [390, 306] on button "=" at bounding box center [384, 305] width 27 height 14
click at [362, 272] on button "5" at bounding box center [356, 273] width 27 height 14
click at [445, 238] on icon "Done" at bounding box center [443, 238] width 10 height 10
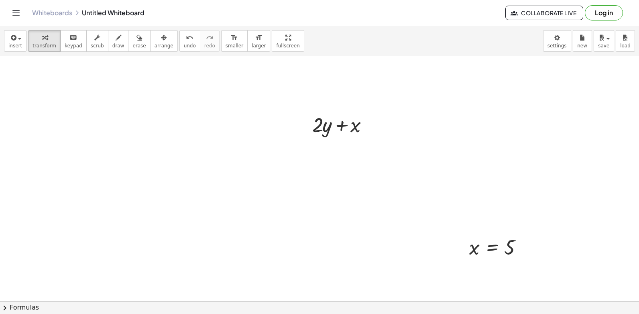
scroll to position [5583, 0]
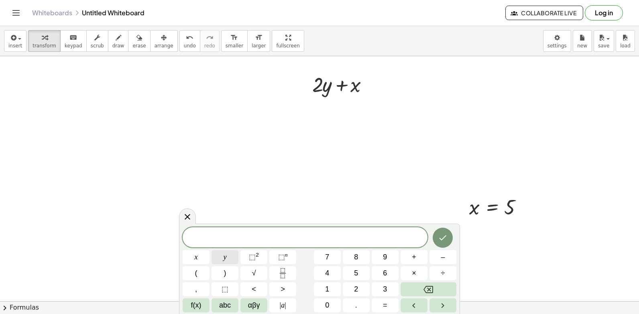
click at [231, 255] on button "y" at bounding box center [224, 257] width 27 height 14
click at [385, 302] on span "=" at bounding box center [385, 305] width 4 height 11
click at [385, 290] on span "3" at bounding box center [385, 289] width 4 height 11
click at [449, 239] on button "Done" at bounding box center [442, 237] width 20 height 20
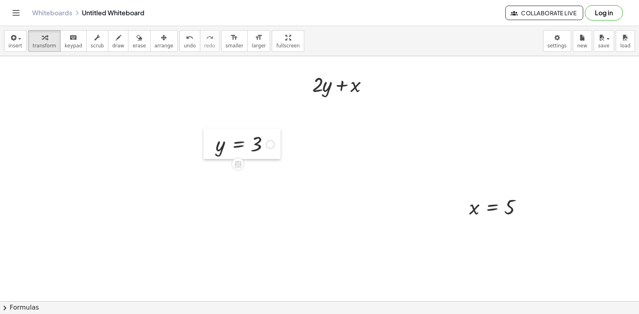
drag, startPoint x: 386, startPoint y: 248, endPoint x: 205, endPoint y: 140, distance: 210.4
click at [205, 140] on div at bounding box center [209, 143] width 12 height 30
drag, startPoint x: 456, startPoint y: 202, endPoint x: 447, endPoint y: 196, distance: 10.6
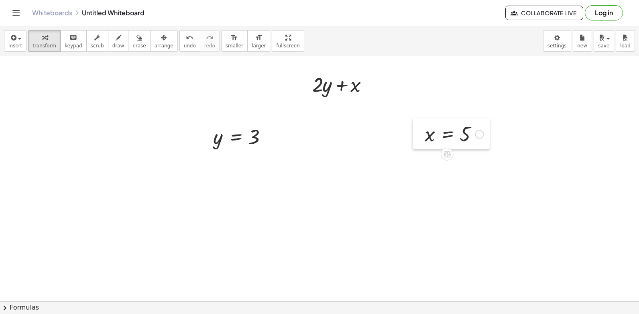
drag, startPoint x: 460, startPoint y: 203, endPoint x: 415, endPoint y: 130, distance: 85.5
click at [415, 130] on div at bounding box center [418, 133] width 12 height 30
drag, startPoint x: 214, startPoint y: 140, endPoint x: 323, endPoint y: 89, distance: 120.7
drag, startPoint x: 426, startPoint y: 134, endPoint x: 357, endPoint y: 112, distance: 71.9
click at [320, 111] on div at bounding box center [343, 110] width 77 height 27
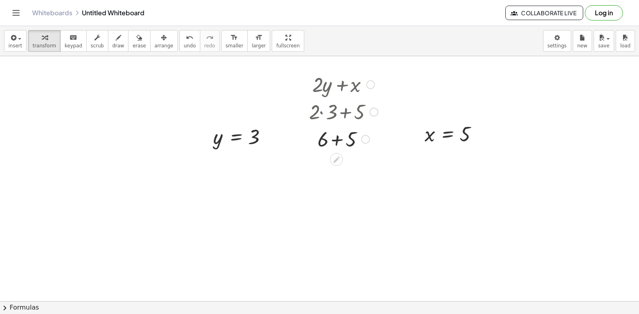
click at [338, 138] on div at bounding box center [343, 138] width 77 height 27
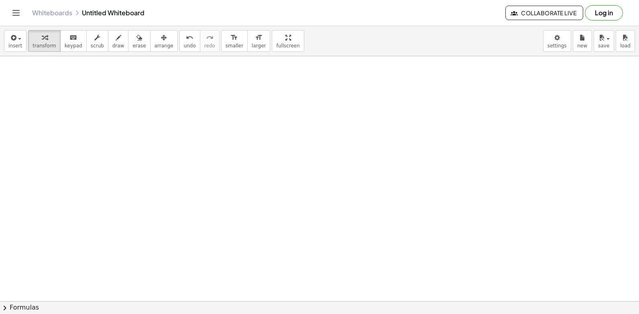
scroll to position [5747, 0]
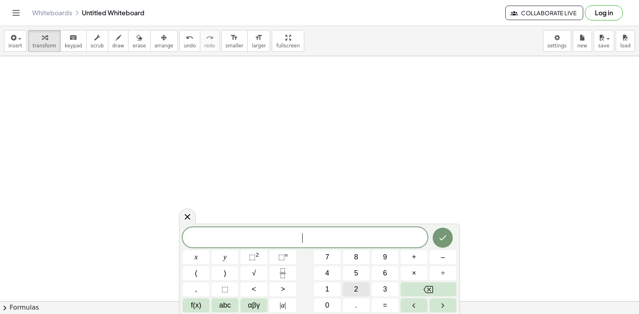
click at [361, 289] on button "2" at bounding box center [356, 289] width 27 height 14
click at [218, 257] on button "y" at bounding box center [224, 257] width 27 height 14
click at [411, 257] on button "+" at bounding box center [413, 257] width 27 height 14
click at [332, 287] on button "1" at bounding box center [327, 289] width 27 height 14
click at [329, 303] on button "0" at bounding box center [327, 305] width 27 height 14
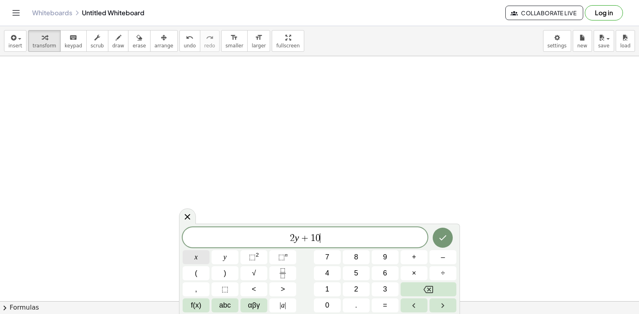
click at [201, 254] on button "x" at bounding box center [195, 257] width 27 height 14
click at [446, 238] on icon "Done" at bounding box center [443, 238] width 10 height 10
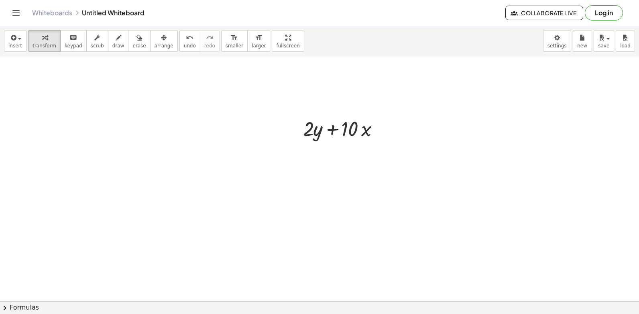
scroll to position [5868, 0]
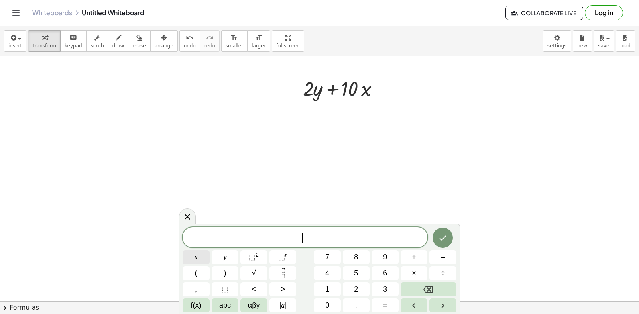
click at [195, 256] on span "x" at bounding box center [196, 256] width 3 height 11
click at [385, 304] on span "=" at bounding box center [385, 305] width 4 height 11
drag, startPoint x: 385, startPoint y: 304, endPoint x: 583, endPoint y: 160, distance: 244.6
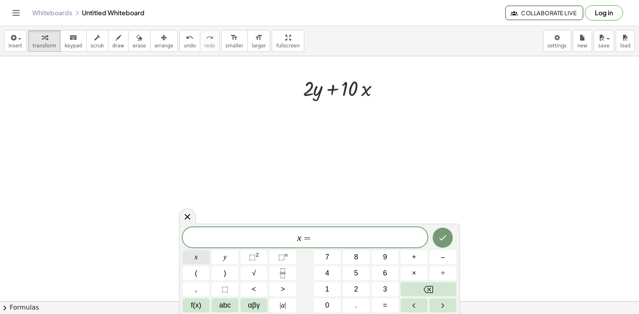
click at [196, 252] on span "x" at bounding box center [196, 256] width 3 height 11
click at [391, 306] on button "=" at bounding box center [384, 305] width 27 height 14
click at [442, 257] on span "–" at bounding box center [442, 256] width 4 height 11
click at [363, 273] on button "5" at bounding box center [356, 273] width 27 height 14
click at [440, 231] on button "Done" at bounding box center [442, 237] width 20 height 20
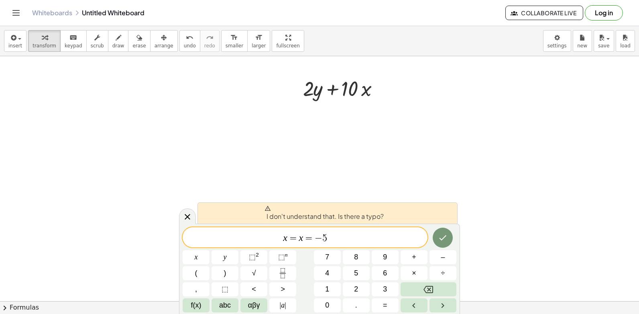
click at [294, 239] on span "=" at bounding box center [293, 238] width 12 height 10
click at [286, 238] on var "x" at bounding box center [285, 237] width 4 height 10
click at [303, 237] on span "x ​ = x = − 5" at bounding box center [304, 237] width 245 height 11
click at [429, 288] on icon "Backspace" at bounding box center [428, 289] width 10 height 7
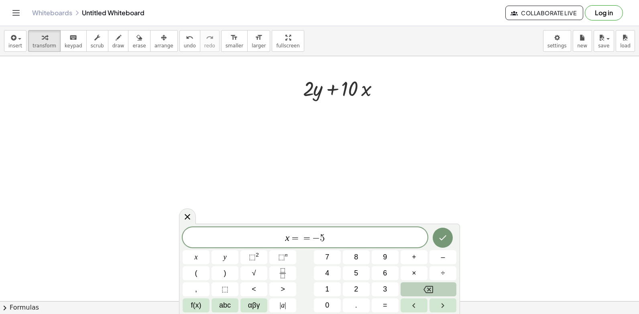
click at [433, 290] on icon "Backspace" at bounding box center [428, 289] width 10 height 7
click at [446, 244] on button "Done" at bounding box center [442, 237] width 20 height 20
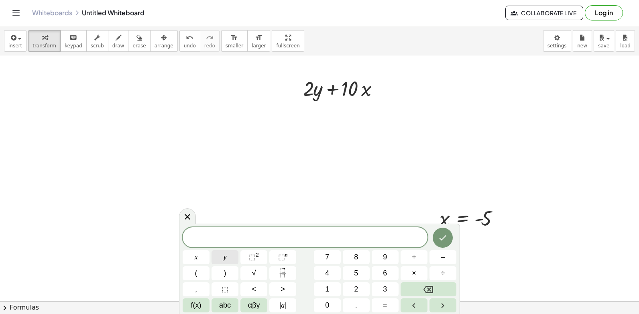
click at [227, 254] on button "y" at bounding box center [224, 257] width 27 height 14
click at [388, 302] on button "=" at bounding box center [384, 305] width 27 height 14
click at [330, 255] on button "7" at bounding box center [327, 257] width 27 height 14
click at [442, 237] on icon "Done" at bounding box center [443, 238] width 10 height 10
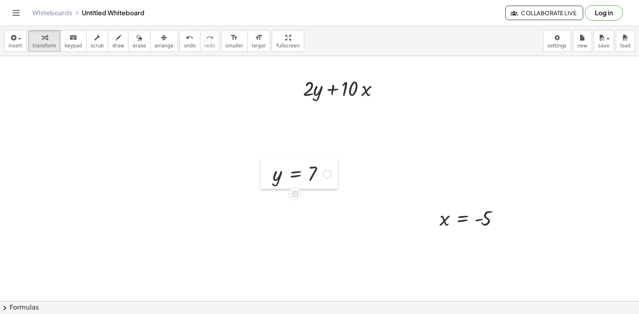
drag, startPoint x: 428, startPoint y: 223, endPoint x: 264, endPoint y: 169, distance: 171.9
click at [264, 169] on div at bounding box center [266, 173] width 12 height 30
drag, startPoint x: 274, startPoint y: 174, endPoint x: 314, endPoint y: 90, distance: 92.9
drag, startPoint x: 445, startPoint y: 223, endPoint x: 369, endPoint y: 123, distance: 126.0
drag, startPoint x: 306, startPoint y: 115, endPoint x: 308, endPoint y: 120, distance: 6.0
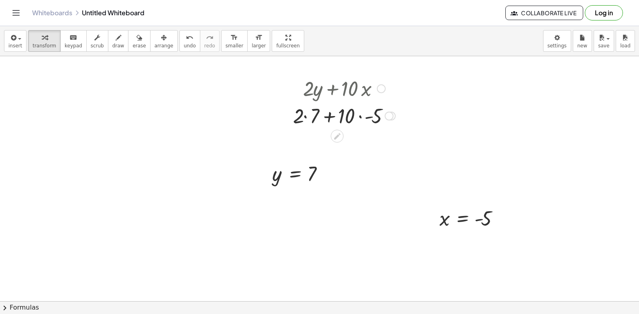
click at [306, 115] on div at bounding box center [344, 114] width 110 height 27
click at [324, 144] on div at bounding box center [344, 142] width 110 height 27
click at [358, 143] on div at bounding box center [344, 142] width 110 height 27
click at [332, 144] on div at bounding box center [344, 142] width 110 height 27
click at [340, 144] on div at bounding box center [344, 142] width 110 height 27
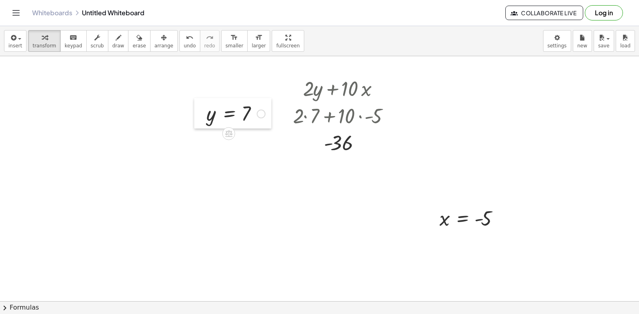
drag, startPoint x: 260, startPoint y: 168, endPoint x: 194, endPoint y: 108, distance: 89.1
click at [194, 108] on div at bounding box center [200, 113] width 12 height 30
drag, startPoint x: 431, startPoint y: 209, endPoint x: 438, endPoint y: 98, distance: 111.3
click at [438, 98] on div at bounding box center [440, 106] width 12 height 30
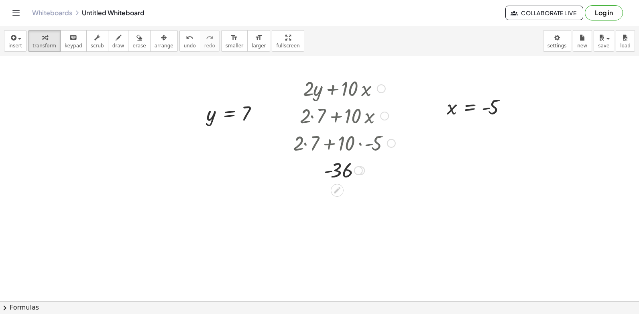
drag, startPoint x: 390, startPoint y: 116, endPoint x: 374, endPoint y: 201, distance: 86.1
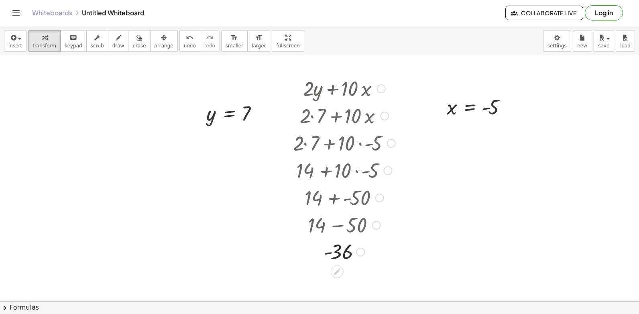
drag, startPoint x: 360, startPoint y: 170, endPoint x: 363, endPoint y: 282, distance: 111.5
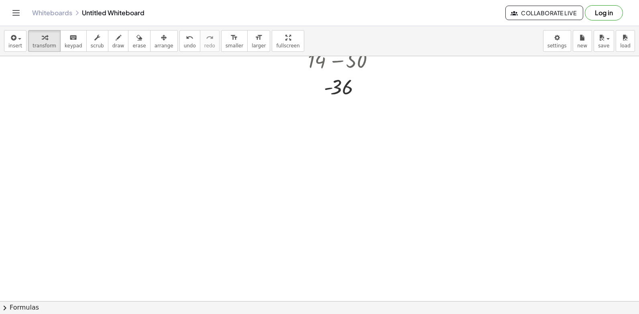
scroll to position [6072, 0]
drag, startPoint x: 344, startPoint y: 129, endPoint x: 297, endPoint y: 174, distance: 65.5
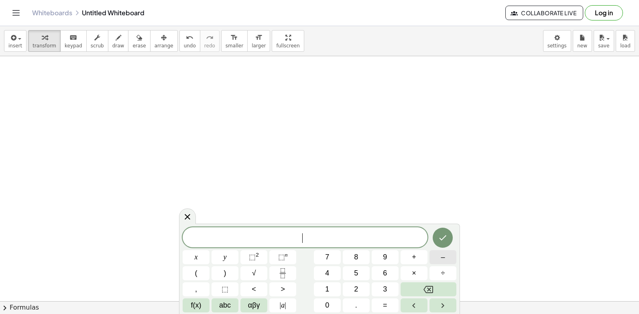
click at [438, 257] on button "–" at bounding box center [442, 257] width 27 height 14
click at [360, 290] on button "2" at bounding box center [356, 289] width 27 height 14
click at [225, 255] on span "y" at bounding box center [224, 256] width 3 height 11
click at [414, 257] on span "+" at bounding box center [414, 256] width 4 height 11
click at [331, 256] on button "7" at bounding box center [327, 257] width 27 height 14
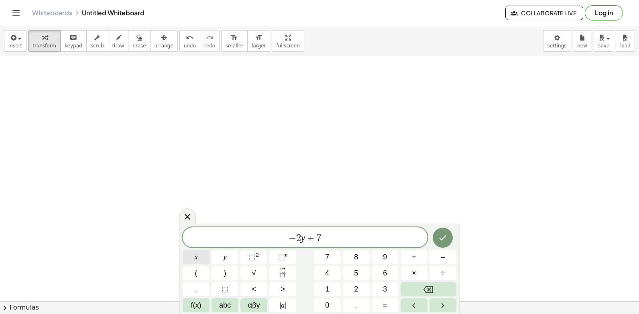
click at [199, 253] on button "x" at bounding box center [195, 257] width 27 height 14
click at [447, 235] on icon "Done" at bounding box center [443, 238] width 10 height 10
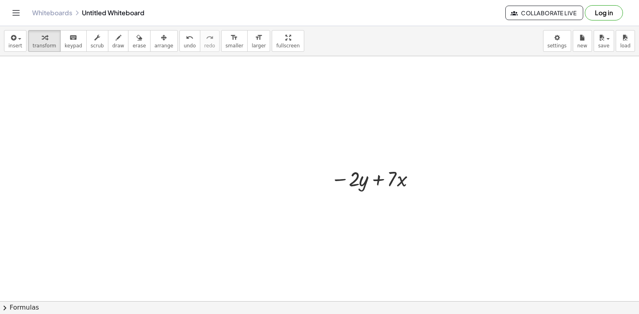
scroll to position [6112, 0]
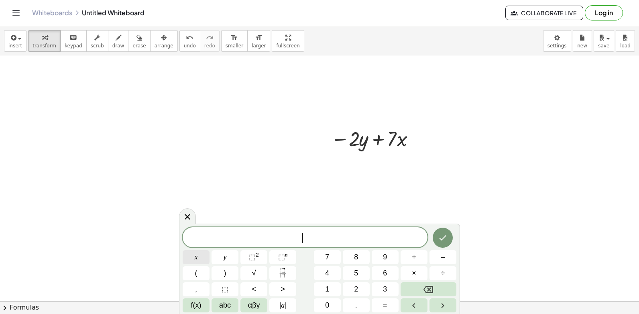
click at [197, 255] on span "x" at bounding box center [196, 256] width 3 height 11
click at [385, 304] on span "=" at bounding box center [385, 305] width 4 height 11
click at [444, 257] on span "–" at bounding box center [442, 256] width 4 height 11
click at [357, 286] on span "2" at bounding box center [356, 289] width 4 height 11
click at [444, 237] on icon "Done" at bounding box center [442, 237] width 7 height 5
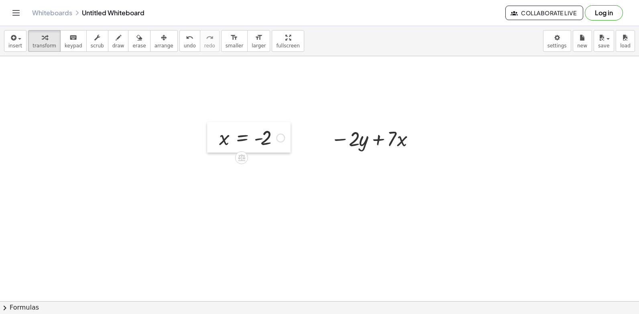
drag, startPoint x: 348, startPoint y: 226, endPoint x: 200, endPoint y: 133, distance: 174.8
click at [207, 133] on div at bounding box center [213, 137] width 12 height 30
drag, startPoint x: 430, startPoint y: 217, endPoint x: 426, endPoint y: 226, distance: 9.5
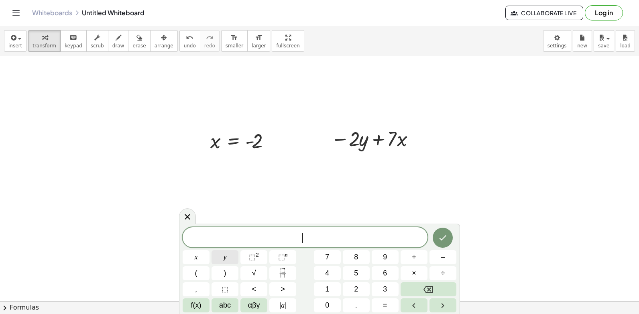
click at [227, 255] on button "y" at bounding box center [224, 257] width 27 height 14
click at [388, 305] on button "=" at bounding box center [384, 305] width 27 height 14
click at [385, 269] on span "6" at bounding box center [385, 273] width 4 height 11
click at [442, 235] on icon "Done" at bounding box center [443, 238] width 10 height 10
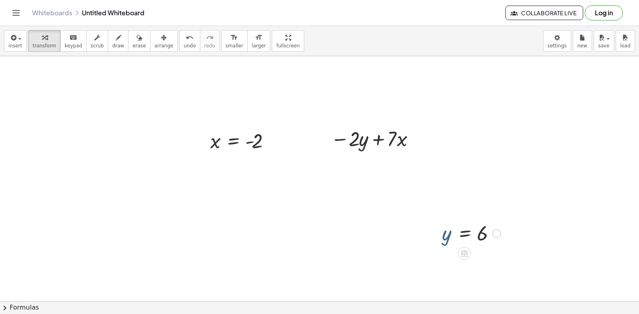
click at [446, 240] on div at bounding box center [471, 232] width 67 height 26
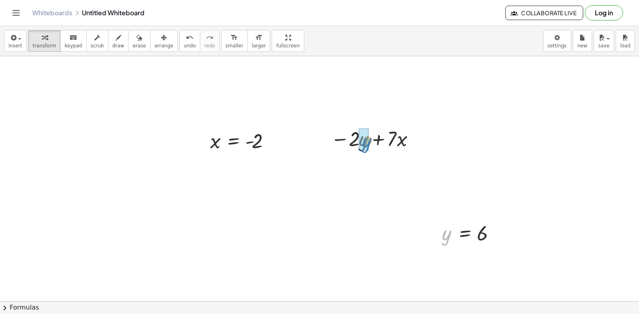
drag, startPoint x: 443, startPoint y: 234, endPoint x: 364, endPoint y: 142, distance: 121.7
drag, startPoint x: 213, startPoint y: 140, endPoint x: 406, endPoint y: 165, distance: 195.0
click at [353, 164] on div at bounding box center [373, 165] width 115 height 27
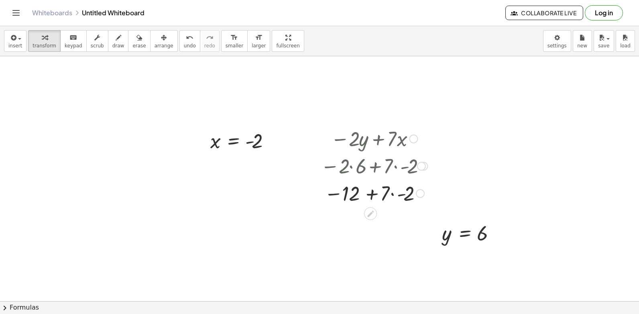
click at [395, 195] on div at bounding box center [373, 192] width 115 height 27
click at [375, 191] on div at bounding box center [373, 192] width 115 height 26
click at [377, 193] on div at bounding box center [373, 192] width 115 height 26
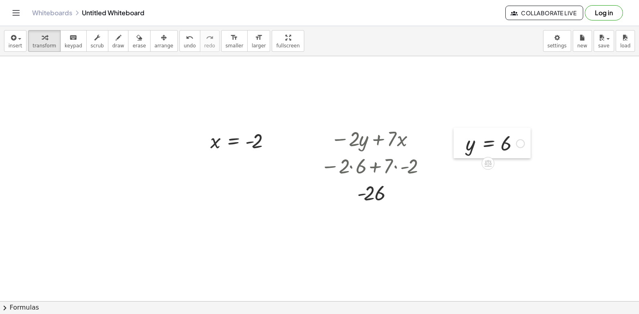
drag, startPoint x: 437, startPoint y: 226, endPoint x: 460, endPoint y: 134, distance: 94.5
click at [460, 134] on div at bounding box center [459, 143] width 12 height 30
drag, startPoint x: 460, startPoint y: 134, endPoint x: 427, endPoint y: 201, distance: 75.0
click at [427, 201] on div at bounding box center [373, 192] width 115 height 26
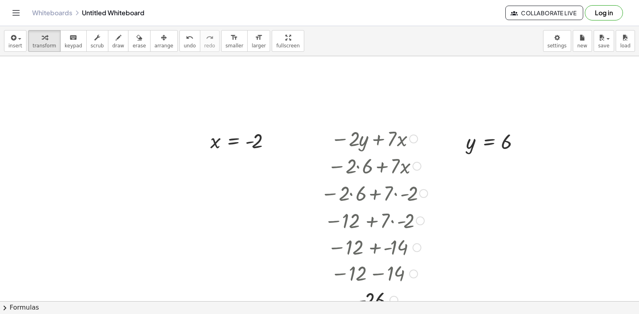
drag, startPoint x: 390, startPoint y: 194, endPoint x: 392, endPoint y: 313, distance: 119.1
click at [390, 313] on html "Graspable Math Activities Get Started Activity Bank Assigned Work Classes White…" at bounding box center [319, 157] width 639 height 314
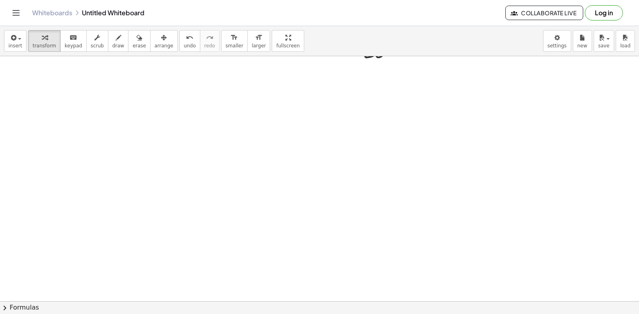
scroll to position [6401, 0]
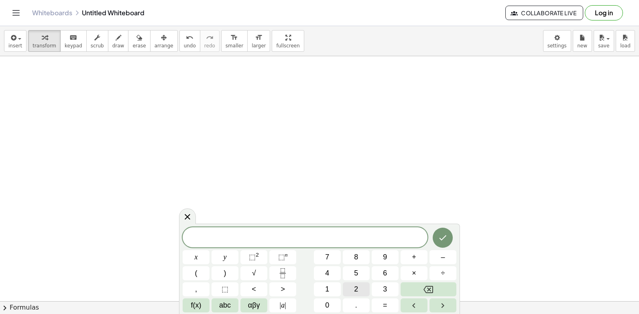
click at [356, 289] on span "2" at bounding box center [356, 289] width 4 height 11
click at [189, 253] on button "x" at bounding box center [195, 257] width 27 height 14
click at [434, 285] on button "Backspace" at bounding box center [428, 289] width 56 height 14
click at [417, 257] on button "+" at bounding box center [413, 257] width 27 height 14
click at [433, 290] on icon "Backspace" at bounding box center [428, 289] width 10 height 7
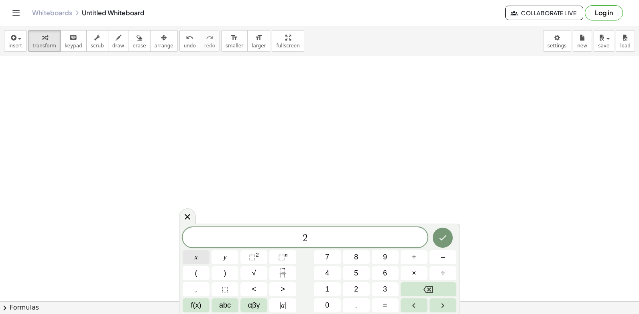
click at [194, 255] on button "x" at bounding box center [195, 257] width 27 height 14
click at [419, 254] on button "+" at bounding box center [413, 257] width 27 height 14
click at [222, 253] on button "y" at bounding box center [224, 257] width 27 height 14
click at [395, 304] on button "=" at bounding box center [384, 305] width 27 height 14
click at [326, 283] on button "1" at bounding box center [327, 289] width 27 height 14
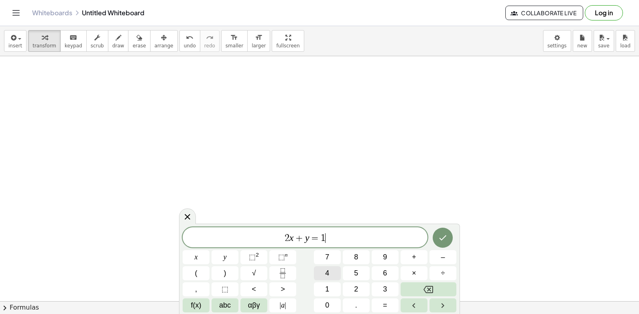
click at [327, 271] on span "4" at bounding box center [327, 273] width 4 height 11
click at [443, 235] on icon "Done" at bounding box center [443, 238] width 10 height 10
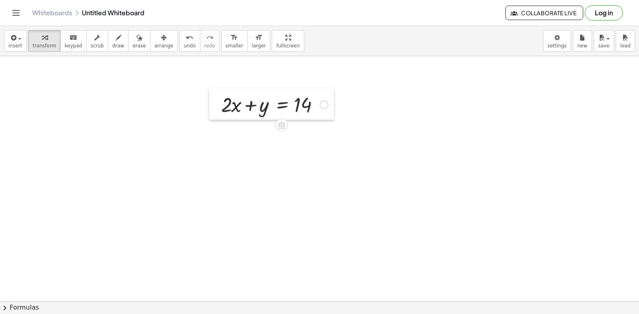
drag, startPoint x: 325, startPoint y: 184, endPoint x: 217, endPoint y: 94, distance: 140.7
click at [217, 94] on div at bounding box center [215, 103] width 12 height 31
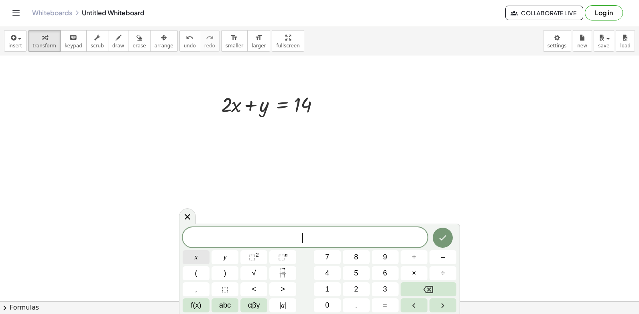
click at [195, 257] on button "x" at bounding box center [195, 257] width 27 height 14
click at [444, 256] on span "–" at bounding box center [442, 256] width 4 height 11
click at [224, 255] on span "y" at bounding box center [224, 256] width 3 height 11
click at [414, 258] on span "+" at bounding box center [414, 256] width 4 height 11
click at [428, 287] on icon "Backspace" at bounding box center [428, 289] width 10 height 7
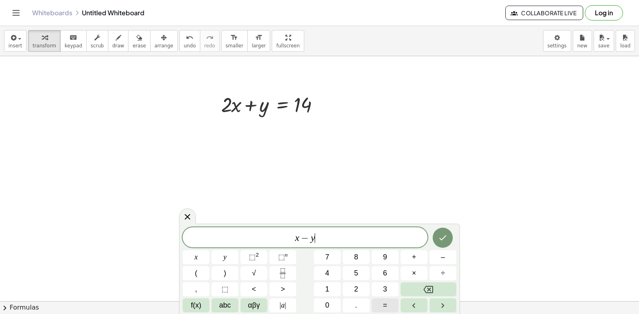
click at [391, 305] on button "=" at bounding box center [384, 305] width 27 height 14
click at [333, 270] on button "4" at bounding box center [327, 273] width 27 height 14
click at [440, 233] on icon "Done" at bounding box center [443, 238] width 10 height 10
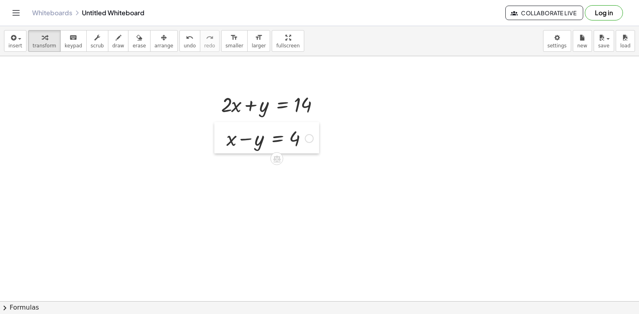
drag, startPoint x: 342, startPoint y: 225, endPoint x: 221, endPoint y: 134, distance: 151.8
click at [221, 134] on div at bounding box center [220, 137] width 12 height 31
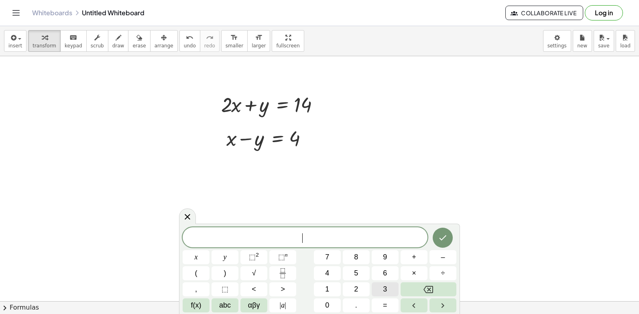
click at [387, 288] on button "3" at bounding box center [384, 289] width 27 height 14
click at [195, 254] on span "x" at bounding box center [196, 256] width 3 height 11
click at [386, 303] on span "=" at bounding box center [385, 305] width 4 height 11
click at [333, 288] on button "1" at bounding box center [327, 289] width 27 height 14
click at [357, 254] on span "8" at bounding box center [356, 256] width 4 height 11
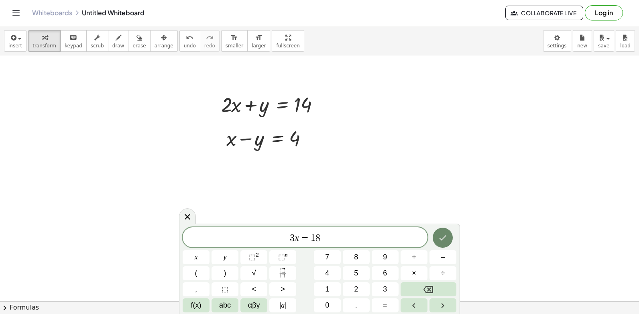
click at [442, 231] on button "Done" at bounding box center [442, 237] width 20 height 20
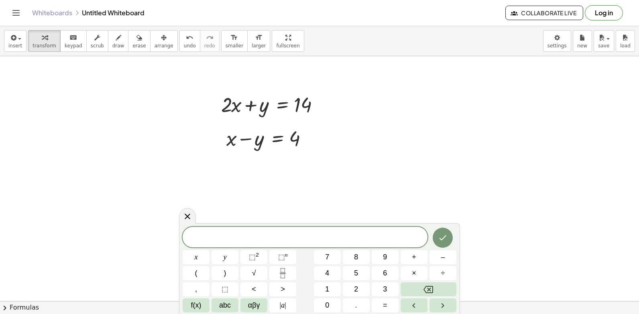
drag, startPoint x: 489, startPoint y: 179, endPoint x: 482, endPoint y: 192, distance: 14.7
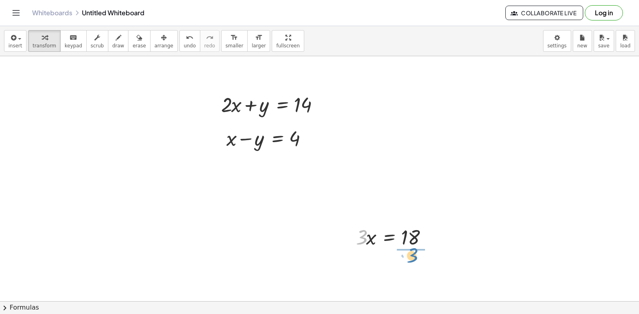
drag, startPoint x: 482, startPoint y: 192, endPoint x: 411, endPoint y: 257, distance: 96.8
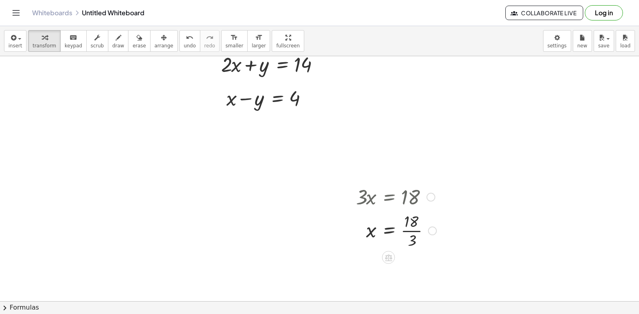
scroll to position [6481, 0]
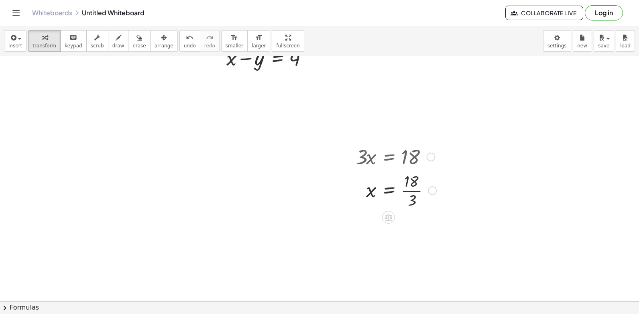
click at [414, 191] on div at bounding box center [396, 190] width 88 height 40
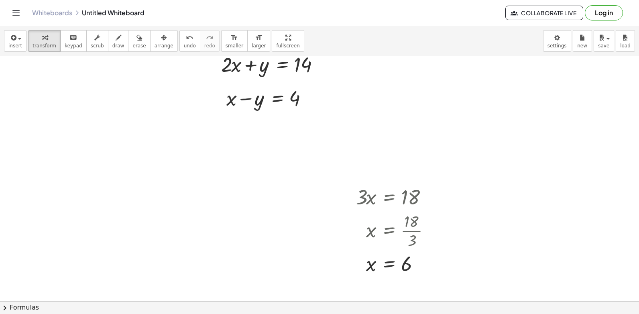
scroll to position [6401, 0]
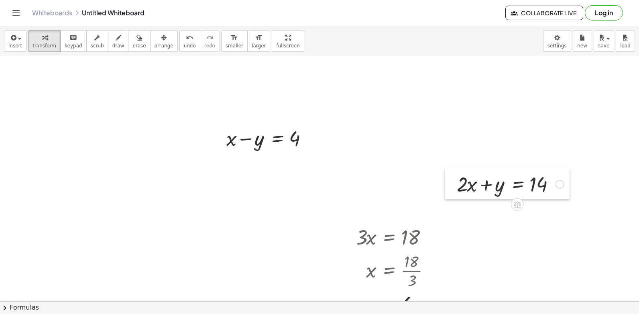
drag, startPoint x: 209, startPoint y: 102, endPoint x: 444, endPoint y: 182, distance: 248.5
click at [444, 182] on div at bounding box center [450, 183] width 12 height 31
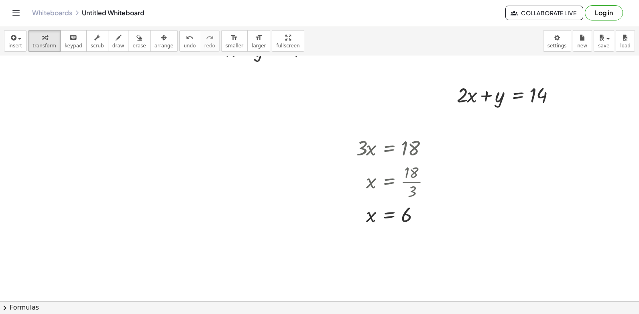
scroll to position [6481, 0]
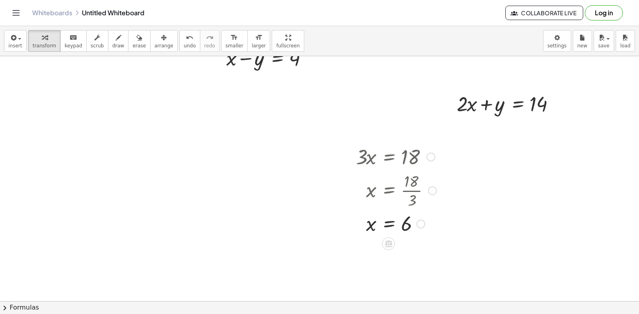
drag, startPoint x: 371, startPoint y: 191, endPoint x: 448, endPoint y: 162, distance: 81.9
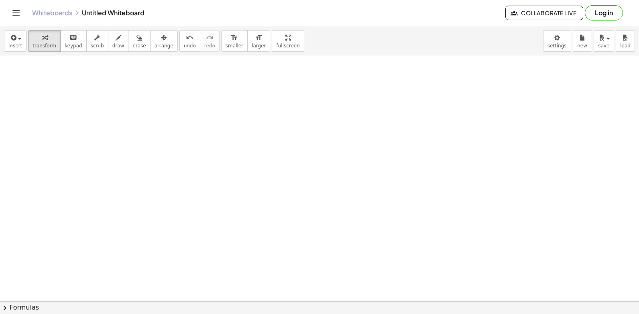
scroll to position [6726, 0]
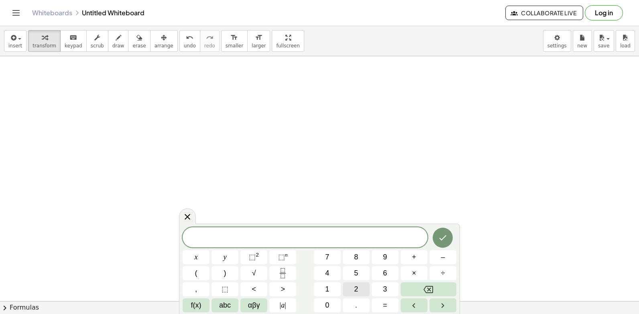
click at [357, 288] on button "2" at bounding box center [356, 289] width 27 height 14
click at [196, 255] on button "x" at bounding box center [195, 257] width 27 height 14
click at [419, 260] on button "+" at bounding box center [413, 257] width 27 height 14
click at [221, 256] on button "y" at bounding box center [224, 257] width 27 height 14
click at [385, 301] on span "=" at bounding box center [385, 305] width 4 height 11
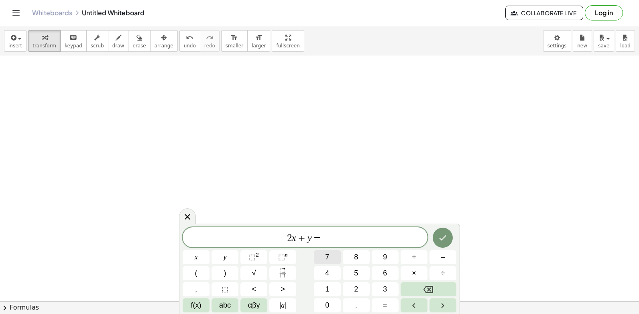
click at [326, 256] on span "7" at bounding box center [327, 256] width 4 height 11
click at [450, 234] on button "Done" at bounding box center [442, 237] width 20 height 20
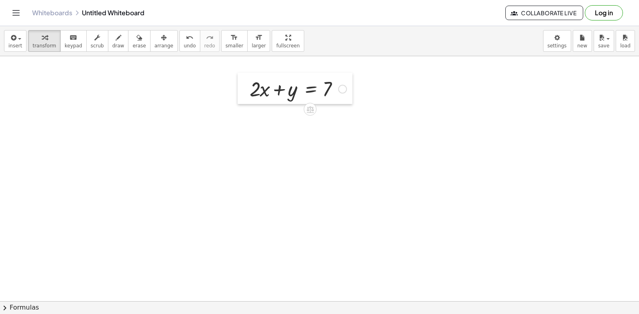
drag, startPoint x: 350, startPoint y: 186, endPoint x: 242, endPoint y: 97, distance: 139.9
click at [242, 97] on div at bounding box center [243, 88] width 12 height 31
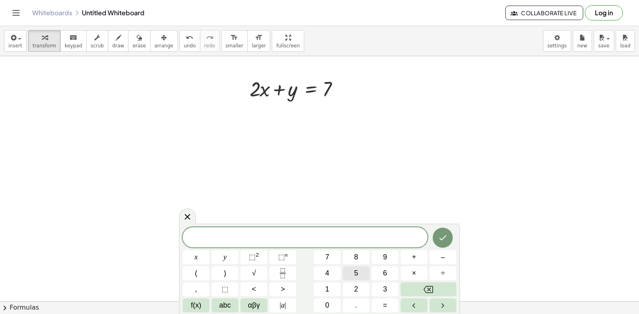
click at [361, 271] on button "5" at bounding box center [356, 273] width 27 height 14
click at [199, 253] on button "x" at bounding box center [195, 257] width 27 height 14
click at [440, 253] on span "–" at bounding box center [442, 256] width 4 height 11
click at [221, 259] on button "y" at bounding box center [224, 257] width 27 height 14
click at [392, 303] on button "=" at bounding box center [384, 305] width 27 height 14
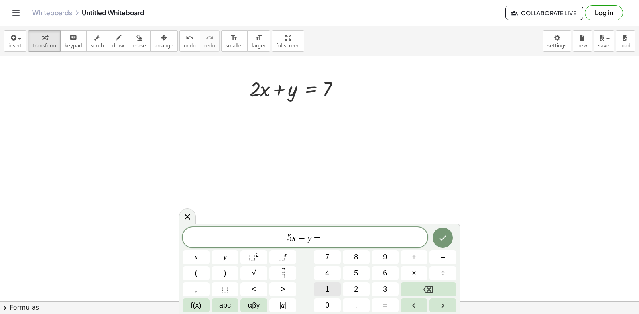
click at [327, 288] on span "1" at bounding box center [327, 289] width 4 height 11
click at [328, 271] on span "4" at bounding box center [327, 273] width 4 height 11
click at [444, 238] on icon "Done" at bounding box center [442, 237] width 7 height 5
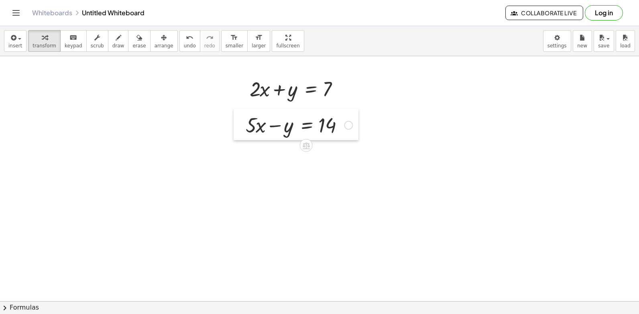
drag, startPoint x: 395, startPoint y: 197, endPoint x: 236, endPoint y: 126, distance: 174.4
click at [236, 126] on div at bounding box center [239, 124] width 12 height 31
drag, startPoint x: 382, startPoint y: 219, endPoint x: 377, endPoint y: 219, distance: 5.2
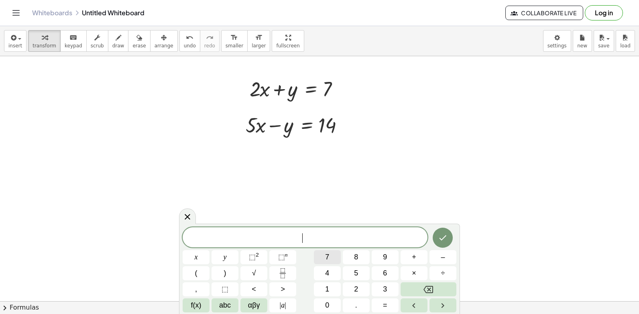
click at [329, 254] on button "7" at bounding box center [327, 257] width 27 height 14
click at [195, 258] on button "x" at bounding box center [195, 257] width 27 height 14
click at [382, 303] on button "=" at bounding box center [384, 305] width 27 height 14
click at [359, 290] on button "2" at bounding box center [356, 289] width 27 height 14
click at [328, 288] on span "1" at bounding box center [327, 289] width 4 height 11
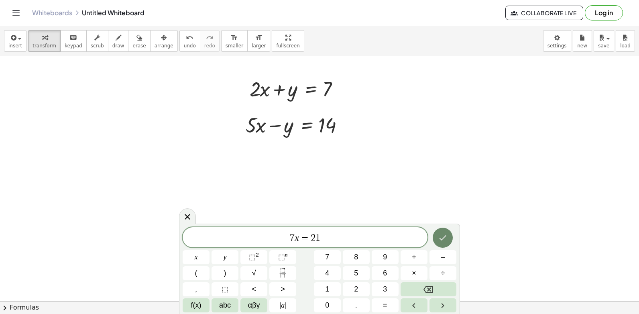
click at [446, 235] on icon "Done" at bounding box center [443, 238] width 10 height 10
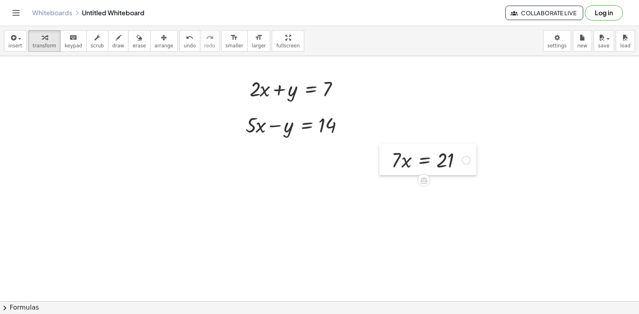
drag, startPoint x: 381, startPoint y: 233, endPoint x: 380, endPoint y: 157, distance: 75.4
click at [380, 157] on div at bounding box center [385, 159] width 12 height 31
drag, startPoint x: 391, startPoint y: 159, endPoint x: 436, endPoint y: 182, distance: 50.0
click at [444, 195] on div at bounding box center [431, 193] width 88 height 40
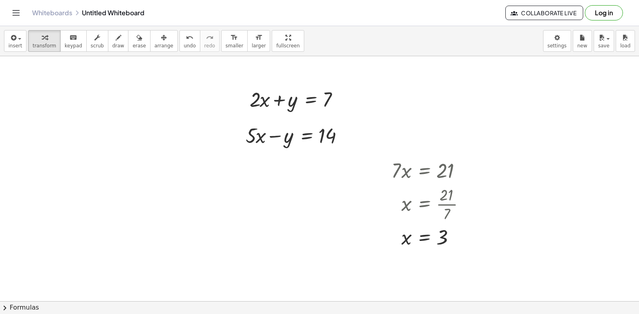
scroll to position [6686, 0]
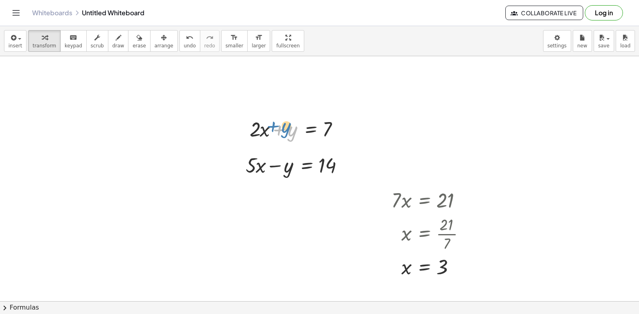
drag, startPoint x: 279, startPoint y: 132, endPoint x: 272, endPoint y: 128, distance: 7.9
click at [272, 128] on div at bounding box center [297, 128] width 105 height 27
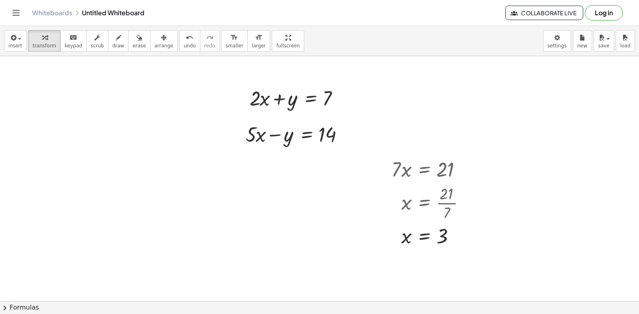
scroll to position [6726, 0]
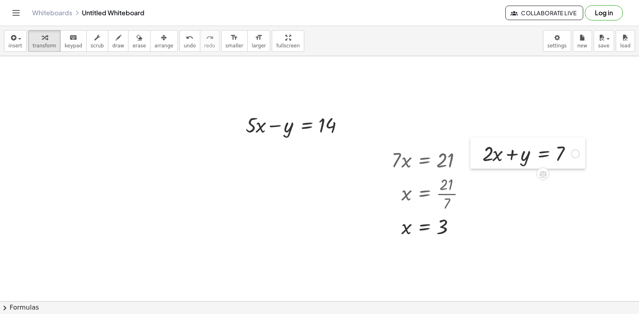
drag, startPoint x: 240, startPoint y: 82, endPoint x: 472, endPoint y: 147, distance: 241.4
click at [472, 147] on div at bounding box center [476, 152] width 12 height 31
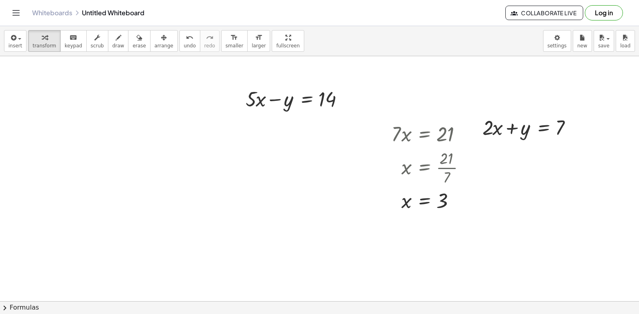
scroll to position [6766, 0]
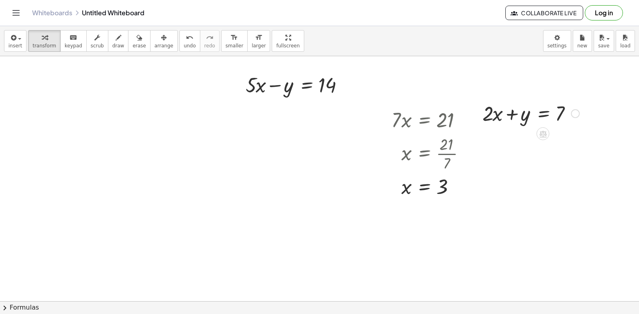
click at [496, 118] on div at bounding box center [530, 112] width 105 height 27
click at [489, 117] on div at bounding box center [530, 112] width 105 height 27
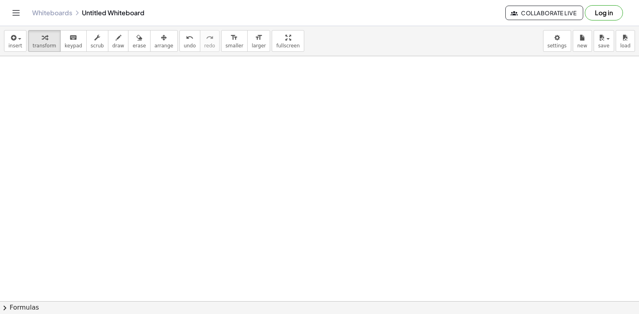
scroll to position [7011, 0]
drag, startPoint x: 214, startPoint y: 177, endPoint x: 306, endPoint y: 211, distance: 97.8
click at [114, 41] on button "draw" at bounding box center [118, 41] width 21 height 22
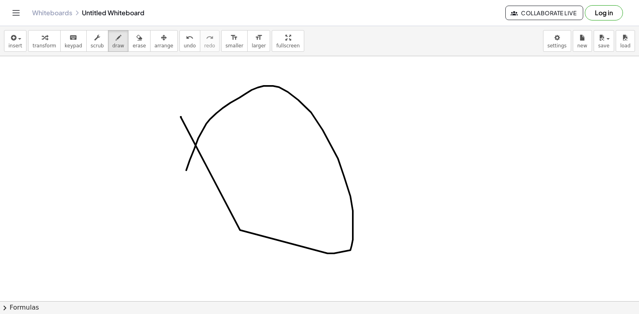
drag, startPoint x: 180, startPoint y: 117, endPoint x: 190, endPoint y: 194, distance: 78.0
drag, startPoint x: 371, startPoint y: 273, endPoint x: 402, endPoint y: 187, distance: 90.8
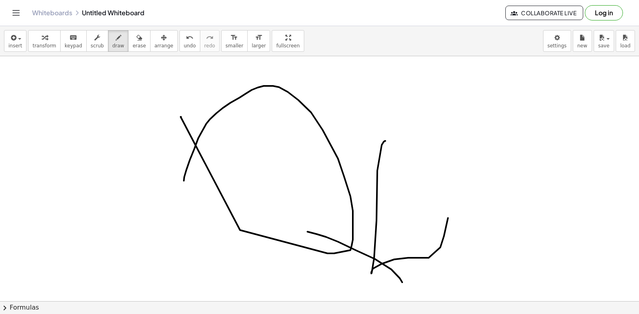
drag, startPoint x: 338, startPoint y: 241, endPoint x: 482, endPoint y: 184, distance: 155.9
drag, startPoint x: 90, startPoint y: 127, endPoint x: 348, endPoint y: 140, distance: 258.6
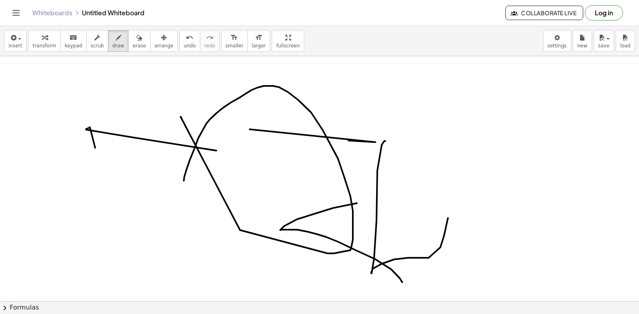
drag, startPoint x: 348, startPoint y: 140, endPoint x: 304, endPoint y: 171, distance: 53.6
drag, startPoint x: 313, startPoint y: 177, endPoint x: 324, endPoint y: 185, distance: 13.2
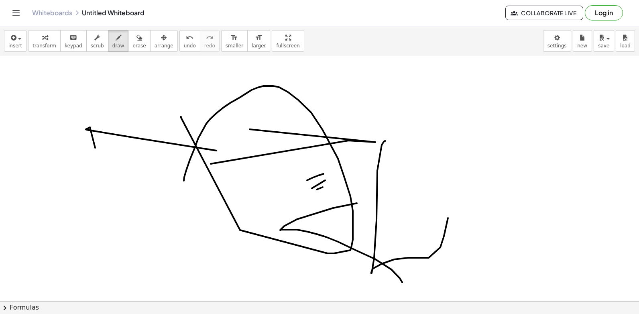
drag, startPoint x: 316, startPoint y: 189, endPoint x: 315, endPoint y: 193, distance: 4.2
drag, startPoint x: 244, startPoint y: 197, endPoint x: 238, endPoint y: 178, distance: 20.2
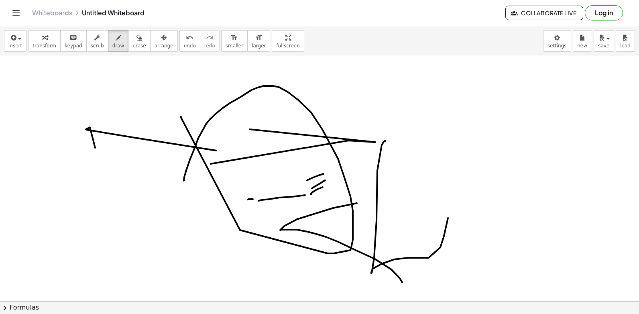
drag, startPoint x: 291, startPoint y: 150, endPoint x: 225, endPoint y: 139, distance: 67.1
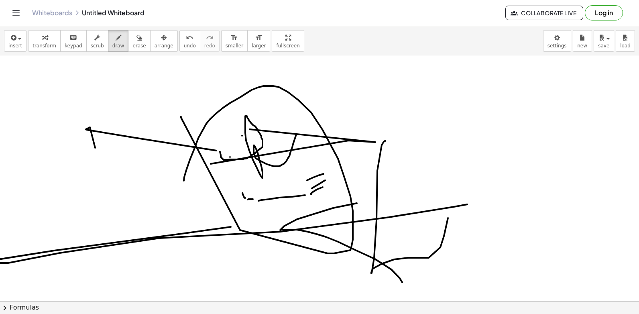
drag, startPoint x: -2, startPoint y: 262, endPoint x: 607, endPoint y: 233, distance: 609.1
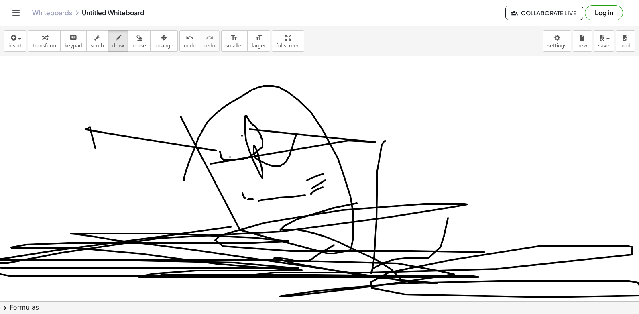
drag, startPoint x: 329, startPoint y: 247, endPoint x: 434, endPoint y: 264, distance: 106.3
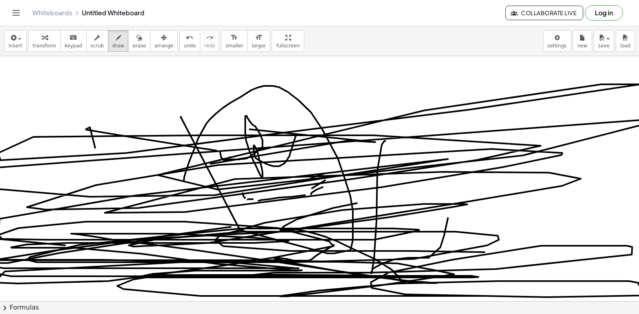
drag, startPoint x: -2, startPoint y: 278, endPoint x: 178, endPoint y: 75, distance: 270.8
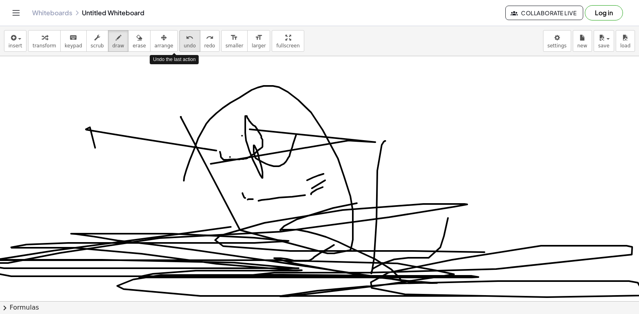
click at [179, 35] on button "undo undo" at bounding box center [189, 41] width 21 height 22
click at [184, 43] on span "undo" at bounding box center [190, 46] width 12 height 6
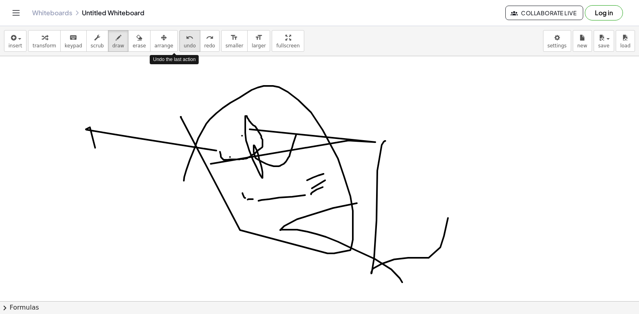
click at [184, 43] on span "undo" at bounding box center [190, 46] width 12 height 6
click at [184, 44] on span "undo" at bounding box center [190, 46] width 12 height 6
drag, startPoint x: 170, startPoint y: 44, endPoint x: 168, endPoint y: 49, distance: 6.3
click at [179, 49] on button "undo undo" at bounding box center [189, 41] width 21 height 22
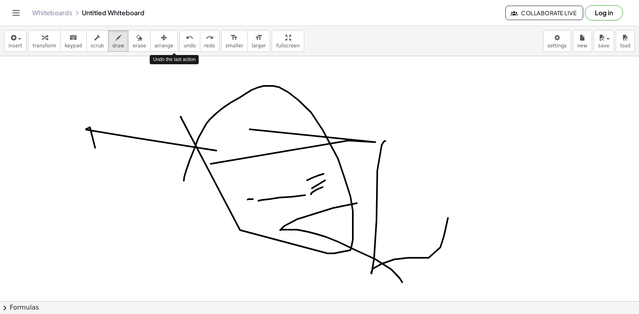
click at [179, 51] on button "undo undo" at bounding box center [189, 41] width 21 height 22
click at [166, 52] on div "insert select one: Math Expression Function Text Youtube Video Graphing Geometr…" at bounding box center [319, 41] width 639 height 30
drag, startPoint x: 166, startPoint y: 52, endPoint x: 169, endPoint y: 48, distance: 5.5
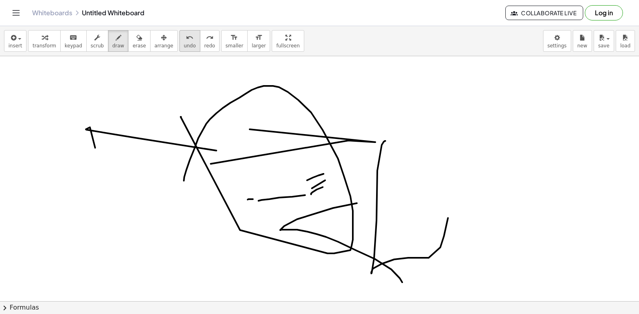
click at [167, 51] on div "insert select one: Math Expression Function Text Youtube Video Graphing Geometr…" at bounding box center [319, 41] width 639 height 30
click at [184, 48] on span "undo" at bounding box center [190, 46] width 12 height 6
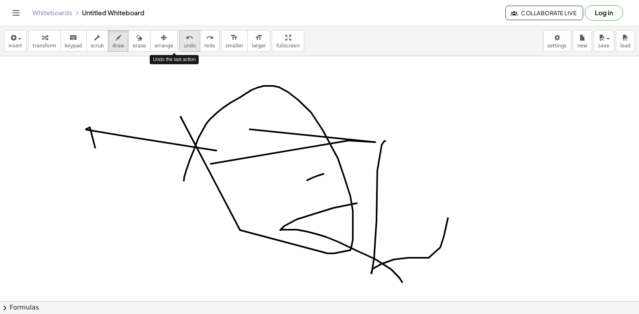
click at [184, 48] on span "undo" at bounding box center [190, 46] width 12 height 6
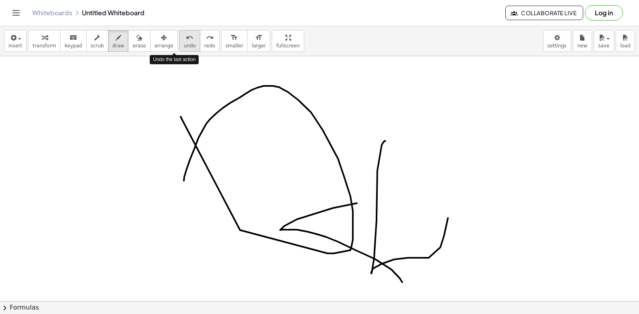
click at [184, 48] on span "undo" at bounding box center [190, 46] width 12 height 6
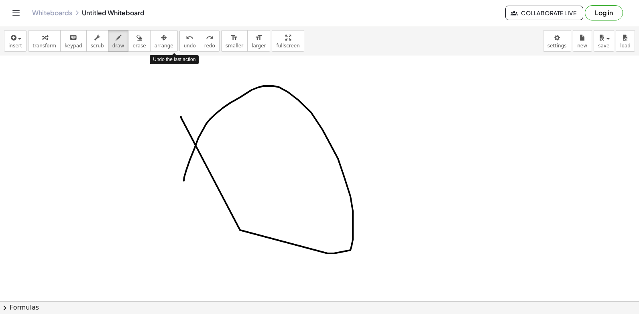
drag, startPoint x: 170, startPoint y: 48, endPoint x: 171, endPoint y: 54, distance: 6.0
click at [171, 54] on div "insert select one: Math Expression Function Text Youtube Video Graphing Geometr…" at bounding box center [319, 41] width 639 height 30
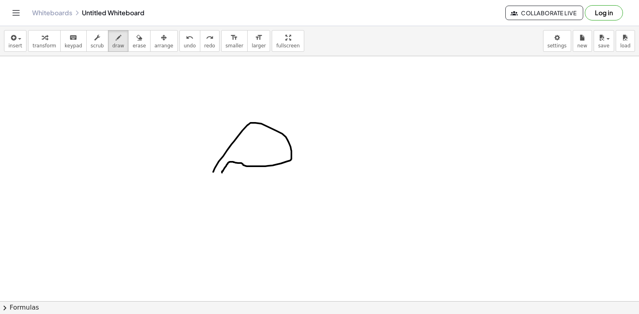
drag, startPoint x: 213, startPoint y: 172, endPoint x: 233, endPoint y: 174, distance: 19.8
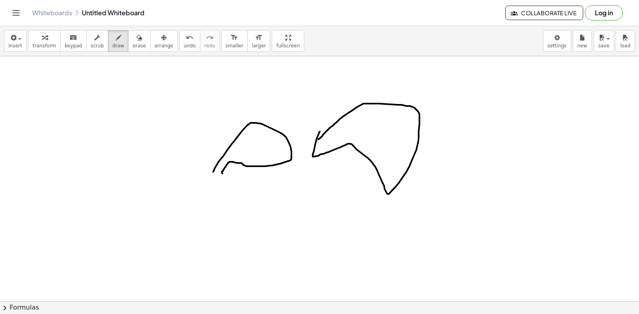
drag, startPoint x: 320, startPoint y: 132, endPoint x: 317, endPoint y: 139, distance: 8.1
drag, startPoint x: 413, startPoint y: 153, endPoint x: 437, endPoint y: 159, distance: 24.8
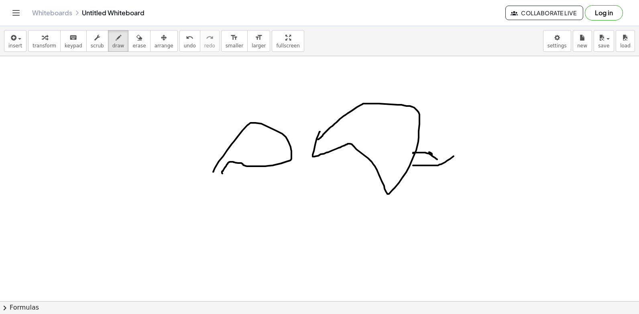
drag, startPoint x: 417, startPoint y: 165, endPoint x: 472, endPoint y: 134, distance: 63.8
drag, startPoint x: 447, startPoint y: 145, endPoint x: 464, endPoint y: 123, distance: 27.4
drag, startPoint x: 453, startPoint y: 146, endPoint x: 437, endPoint y: 158, distance: 20.3
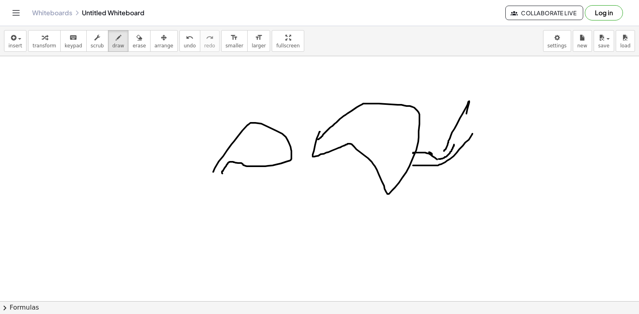
drag, startPoint x: 214, startPoint y: 161, endPoint x: 227, endPoint y: 191, distance: 32.5
drag, startPoint x: 230, startPoint y: 127, endPoint x: 230, endPoint y: 101, distance: 25.7
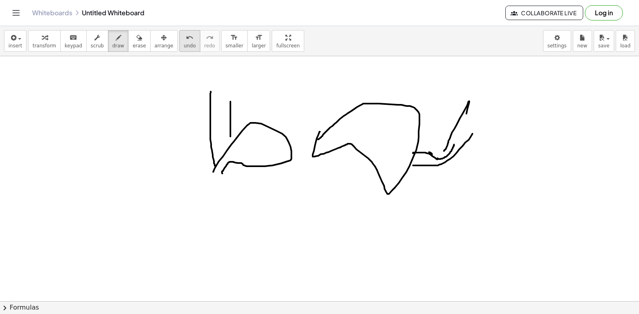
click at [184, 44] on span "undo" at bounding box center [190, 46] width 12 height 6
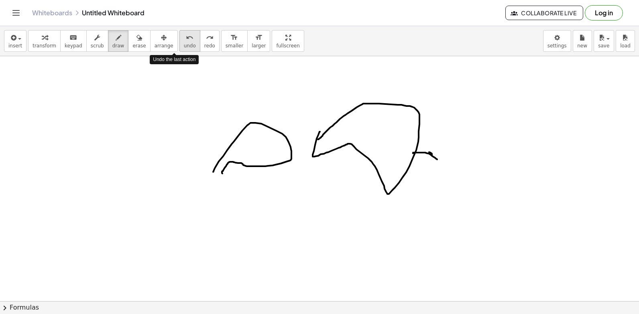
click at [184, 45] on span "undo" at bounding box center [190, 46] width 12 height 6
drag, startPoint x: 171, startPoint y: 48, endPoint x: 168, endPoint y: 52, distance: 5.1
click at [184, 49] on span "undo" at bounding box center [190, 46] width 12 height 6
click at [166, 57] on div "Undo the last action" at bounding box center [174, 59] width 49 height 9
click at [166, 54] on div "insert select one: Math Expression Function Text Youtube Video Graphing Geometr…" at bounding box center [319, 41] width 639 height 30
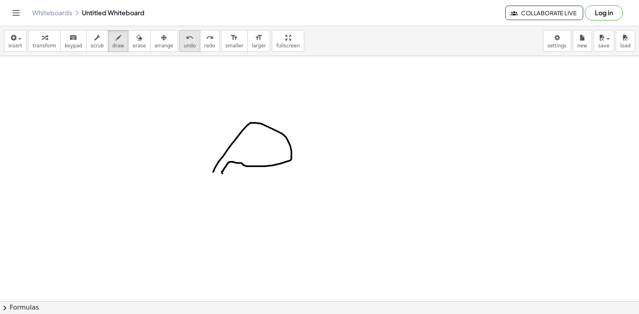
click at [179, 51] on button "undo undo" at bounding box center [189, 41] width 21 height 22
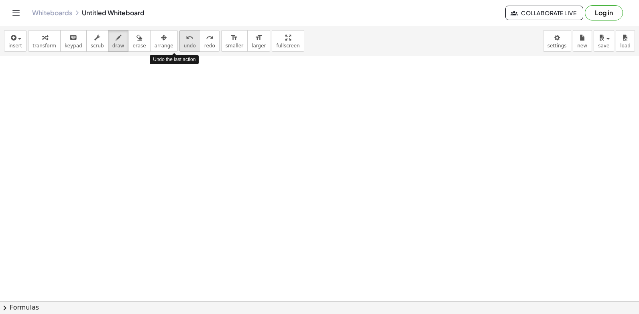
click at [179, 51] on button "undo undo" at bounding box center [189, 41] width 21 height 22
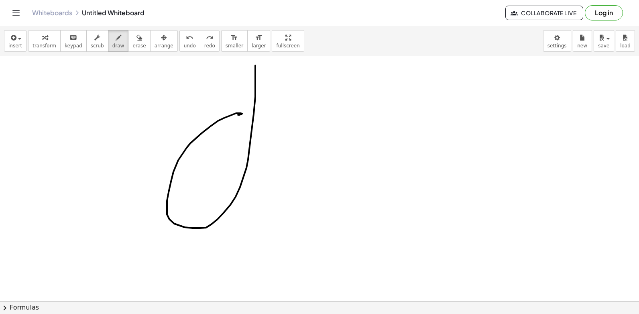
drag, startPoint x: 238, startPoint y: 115, endPoint x: 318, endPoint y: 160, distance: 92.0
drag, startPoint x: 318, startPoint y: 160, endPoint x: 522, endPoint y: 143, distance: 204.9
click at [132, 44] on span "erase" at bounding box center [138, 46] width 13 height 6
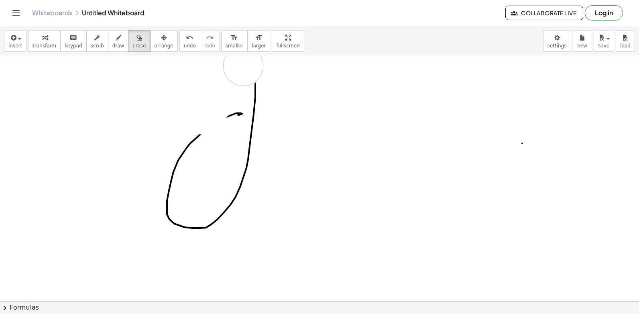
click at [132, 45] on span "erase" at bounding box center [138, 46] width 13 height 6
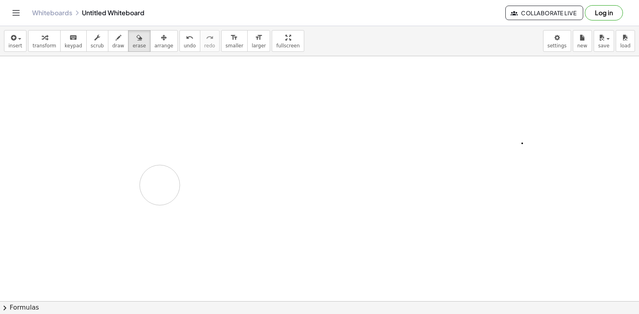
drag, startPoint x: 253, startPoint y: 89, endPoint x: 160, endPoint y: 185, distance: 133.3
click at [44, 49] on span "transform" at bounding box center [44, 46] width 24 height 6
drag, startPoint x: 537, startPoint y: 81, endPoint x: 486, endPoint y: -26, distance: 118.2
click at [486, 0] on html "Graspable Math Activities Get Started Activity Bank Assigned Work Classes White…" at bounding box center [319, 157] width 639 height 314
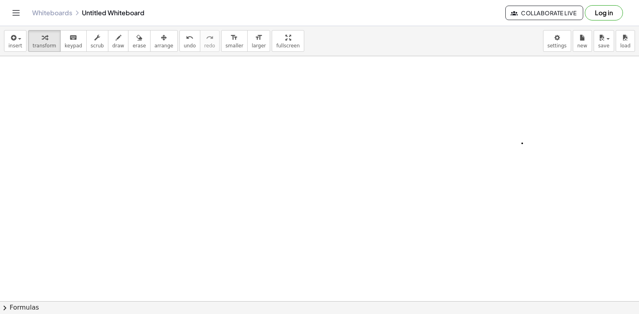
drag, startPoint x: 270, startPoint y: 247, endPoint x: 282, endPoint y: 247, distance: 12.0
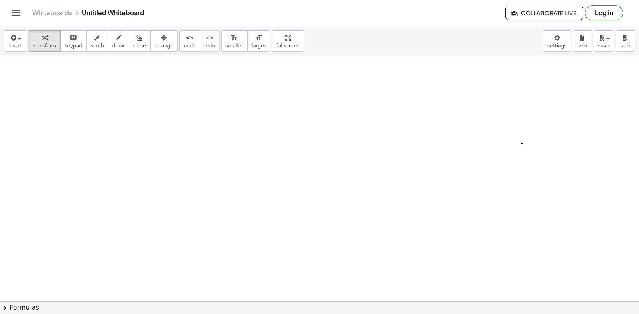
drag, startPoint x: 282, startPoint y: 247, endPoint x: 275, endPoint y: 247, distance: 7.2
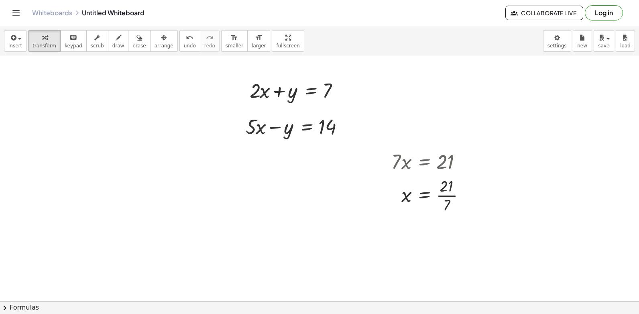
scroll to position [6700, 0]
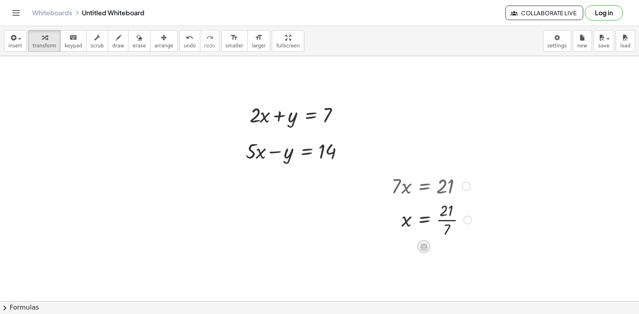
click at [422, 243] on icon at bounding box center [423, 246] width 8 height 8
click at [418, 244] on div "×" at bounding box center [423, 246] width 13 height 13
click at [459, 193] on div at bounding box center [436, 185] width 113 height 27
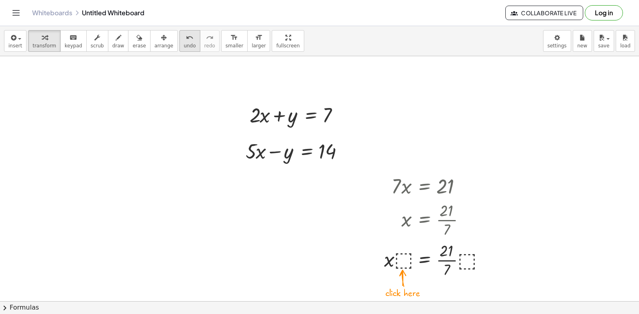
click at [179, 42] on button "undo undo" at bounding box center [189, 41] width 21 height 22
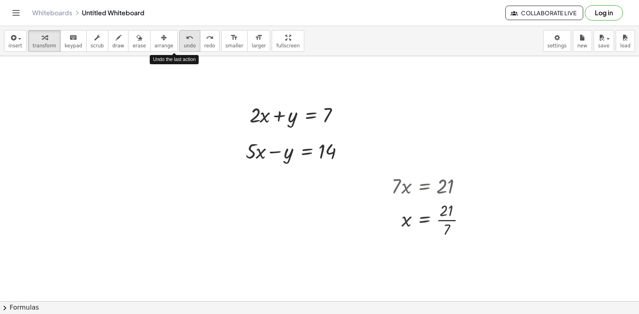
click at [179, 42] on button "undo undo" at bounding box center [189, 41] width 21 height 22
click at [186, 39] on icon "undo" at bounding box center [190, 38] width 8 height 10
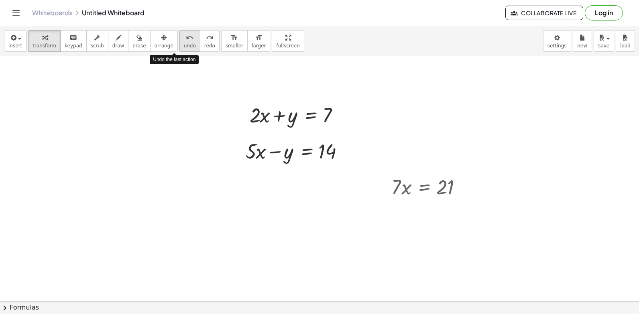
click at [186, 39] on icon "undo" at bounding box center [190, 38] width 8 height 10
click at [186, 40] on icon "undo" at bounding box center [190, 38] width 8 height 10
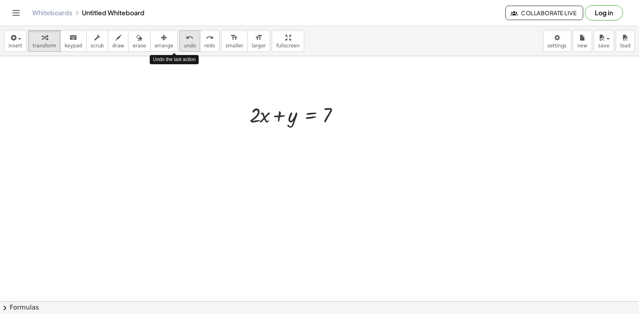
click at [186, 40] on icon "undo" at bounding box center [190, 38] width 8 height 10
click at [186, 39] on icon "undo" at bounding box center [190, 38] width 8 height 10
click at [186, 38] on icon "undo" at bounding box center [190, 38] width 8 height 10
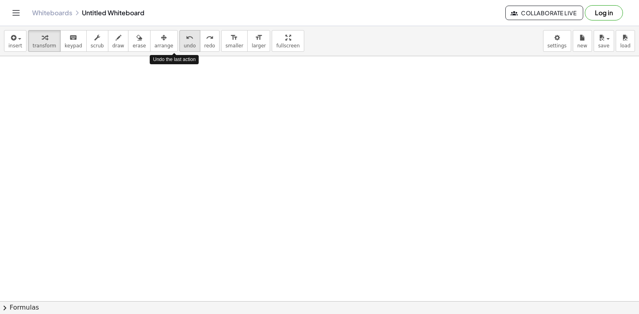
click at [186, 38] on icon "undo" at bounding box center [190, 38] width 8 height 10
drag, startPoint x: 254, startPoint y: 196, endPoint x: 266, endPoint y: 193, distance: 12.1
drag, startPoint x: 266, startPoint y: 193, endPoint x: 223, endPoint y: 168, distance: 48.9
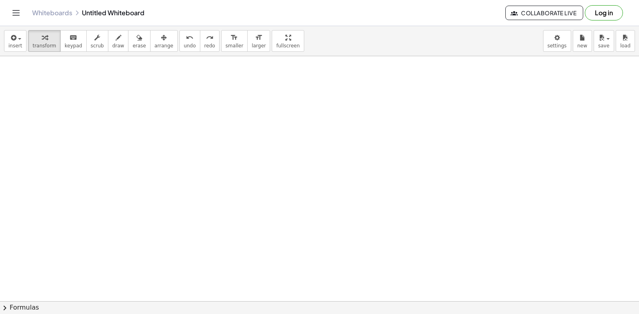
click at [562, 39] on body "Graspable Math Activities Get Started Activity Bank Assigned Work Classes White…" at bounding box center [319, 157] width 639 height 314
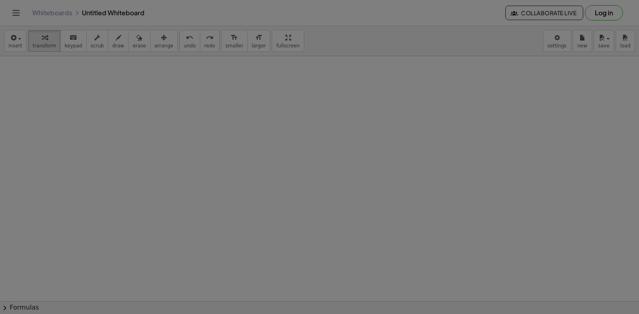
click at [558, 44] on body "Graspable Math Activities Get Started Activity Bank Assigned Work Classes White…" at bounding box center [319, 157] width 639 height 314
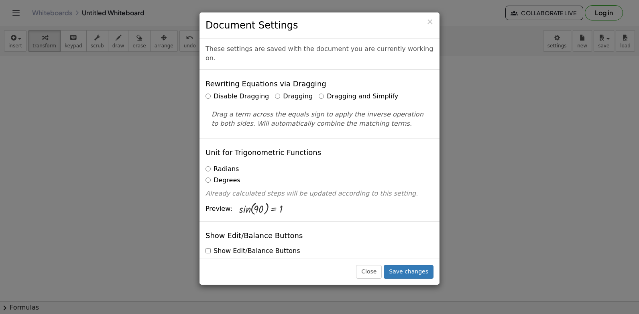
click at [555, 40] on div "× Document Settings These settings are saved with the document you are currentl…" at bounding box center [319, 157] width 639 height 314
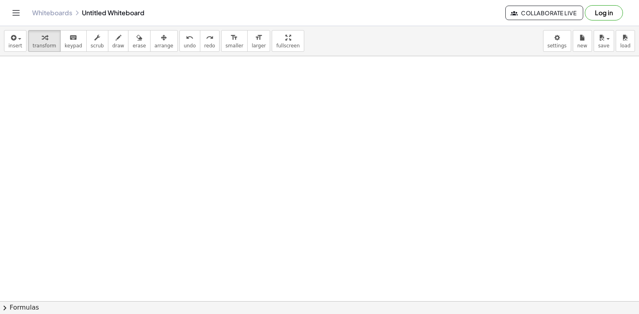
click at [558, 42] on body "Graspable Math Activities Get Started Activity Bank Assigned Work Classes White…" at bounding box center [319, 157] width 639 height 314
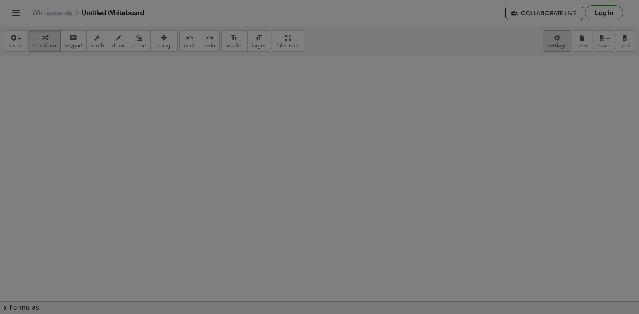
click at [555, 47] on div at bounding box center [319, 157] width 639 height 314
click at [557, 47] on div at bounding box center [319, 157] width 639 height 314
click at [558, 47] on body "Graspable Math Activities Get Started Activity Bank Assigned Work Classes White…" at bounding box center [319, 157] width 639 height 314
click at [0, 0] on div "× Document Settings These settings are saved with the document you are currentl…" at bounding box center [0, 0] width 0 height 0
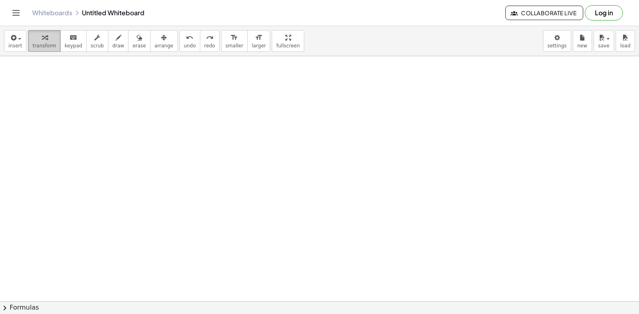
click at [43, 41] on icon "button" at bounding box center [45, 38] width 6 height 10
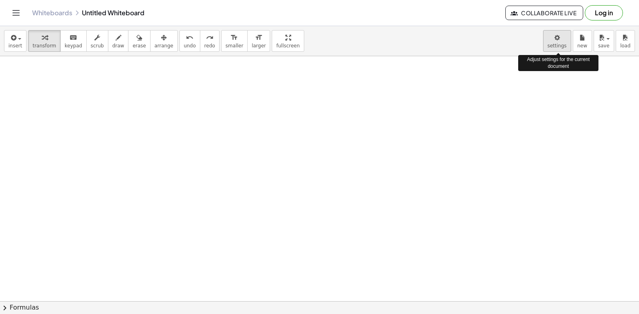
drag, startPoint x: 543, startPoint y: 49, endPoint x: 560, endPoint y: 41, distance: 18.9
click at [560, 41] on div "insert select one: Math Expression Function Text Youtube Video Graphing Geometr…" at bounding box center [319, 41] width 639 height 30
click at [560, 41] on body "Graspable Math Activities Get Started Activity Bank Assigned Work Classes White…" at bounding box center [319, 157] width 639 height 314
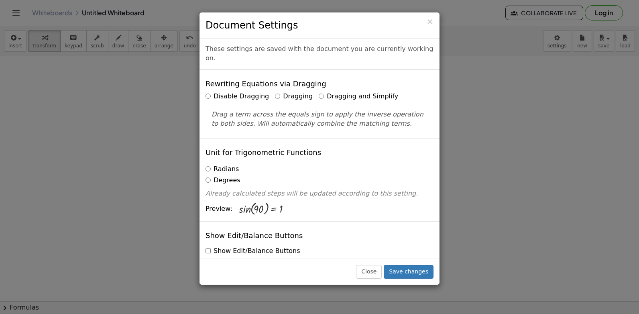
click at [212, 164] on label "Radians" at bounding box center [221, 168] width 33 height 9
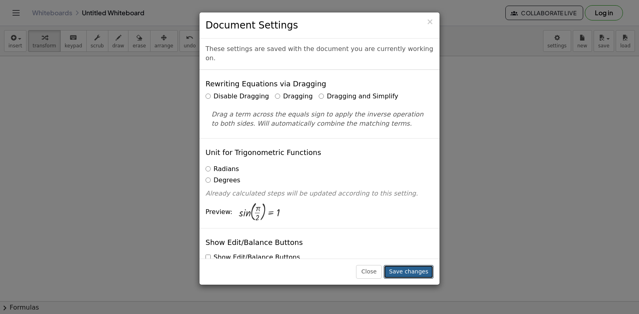
drag, startPoint x: 409, startPoint y: 271, endPoint x: 404, endPoint y: 247, distance: 24.2
click at [408, 272] on button "Save changes" at bounding box center [408, 272] width 50 height 14
click at [412, 273] on button "Save changes" at bounding box center [408, 272] width 50 height 14
click at [416, 271] on button "Save changes" at bounding box center [408, 272] width 50 height 14
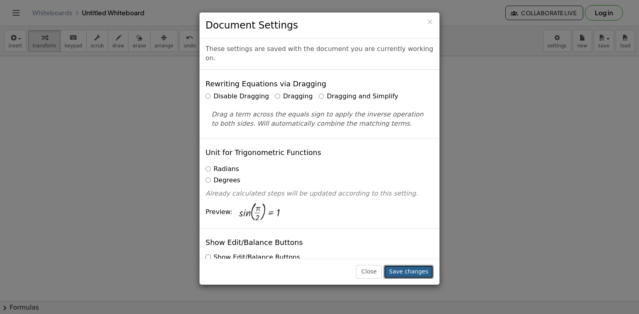
click at [416, 271] on button "Save changes" at bounding box center [408, 272] width 50 height 14
click at [416, 274] on button "Save changes" at bounding box center [408, 272] width 50 height 14
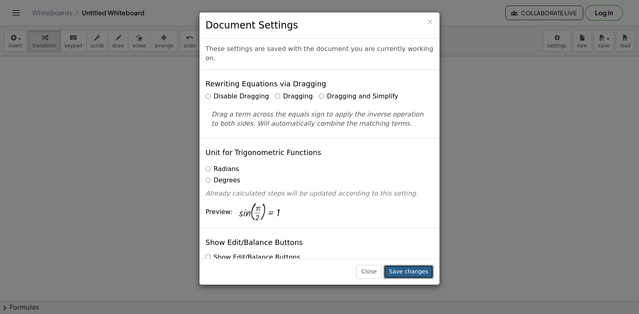
click at [416, 274] on button "Save changes" at bounding box center [408, 272] width 50 height 14
click at [416, 273] on button "Save changes" at bounding box center [408, 272] width 50 height 14
click at [419, 270] on button "Save changes" at bounding box center [408, 272] width 50 height 14
click at [419, 268] on button "Save changes" at bounding box center [408, 272] width 50 height 14
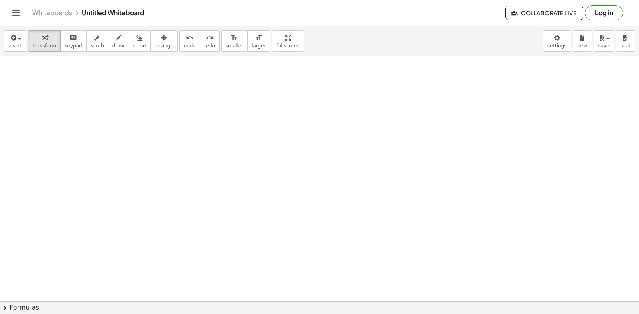
drag, startPoint x: 317, startPoint y: 286, endPoint x: 243, endPoint y: 213, distance: 104.1
drag, startPoint x: 139, startPoint y: 308, endPoint x: 161, endPoint y: 296, distance: 24.9
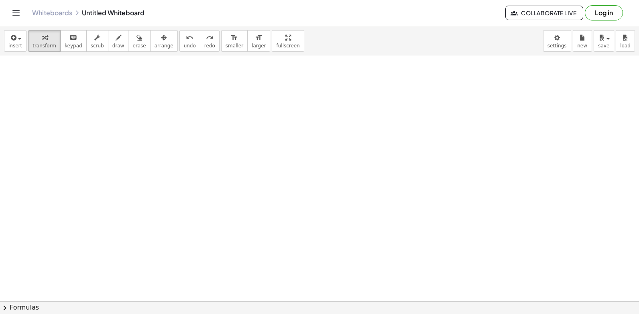
click at [140, 308] on div "insert select one: Math Expression Function Text Youtube Video Graphing Geometr…" at bounding box center [319, 170] width 639 height 288
drag, startPoint x: 409, startPoint y: 229, endPoint x: 409, endPoint y: 234, distance: 5.2
drag, startPoint x: 409, startPoint y: 234, endPoint x: 373, endPoint y: 259, distance: 43.9
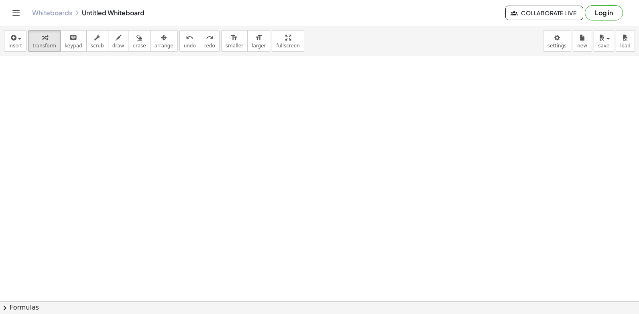
click at [194, 53] on div "insert select one: Math Expression Function Text Youtube Video Graphing Geometr…" at bounding box center [319, 41] width 639 height 30
drag, startPoint x: 74, startPoint y: 45, endPoint x: 22, endPoint y: 67, distance: 56.6
click at [73, 45] on span "keypad" at bounding box center [74, 46] width 18 height 6
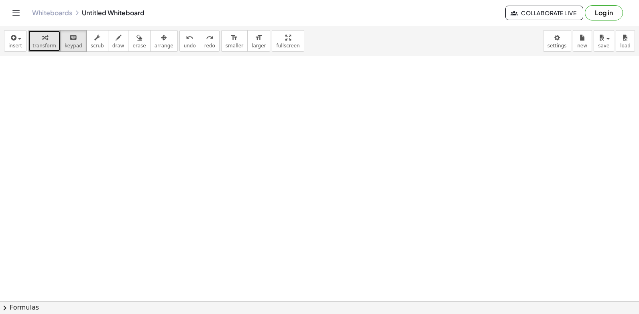
click at [42, 39] on icon "button" at bounding box center [45, 38] width 6 height 10
drag, startPoint x: 80, startPoint y: 87, endPoint x: 43, endPoint y: 38, distance: 61.5
click at [43, 47] on span "transform" at bounding box center [44, 46] width 24 height 6
click at [43, 38] on icon "button" at bounding box center [45, 38] width 6 height 10
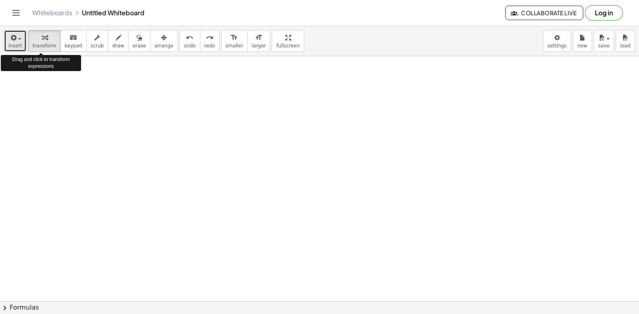
click at [14, 48] on span "insert" at bounding box center [15, 46] width 14 height 6
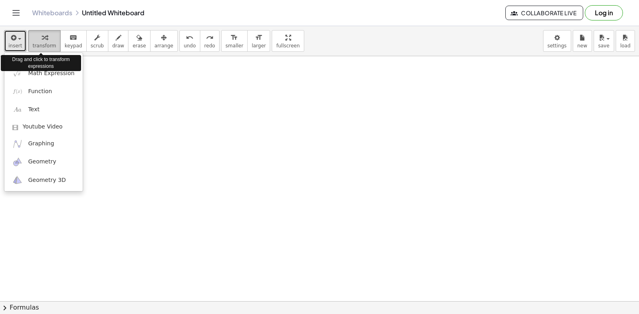
drag, startPoint x: 41, startPoint y: 47, endPoint x: 47, endPoint y: 47, distance: 6.0
click at [43, 47] on span "transform" at bounding box center [44, 46] width 24 height 6
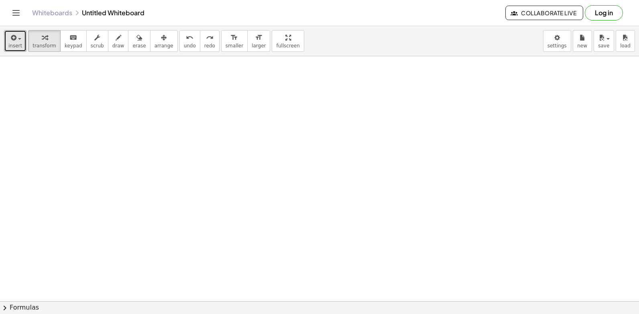
drag, startPoint x: 212, startPoint y: 230, endPoint x: 253, endPoint y: 219, distance: 42.5
click at [0, 0] on span at bounding box center [0, 0] width 0 height 0
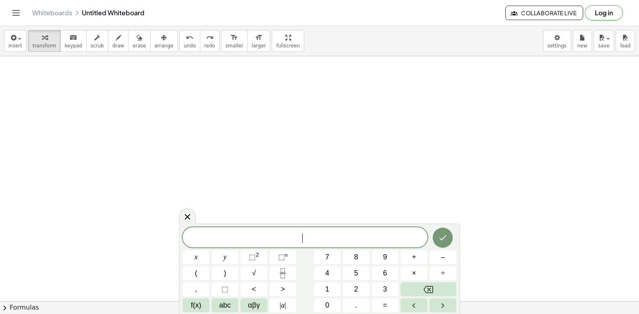
drag, startPoint x: 271, startPoint y: 246, endPoint x: 284, endPoint y: 239, distance: 15.1
click at [272, 246] on div "​" at bounding box center [304, 237] width 245 height 20
click at [312, 239] on span "​" at bounding box center [304, 237] width 245 height 11
click at [222, 253] on button "y" at bounding box center [224, 257] width 27 height 14
click at [419, 258] on button "+" at bounding box center [413, 257] width 27 height 14
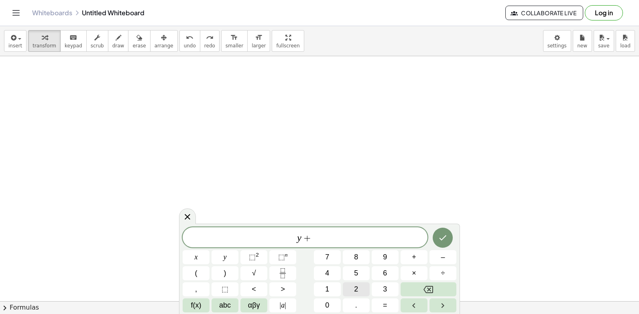
click at [353, 285] on button "2" at bounding box center [356, 289] width 27 height 14
click at [383, 302] on span "=" at bounding box center [385, 305] width 4 height 11
click at [320, 286] on button "1" at bounding box center [327, 289] width 27 height 14
click at [328, 302] on span "0" at bounding box center [327, 305] width 4 height 11
click at [439, 235] on icon "Done" at bounding box center [443, 238] width 10 height 10
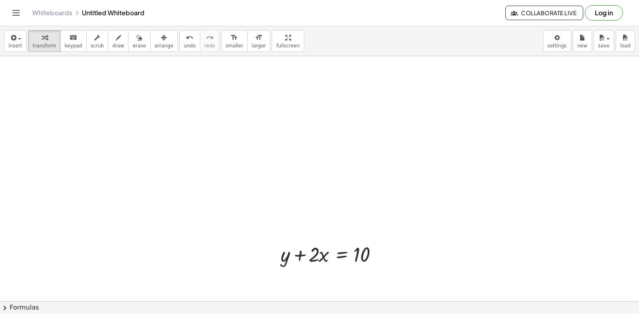
drag, startPoint x: 351, startPoint y: 268, endPoint x: 367, endPoint y: 241, distance: 31.5
drag, startPoint x: 311, startPoint y: 261, endPoint x: 305, endPoint y: 285, distance: 24.8
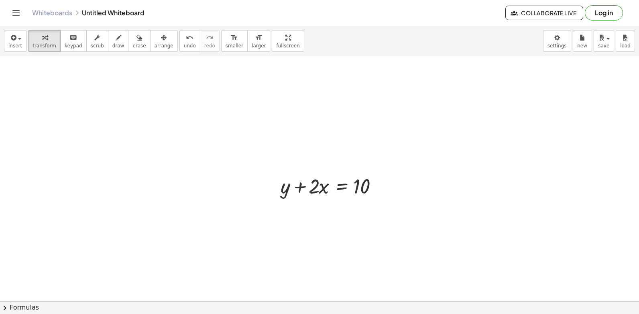
scroll to position [7101, 0]
drag, startPoint x: 299, startPoint y: 180, endPoint x: 383, endPoint y: 176, distance: 84.4
click at [383, 176] on div at bounding box center [333, 177] width 115 height 27
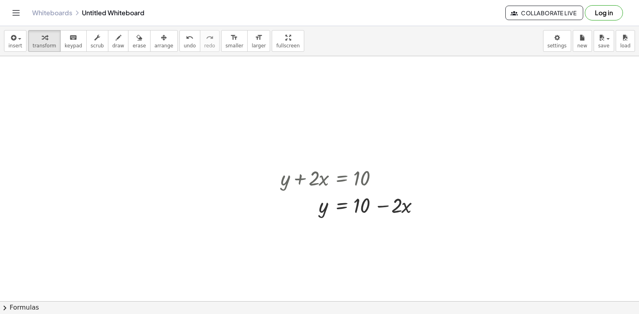
drag, startPoint x: 385, startPoint y: 174, endPoint x: 318, endPoint y: 149, distance: 70.8
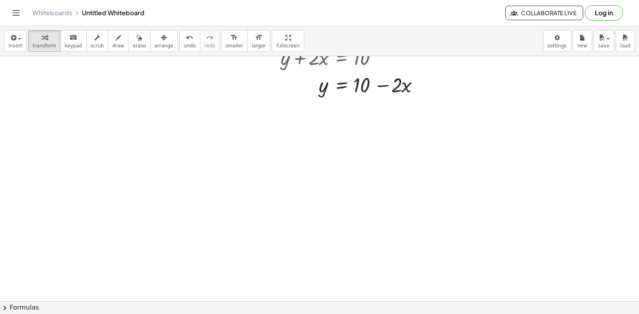
drag, startPoint x: 150, startPoint y: 183, endPoint x: 154, endPoint y: 197, distance: 14.0
drag, startPoint x: 158, startPoint y: 197, endPoint x: 173, endPoint y: 206, distance: 17.7
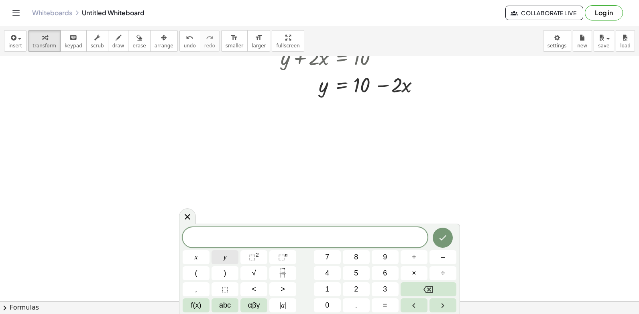
click at [225, 255] on span "y" at bounding box center [224, 256] width 3 height 11
click at [435, 253] on button "–" at bounding box center [442, 257] width 27 height 14
click at [354, 270] on span "5" at bounding box center [356, 273] width 4 height 11
click at [380, 307] on button "=" at bounding box center [384, 305] width 27 height 14
click at [440, 254] on button "–" at bounding box center [442, 257] width 27 height 14
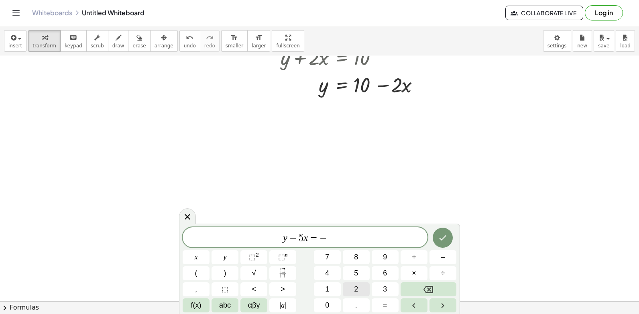
click at [363, 290] on button "2" at bounding box center [356, 289] width 27 height 14
click at [445, 236] on icon "Done" at bounding box center [442, 237] width 7 height 5
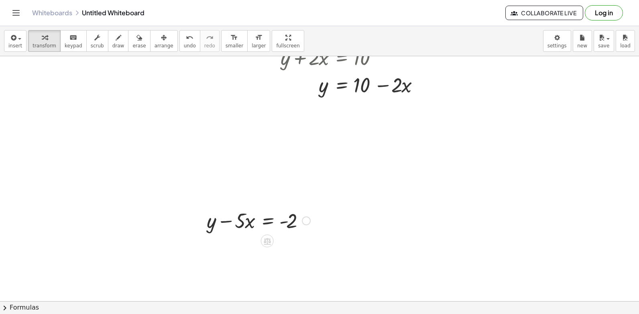
drag, startPoint x: 312, startPoint y: 202, endPoint x: 302, endPoint y: 207, distance: 12.0
drag, startPoint x: 302, startPoint y: 207, endPoint x: 312, endPoint y: 209, distance: 10.7
click at [312, 209] on div at bounding box center [258, 219] width 111 height 27
drag, startPoint x: 309, startPoint y: 221, endPoint x: 374, endPoint y: 175, distance: 79.1
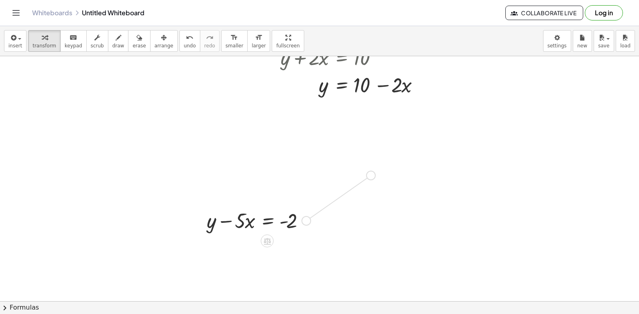
drag, startPoint x: 357, startPoint y: 176, endPoint x: 337, endPoint y: 200, distance: 31.0
drag, startPoint x: 366, startPoint y: 168, endPoint x: 304, endPoint y: 223, distance: 82.7
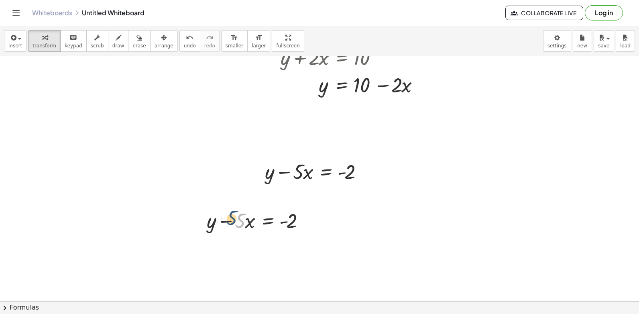
drag, startPoint x: 238, startPoint y: 220, endPoint x: 229, endPoint y: 217, distance: 9.6
click at [229, 217] on div at bounding box center [258, 219] width 111 height 27
drag, startPoint x: 226, startPoint y: 218, endPoint x: 304, endPoint y: 215, distance: 77.5
click at [304, 215] on div at bounding box center [258, 219] width 111 height 27
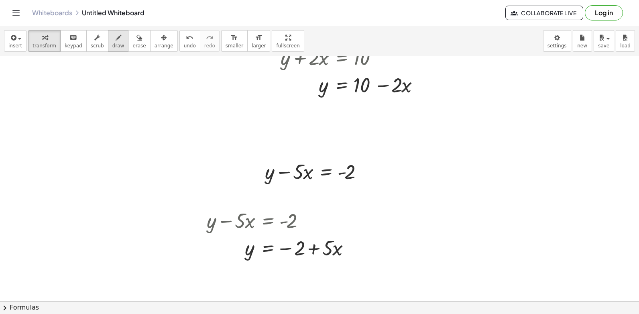
click at [112, 44] on span "draw" at bounding box center [118, 46] width 12 height 6
drag, startPoint x: 237, startPoint y: 237, endPoint x: 301, endPoint y: 236, distance: 63.4
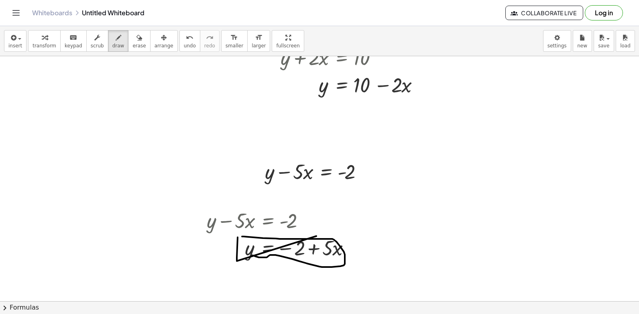
drag, startPoint x: 242, startPoint y: 236, endPoint x: 227, endPoint y: 240, distance: 15.4
click at [108, 50] on button "draw" at bounding box center [118, 41] width 21 height 22
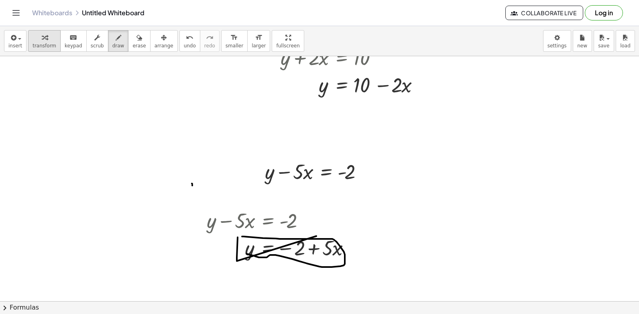
click at [45, 45] on span "transform" at bounding box center [44, 46] width 24 height 6
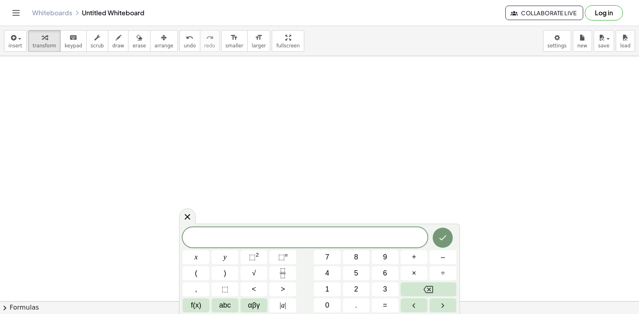
scroll to position [7466, 0]
drag, startPoint x: 315, startPoint y: 150, endPoint x: 296, endPoint y: 213, distance: 65.7
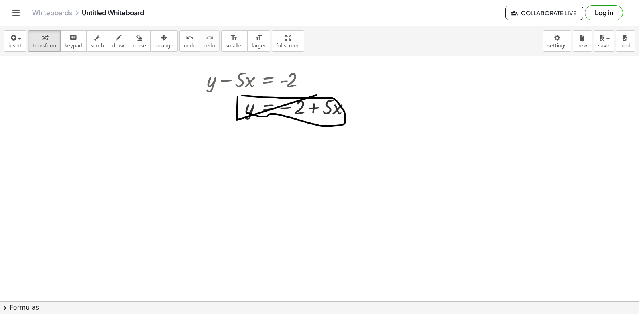
scroll to position [7346, 0]
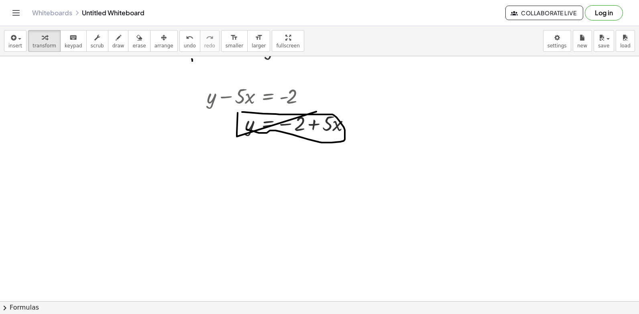
drag, startPoint x: 307, startPoint y: 215, endPoint x: 308, endPoint y: 225, distance: 10.5
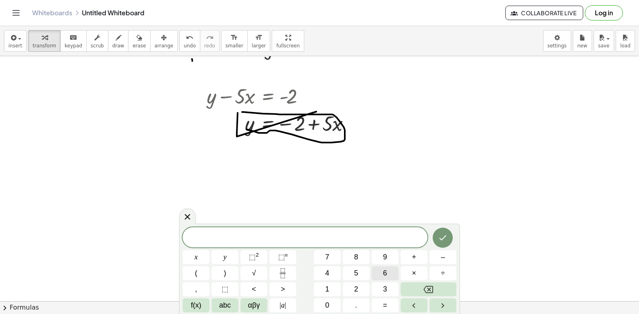
click at [387, 280] on div "​ x y ⬚ 2 ⬚ n 7 8 9 + – ( ) √ 4 5 6 × ÷ , ⬚ < > 1 2 3 f(x) abc αβγ | a | 0 . =" at bounding box center [319, 269] width 274 height 85
click at [387, 286] on button "3" at bounding box center [384, 289] width 27 height 14
click at [231, 253] on button "y" at bounding box center [224, 257] width 27 height 14
click at [410, 257] on button "+" at bounding box center [413, 257] width 27 height 14
click at [334, 285] on button "1" at bounding box center [327, 289] width 27 height 14
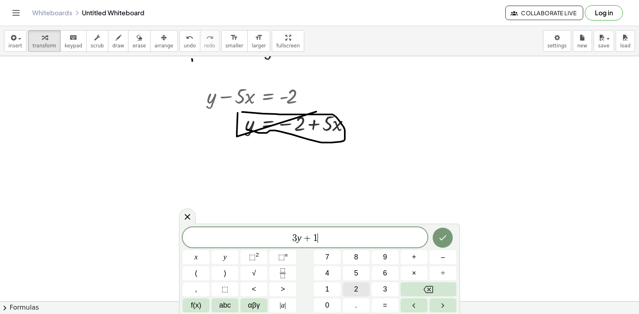
click at [366, 292] on button "2" at bounding box center [356, 289] width 27 height 14
click at [384, 303] on span "=" at bounding box center [385, 305] width 4 height 11
click at [326, 288] on span "1" at bounding box center [327, 289] width 4 height 11
click at [357, 268] on span "5" at bounding box center [356, 273] width 4 height 11
click at [448, 237] on button "Done" at bounding box center [442, 237] width 20 height 20
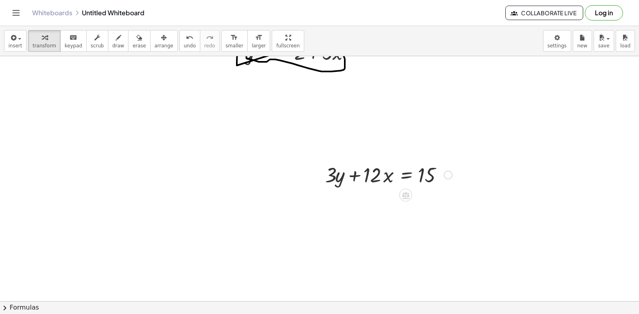
scroll to position [7426, 0]
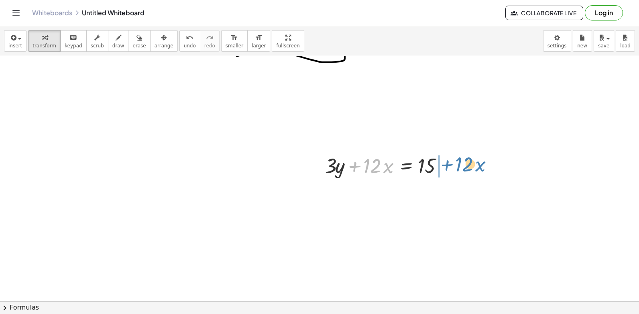
drag, startPoint x: 353, startPoint y: 167, endPoint x: 445, endPoint y: 165, distance: 92.3
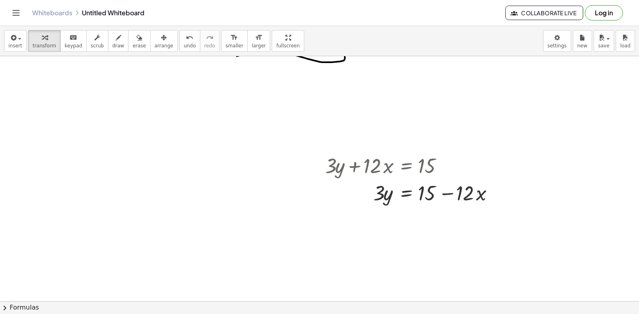
drag, startPoint x: 443, startPoint y: 166, endPoint x: 533, endPoint y: 215, distance: 102.8
click at [425, 191] on div at bounding box center [412, 191] width 183 height 27
click at [442, 194] on div at bounding box center [412, 191] width 183 height 27
click at [485, 199] on div at bounding box center [412, 191] width 183 height 27
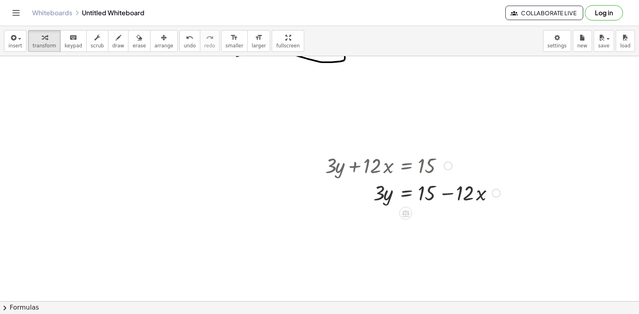
click at [476, 195] on div at bounding box center [412, 191] width 183 height 27
click at [386, 197] on div at bounding box center [412, 191] width 183 height 27
click at [404, 191] on div at bounding box center [412, 191] width 183 height 27
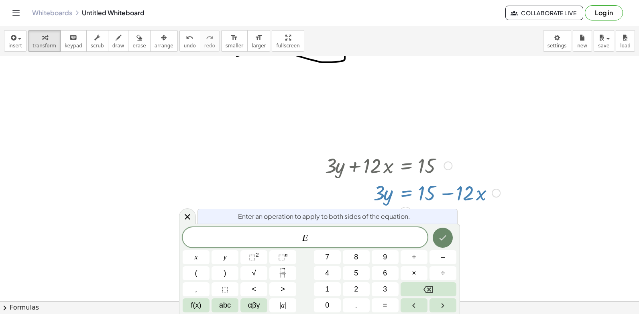
click at [448, 239] on button "Done" at bounding box center [442, 237] width 20 height 20
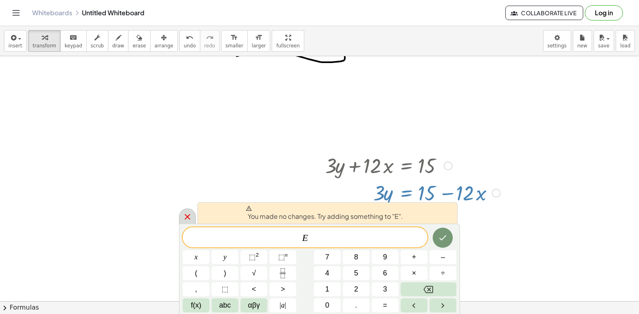
click at [182, 216] on div at bounding box center [187, 216] width 17 height 16
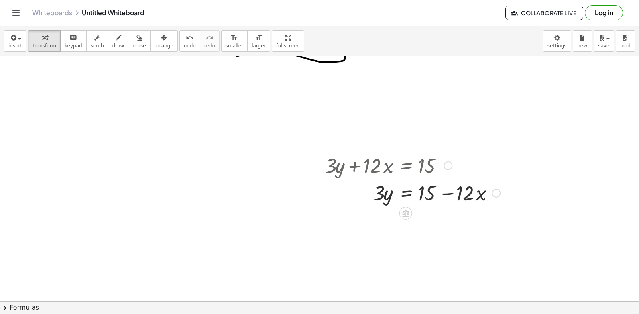
click at [375, 195] on div at bounding box center [412, 191] width 183 height 27
click at [377, 195] on div at bounding box center [412, 191] width 183 height 27
click at [431, 190] on div at bounding box center [412, 191] width 183 height 27
drag, startPoint x: 459, startPoint y: 192, endPoint x: 465, endPoint y: 192, distance: 6.0
click at [459, 192] on div at bounding box center [412, 191] width 183 height 27
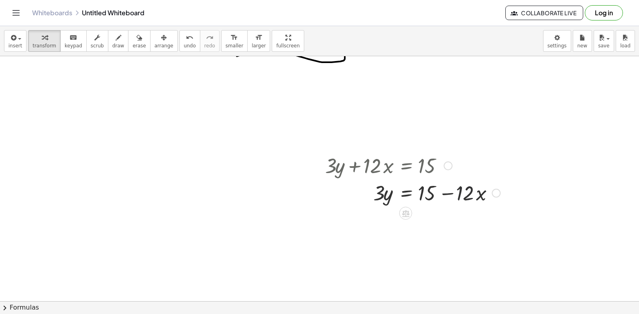
click at [487, 196] on div at bounding box center [412, 191] width 183 height 27
click at [480, 196] on div at bounding box center [412, 191] width 183 height 27
click at [447, 195] on div at bounding box center [412, 191] width 183 height 27
click at [444, 193] on div at bounding box center [412, 191] width 183 height 27
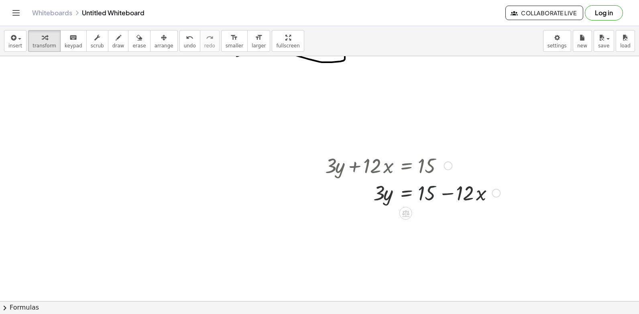
click at [421, 192] on div at bounding box center [412, 191] width 183 height 27
click at [412, 193] on div at bounding box center [412, 191] width 183 height 27
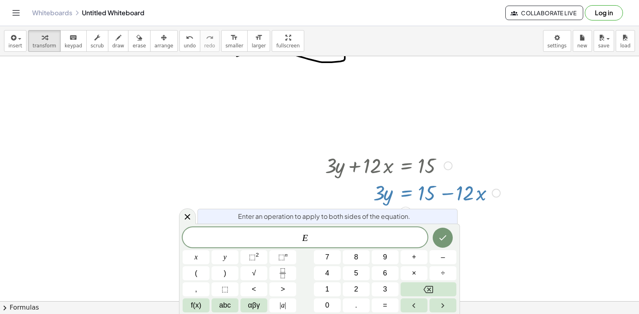
drag, startPoint x: 187, startPoint y: 214, endPoint x: 218, endPoint y: 207, distance: 31.7
click at [189, 214] on icon at bounding box center [187, 217] width 10 height 10
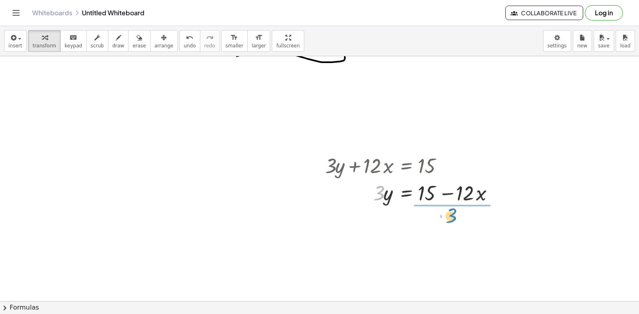
drag, startPoint x: 378, startPoint y: 191, endPoint x: 453, endPoint y: 214, distance: 78.7
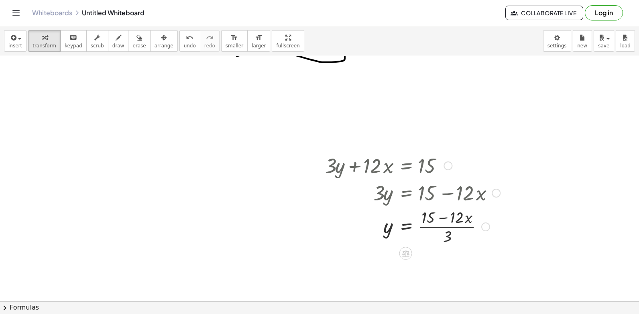
click at [439, 216] on div at bounding box center [412, 226] width 183 height 40
drag, startPoint x: 454, startPoint y: 220, endPoint x: 419, endPoint y: 224, distance: 35.5
click at [420, 222] on div at bounding box center [412, 226] width 183 height 40
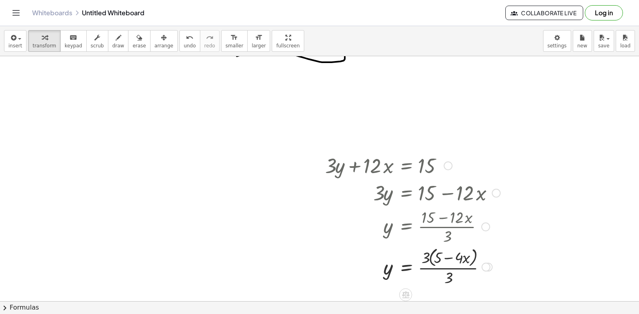
drag, startPoint x: 457, startPoint y: 212, endPoint x: 426, endPoint y: 218, distance: 31.5
click at [426, 218] on div at bounding box center [407, 226] width 173 height 40
drag, startPoint x: 465, startPoint y: 256, endPoint x: 462, endPoint y: 259, distance: 4.3
click at [464, 258] on div at bounding box center [412, 266] width 183 height 43
click at [451, 278] on div at bounding box center [412, 266] width 183 height 43
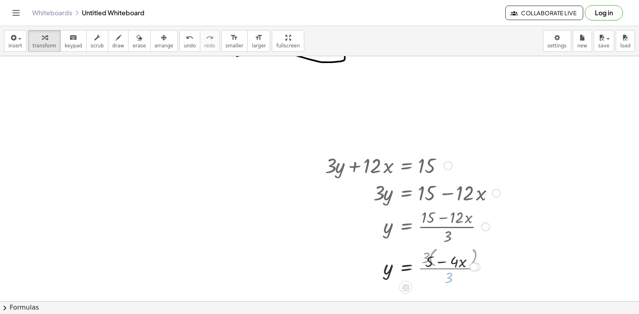
click at [447, 275] on div at bounding box center [412, 265] width 183 height 27
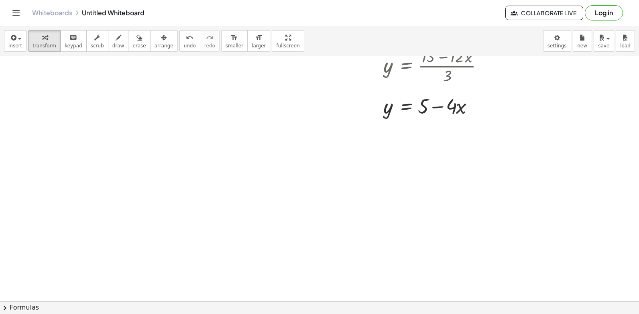
scroll to position [7627, 0]
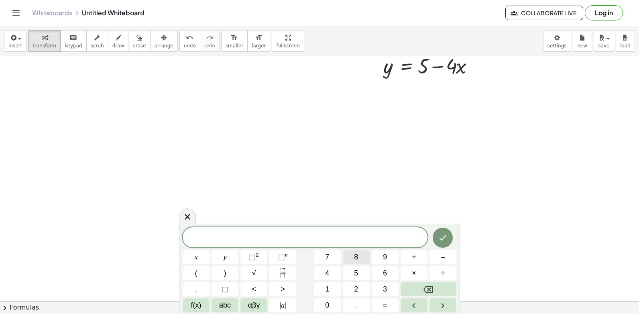
click at [344, 254] on button "8" at bounding box center [356, 257] width 27 height 14
click at [411, 289] on button "Backspace" at bounding box center [428, 289] width 56 height 14
click at [326, 254] on span "7" at bounding box center [327, 256] width 4 height 11
click at [416, 286] on button "Backspace" at bounding box center [428, 289] width 56 height 14
click at [440, 250] on button "–" at bounding box center [442, 257] width 27 height 14
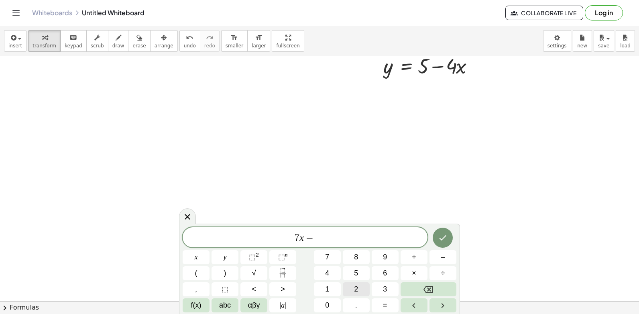
click at [364, 290] on button "2" at bounding box center [356, 289] width 27 height 14
click at [332, 291] on button "1" at bounding box center [327, 289] width 27 height 14
click at [381, 300] on button "=" at bounding box center [384, 305] width 27 height 14
click at [333, 260] on button "7" at bounding box center [327, 257] width 27 height 14
click at [441, 234] on icon "Done" at bounding box center [443, 238] width 10 height 10
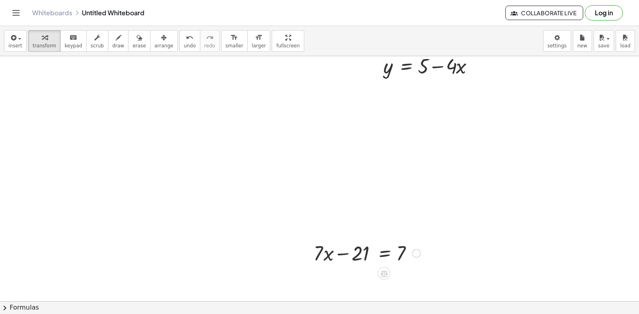
click at [330, 255] on div at bounding box center [366, 252] width 115 height 27
click at [327, 255] on div at bounding box center [366, 252] width 115 height 27
drag, startPoint x: 328, startPoint y: 251, endPoint x: 434, endPoint y: 248, distance: 105.5
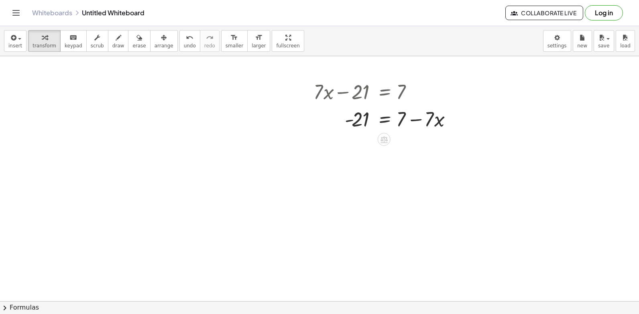
scroll to position [7747, 0]
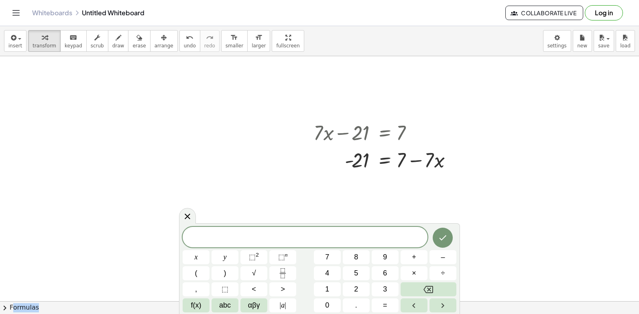
click at [300, 285] on div "x y ⬚ 2 ⬚ n 7 8 9 + – ( ) √ 4 5 6 × ÷ , ⬚ < > 1 2 3 f(x) abc αβγ | a | 0 . =" at bounding box center [319, 269] width 274 height 85
click at [417, 288] on button "Backspace" at bounding box center [428, 289] width 56 height 14
click at [324, 257] on button "7" at bounding box center [327, 257] width 27 height 14
click at [227, 253] on button "y" at bounding box center [224, 257] width 27 height 14
click at [441, 251] on button "–" at bounding box center [442, 257] width 27 height 14
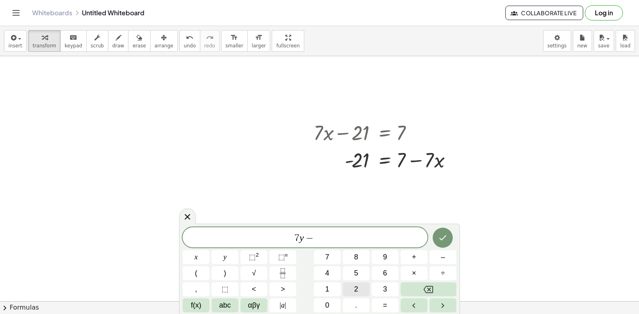
click at [357, 284] on span "2" at bounding box center [356, 289] width 4 height 11
click at [332, 286] on button "1" at bounding box center [327, 289] width 27 height 14
click at [409, 268] on button "×" at bounding box center [413, 273] width 27 height 14
click at [430, 286] on icon "Backspace" at bounding box center [428, 289] width 10 height 10
click at [383, 301] on button "=" at bounding box center [384, 305] width 27 height 14
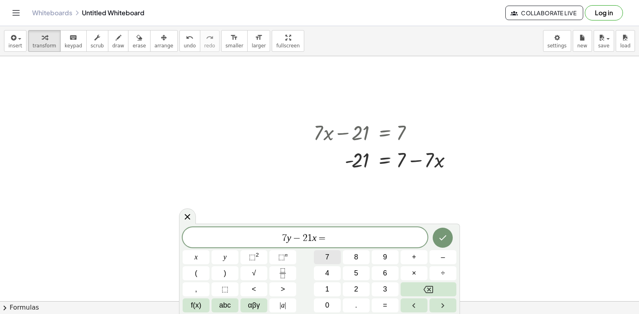
click at [337, 259] on button "7" at bounding box center [327, 257] width 27 height 14
click at [449, 233] on button "Done" at bounding box center [442, 237] width 20 height 20
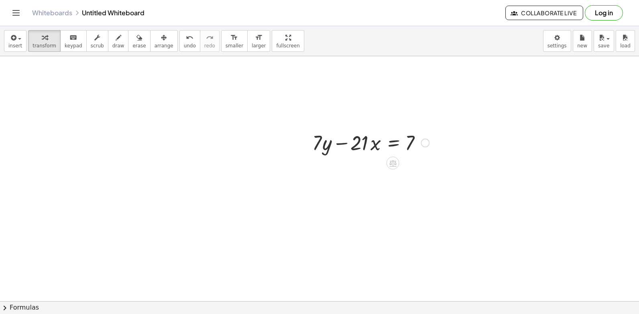
scroll to position [7915, 0]
click at [312, 134] on div at bounding box center [370, 132] width 125 height 27
drag, startPoint x: 325, startPoint y: 134, endPoint x: 330, endPoint y: 148, distance: 15.0
click at [330, 147] on div "· y + · 7 · y − · 21 · x = 7" at bounding box center [367, 132] width 135 height 31
drag, startPoint x: 356, startPoint y: 134, endPoint x: 352, endPoint y: 134, distance: 4.0
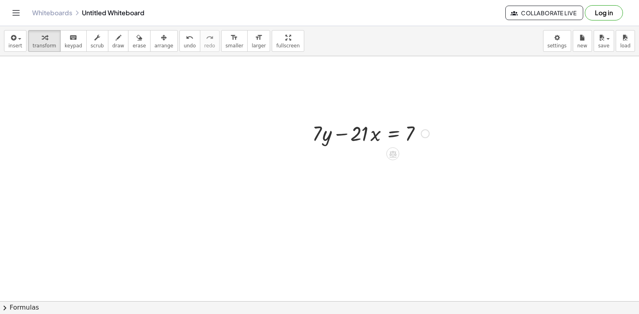
drag, startPoint x: 352, startPoint y: 132, endPoint x: 420, endPoint y: 137, distance: 67.9
click at [420, 131] on div at bounding box center [370, 132] width 125 height 27
drag, startPoint x: 411, startPoint y: 158, endPoint x: 407, endPoint y: 160, distance: 4.1
click at [407, 160] on div at bounding box center [394, 159] width 173 height 27
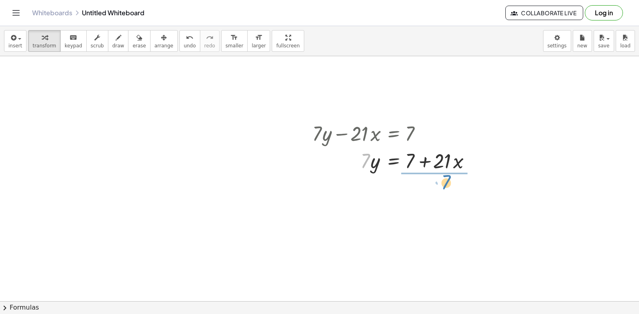
drag, startPoint x: 364, startPoint y: 161, endPoint x: 442, endPoint y: 189, distance: 83.2
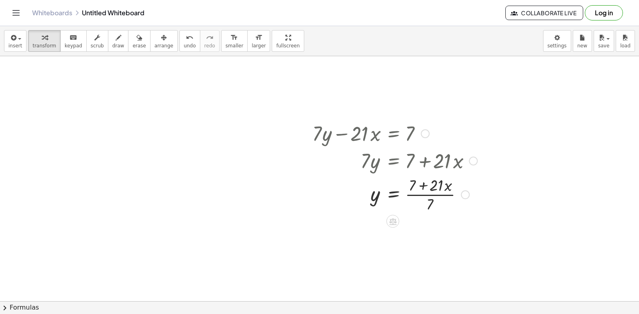
click at [418, 184] on div at bounding box center [394, 194] width 173 height 40
drag, startPoint x: 426, startPoint y: 185, endPoint x: 398, endPoint y: 195, distance: 29.3
click at [425, 186] on div at bounding box center [394, 194] width 173 height 40
click at [429, 201] on div at bounding box center [394, 194] width 173 height 40
drag, startPoint x: 434, startPoint y: 193, endPoint x: 433, endPoint y: 201, distance: 7.7
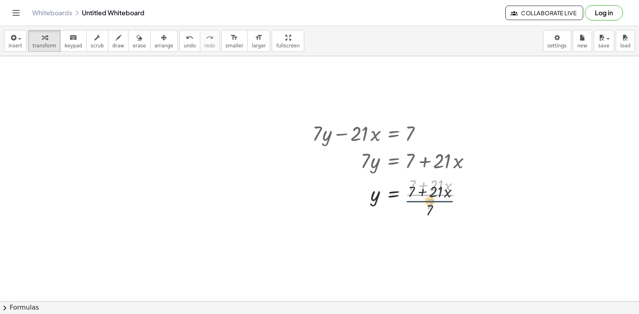
click at [433, 201] on div at bounding box center [394, 194] width 173 height 40
click at [395, 193] on div at bounding box center [394, 194] width 173 height 40
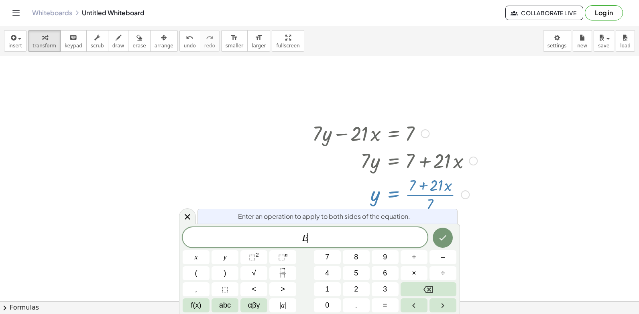
click at [186, 215] on icon at bounding box center [187, 217] width 6 height 6
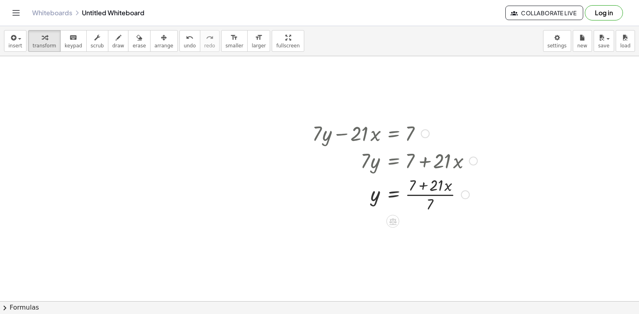
drag, startPoint x: 448, startPoint y: 184, endPoint x: 432, endPoint y: 189, distance: 16.4
click at [448, 185] on div at bounding box center [394, 194] width 173 height 40
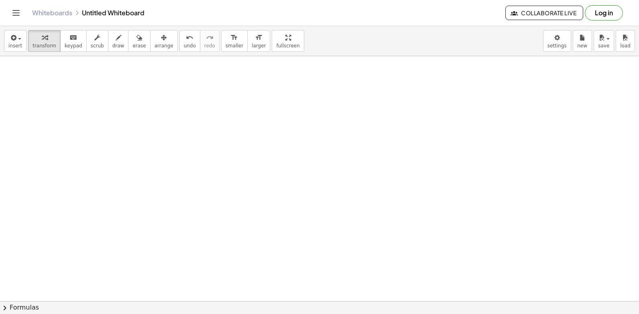
scroll to position [8116, 0]
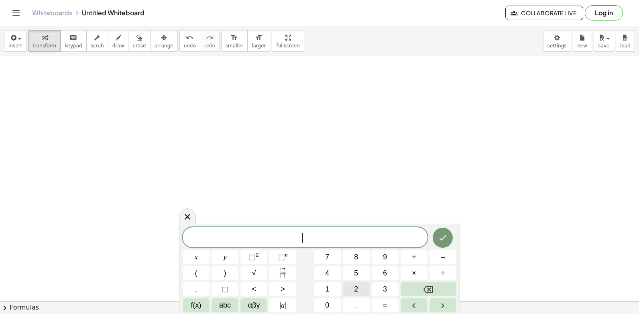
click at [351, 291] on button "2" at bounding box center [356, 289] width 27 height 14
click at [225, 250] on button "y" at bounding box center [224, 257] width 27 height 14
click at [412, 253] on button "+" at bounding box center [413, 257] width 27 height 14
click at [414, 272] on span "×" at bounding box center [414, 273] width 4 height 11
click at [414, 288] on button "Backspace" at bounding box center [428, 289] width 56 height 14
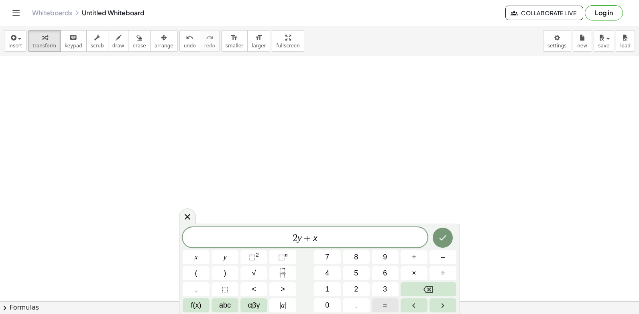
click at [386, 302] on span "=" at bounding box center [385, 305] width 4 height 11
click at [330, 284] on button "1" at bounding box center [327, 289] width 27 height 14
click at [324, 298] on div "2 y + x = 1 x y ⬚ 2 ⬚ n 7 8 9 + – ( ) √ 4 5 6 × ÷ , ⬚ < > 1 2 3 f(x) abc αβγ | …" at bounding box center [319, 269] width 274 height 85
click at [324, 299] on button "0" at bounding box center [327, 305] width 27 height 14
click at [437, 231] on button "Done" at bounding box center [442, 237] width 20 height 20
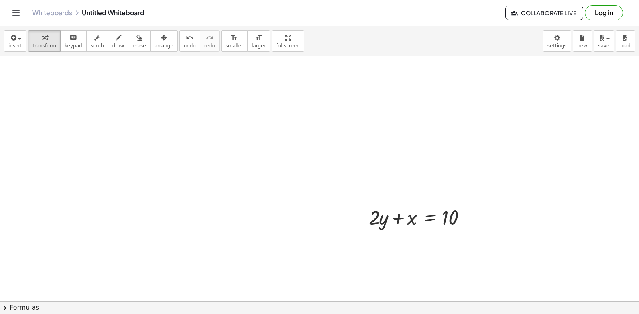
scroll to position [8196, 0]
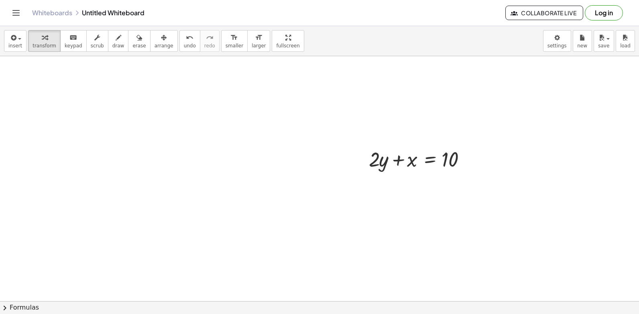
click at [376, 163] on div at bounding box center [422, 158] width 115 height 27
drag, startPoint x: 377, startPoint y: 163, endPoint x: 381, endPoint y: 164, distance: 4.9
drag, startPoint x: 381, startPoint y: 164, endPoint x: 377, endPoint y: 162, distance: 4.6
click at [379, 166] on div at bounding box center [422, 158] width 115 height 27
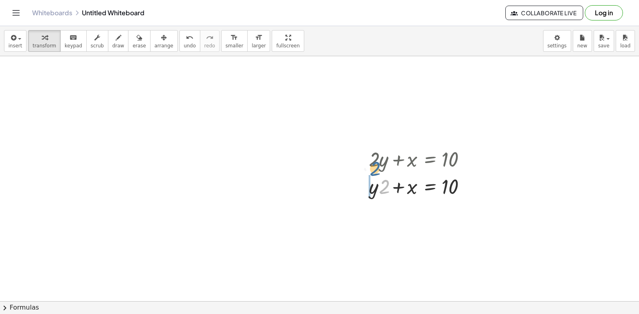
drag, startPoint x: 387, startPoint y: 183, endPoint x: 375, endPoint y: 160, distance: 25.8
drag, startPoint x: 377, startPoint y: 187, endPoint x: 377, endPoint y: 160, distance: 26.9
drag, startPoint x: 377, startPoint y: 159, endPoint x: 390, endPoint y: 215, distance: 57.7
drag, startPoint x: 390, startPoint y: 215, endPoint x: 414, endPoint y: 199, distance: 28.8
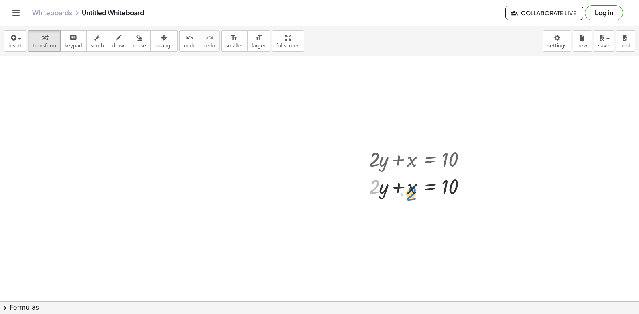
click at [414, 199] on div at bounding box center [422, 185] width 115 height 27
drag, startPoint x: 379, startPoint y: 184, endPoint x: 371, endPoint y: 187, distance: 8.4
click at [375, 185] on div at bounding box center [422, 185] width 115 height 27
drag, startPoint x: 371, startPoint y: 187, endPoint x: 362, endPoint y: 179, distance: 12.3
click at [375, 197] on div at bounding box center [422, 185] width 115 height 27
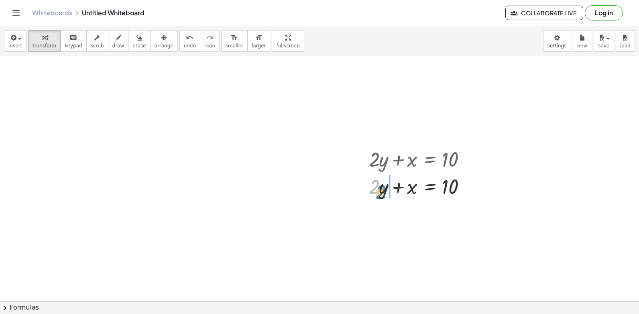
drag, startPoint x: 371, startPoint y: 187, endPoint x: 416, endPoint y: 206, distance: 49.0
drag, startPoint x: 401, startPoint y: 189, endPoint x: 424, endPoint y: 199, distance: 24.9
click at [402, 191] on div at bounding box center [422, 185] width 115 height 27
click at [421, 183] on div at bounding box center [422, 185] width 115 height 27
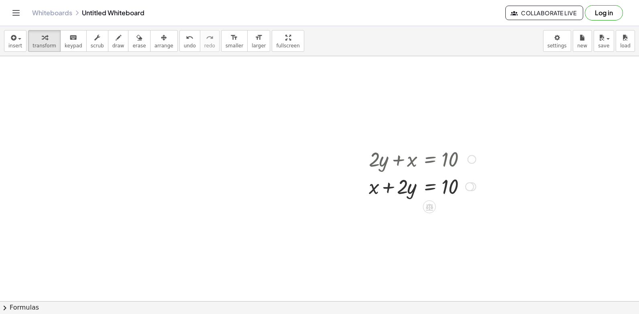
drag, startPoint x: 189, startPoint y: 214, endPoint x: 222, endPoint y: 269, distance: 63.9
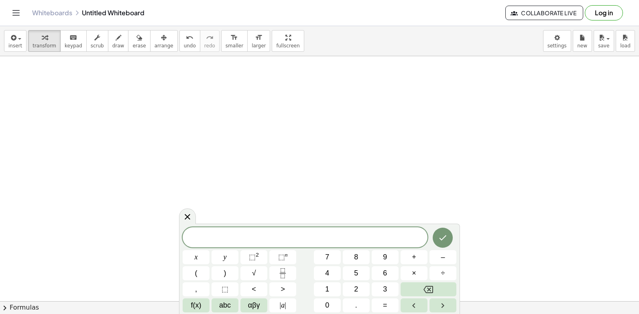
scroll to position [8405, 0]
click at [443, 253] on span "–" at bounding box center [442, 256] width 4 height 11
click at [350, 274] on button "5" at bounding box center [356, 273] width 27 height 14
click at [219, 259] on button "y" at bounding box center [224, 257] width 27 height 14
click at [412, 252] on span "+" at bounding box center [414, 256] width 4 height 11
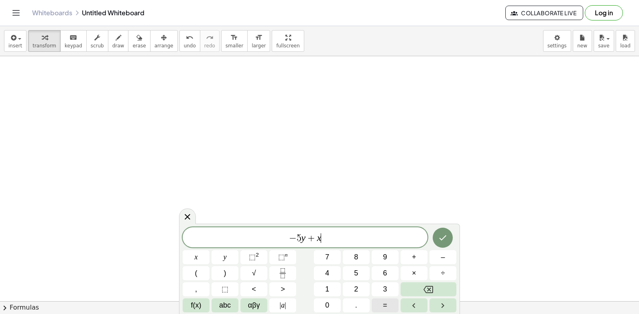
click at [389, 303] on button "=" at bounding box center [384, 305] width 27 height 14
click at [374, 298] on div "− 5 y + x ​ x y ⬚ 2 ⬚ n 7 8 9 + – ( ) √ 4 5 6 × ÷ , ⬚ < > 1 2 3 f(x) abc αβγ | …" at bounding box center [319, 269] width 274 height 85
click at [383, 303] on span "=" at bounding box center [385, 305] width 4 height 11
click at [386, 300] on button "=" at bounding box center [384, 305] width 27 height 14
click at [378, 298] on div "− 5 y + x ​ x y ⬚ 2 ⬚ n 7 8 9 + – ( ) √ 4 5 6 × ÷ , ⬚ < > 1 2 3 f(x) abc αβγ | …" at bounding box center [319, 269] width 274 height 85
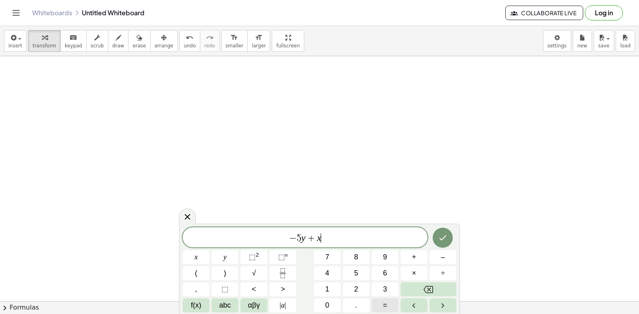
click at [381, 305] on button "=" at bounding box center [384, 305] width 27 height 14
click at [383, 304] on span "=" at bounding box center [385, 305] width 4 height 11
click at [383, 302] on span "=" at bounding box center [385, 305] width 4 height 11
click at [384, 299] on button "=" at bounding box center [384, 305] width 27 height 14
click at [445, 287] on button "Backspace" at bounding box center [428, 289] width 56 height 14
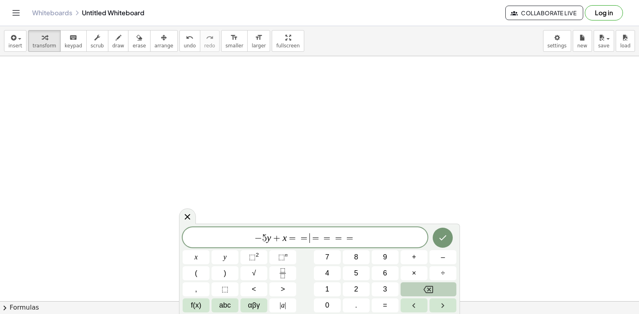
click at [444, 285] on button "Backspace" at bounding box center [428, 289] width 56 height 14
click at [443, 285] on button "Backspace" at bounding box center [428, 289] width 56 height 14
click at [342, 237] on span "− 5 y + ​ = = = =" at bounding box center [304, 237] width 245 height 11
click at [444, 284] on button "Backspace" at bounding box center [428, 289] width 56 height 14
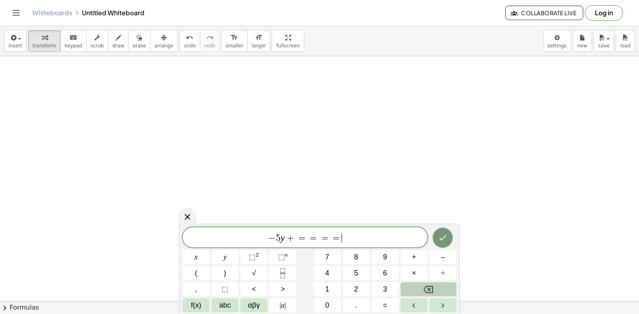
click at [440, 287] on button "Backspace" at bounding box center [428, 289] width 56 height 14
click at [440, 288] on button "Backspace" at bounding box center [428, 289] width 56 height 14
click at [439, 288] on button "Backspace" at bounding box center [428, 289] width 56 height 14
click at [414, 273] on span "×" at bounding box center [414, 273] width 4 height 11
click at [377, 298] on button "=" at bounding box center [384, 305] width 27 height 14
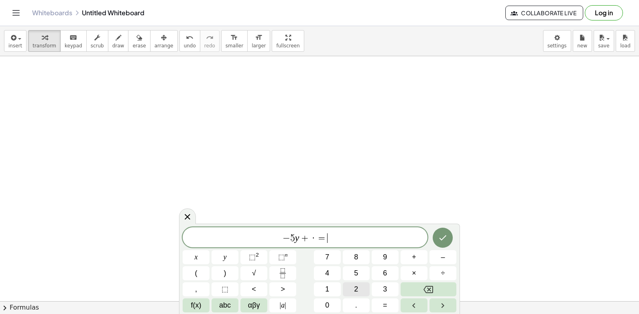
click at [358, 286] on button "2" at bounding box center [356, 289] width 27 height 14
click at [312, 242] on span "·" at bounding box center [311, 238] width 6 height 10
click at [430, 285] on icon "Backspace" at bounding box center [428, 289] width 10 height 10
click at [443, 231] on button "Done" at bounding box center [442, 237] width 20 height 20
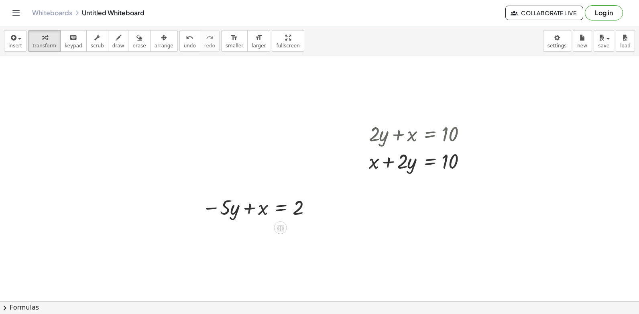
scroll to position [8212, 0]
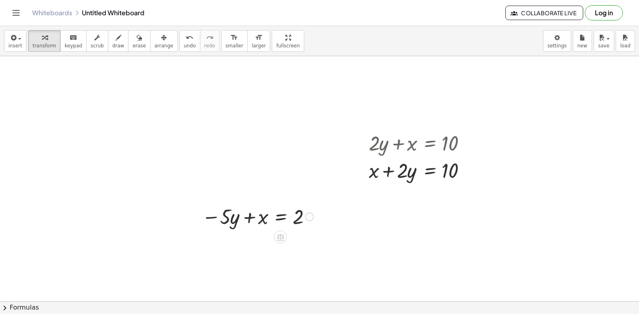
click at [229, 217] on div at bounding box center [258, 215] width 120 height 27
drag, startPoint x: 229, startPoint y: 217, endPoint x: 341, endPoint y: 207, distance: 112.4
click at [313, 244] on div at bounding box center [278, 242] width 161 height 27
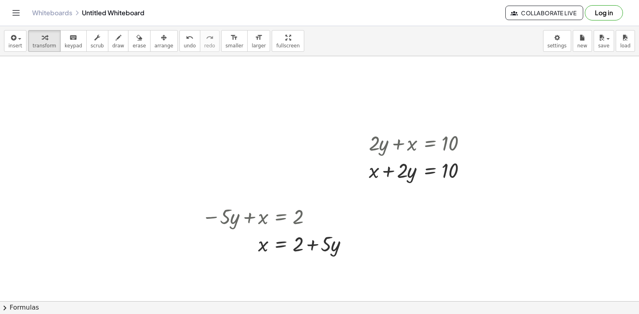
scroll to position [8373, 0]
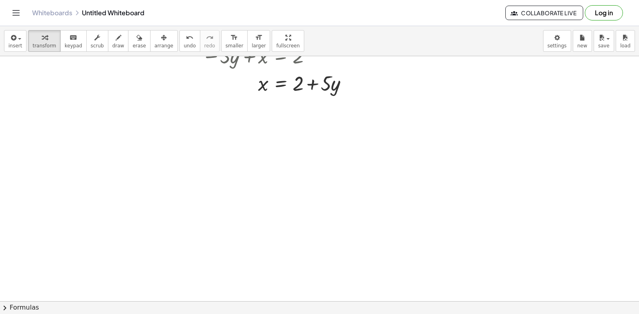
drag, startPoint x: 304, startPoint y: 243, endPoint x: 307, endPoint y: 247, distance: 4.5
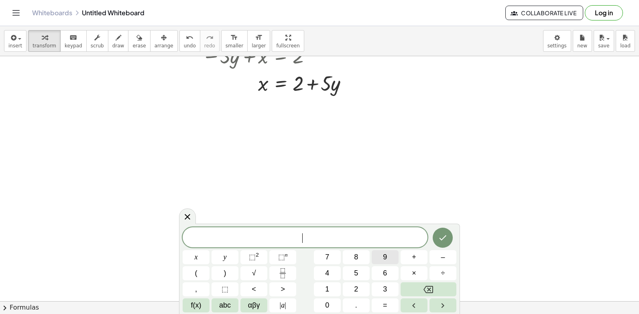
click at [387, 257] on button "9" at bounding box center [384, 257] width 27 height 14
click at [225, 255] on button "y" at bounding box center [224, 257] width 27 height 14
click at [411, 256] on button "+" at bounding box center [413, 257] width 27 height 14
click at [383, 287] on button "3" at bounding box center [384, 289] width 27 height 14
click at [373, 308] on button "=" at bounding box center [384, 305] width 27 height 14
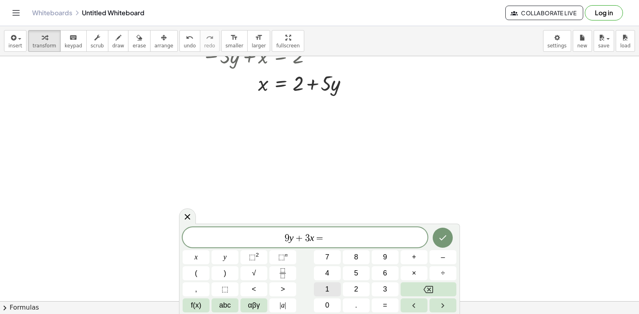
click at [326, 282] on button "1" at bounding box center [327, 289] width 27 height 14
click at [363, 270] on button "5" at bounding box center [356, 273] width 27 height 14
click at [444, 243] on button "Done" at bounding box center [442, 237] width 20 height 20
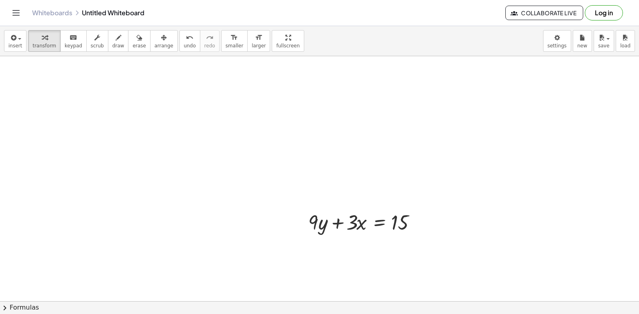
scroll to position [8493, 0]
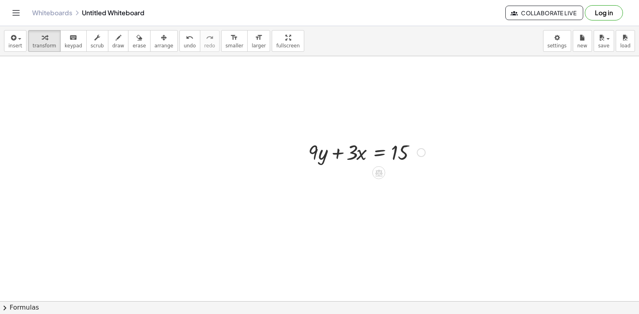
click at [317, 153] on div at bounding box center [366, 151] width 125 height 27
click at [316, 154] on div at bounding box center [366, 151] width 125 height 27
drag, startPoint x: 316, startPoint y: 158, endPoint x: 431, endPoint y: 152, distance: 114.8
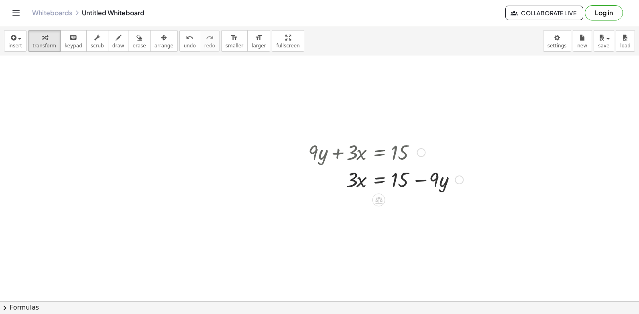
drag, startPoint x: 351, startPoint y: 182, endPoint x: 356, endPoint y: 172, distance: 10.6
drag, startPoint x: 416, startPoint y: 220, endPoint x: 416, endPoint y: 207, distance: 13.7
click at [416, 207] on div at bounding box center [385, 213] width 163 height 40
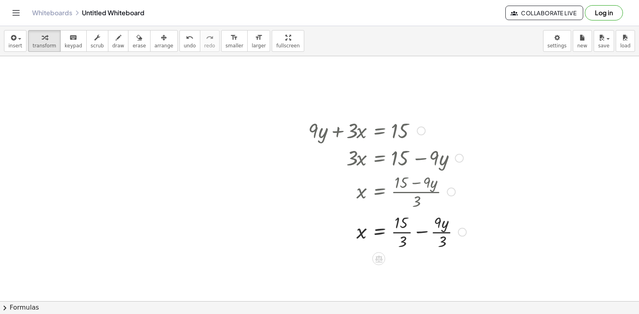
scroll to position [8569, 0]
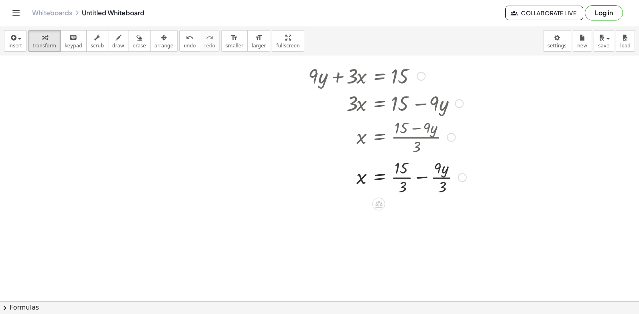
click at [407, 166] on div at bounding box center [387, 176] width 166 height 40
click at [438, 181] on div at bounding box center [387, 176] width 166 height 40
click at [424, 175] on div at bounding box center [386, 176] width 164 height 40
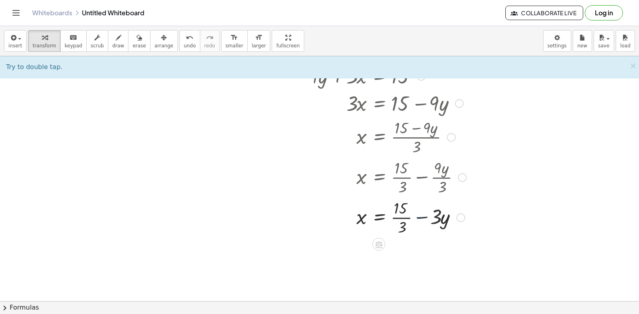
click at [399, 181] on div at bounding box center [387, 176] width 166 height 40
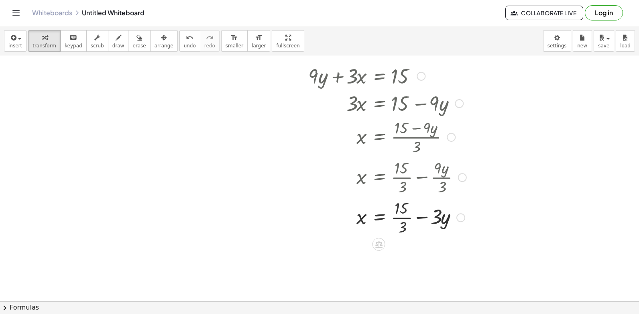
click at [411, 217] on div at bounding box center [387, 217] width 166 height 40
drag, startPoint x: 422, startPoint y: 220, endPoint x: 423, endPoint y: 225, distance: 4.5
click at [422, 221] on div at bounding box center [387, 216] width 166 height 27
click at [423, 225] on div at bounding box center [387, 216] width 166 height 27
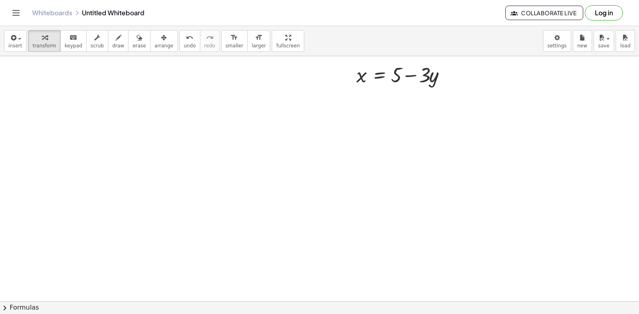
scroll to position [8689, 0]
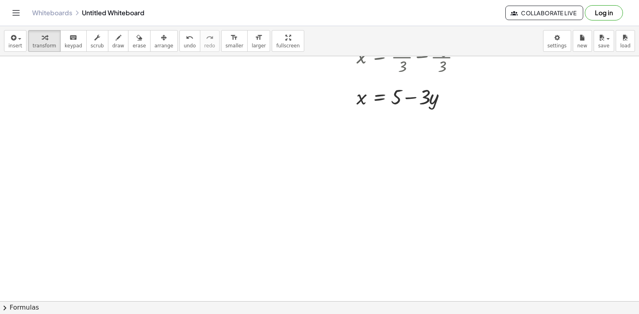
drag, startPoint x: 239, startPoint y: 227, endPoint x: 237, endPoint y: 232, distance: 5.2
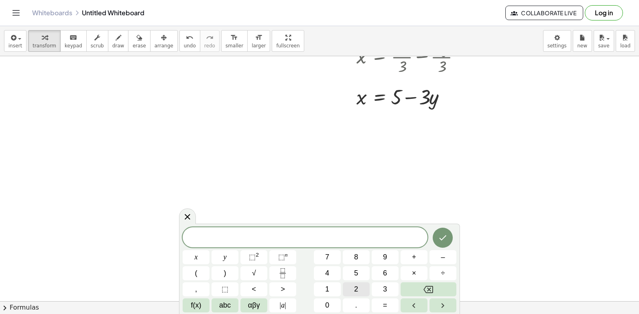
click at [359, 292] on button "2" at bounding box center [356, 289] width 27 height 14
click at [227, 257] on button "y" at bounding box center [224, 257] width 27 height 14
click at [415, 254] on span "+" at bounding box center [414, 256] width 4 height 11
click at [457, 244] on div "2 y + x x y ⬚ 2 ⬚ n 7 8 9 + – ( ) √ 4 5 6 × ÷ , ⬚ < > 1 2 3 f(x) abc αβγ | a | …" at bounding box center [319, 268] width 281 height 90
click at [439, 235] on icon "Done" at bounding box center [443, 238] width 10 height 10
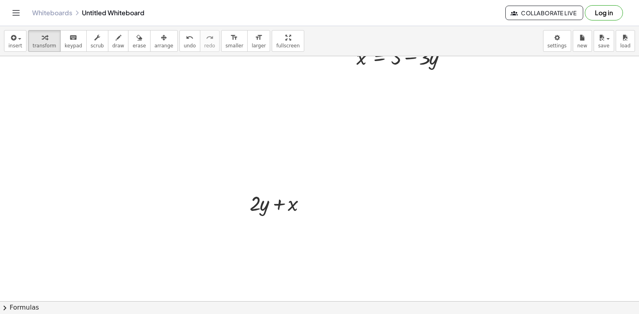
scroll to position [8770, 0]
click at [261, 160] on div at bounding box center [280, 161] width 70 height 27
click at [280, 163] on div at bounding box center [280, 161] width 70 height 27
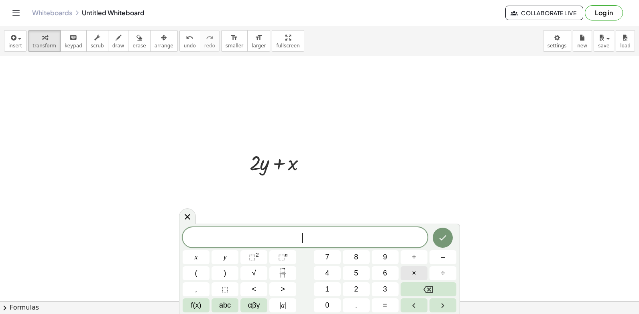
click at [410, 273] on button "×" at bounding box center [413, 273] width 27 height 14
click at [404, 293] on button "Backspace" at bounding box center [428, 289] width 56 height 14
click at [385, 299] on button "=" at bounding box center [384, 305] width 27 height 14
click at [355, 273] on span "5" at bounding box center [356, 273] width 4 height 11
click at [438, 235] on icon "Done" at bounding box center [443, 238] width 10 height 10
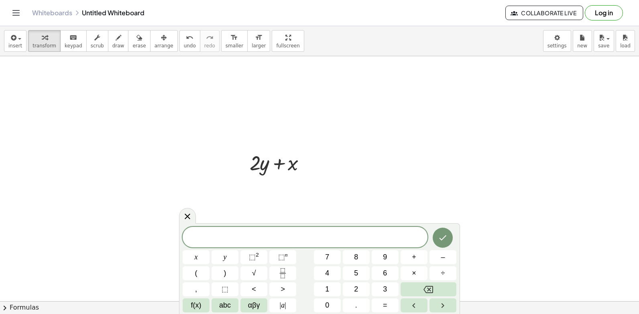
scroll to position [8814, 0]
click at [225, 259] on span "y" at bounding box center [224, 256] width 3 height 11
click at [384, 305] on span "=" at bounding box center [385, 305] width 4 height 11
click at [379, 283] on button "3" at bounding box center [384, 289] width 27 height 14
click at [442, 235] on icon "Done" at bounding box center [443, 238] width 10 height 10
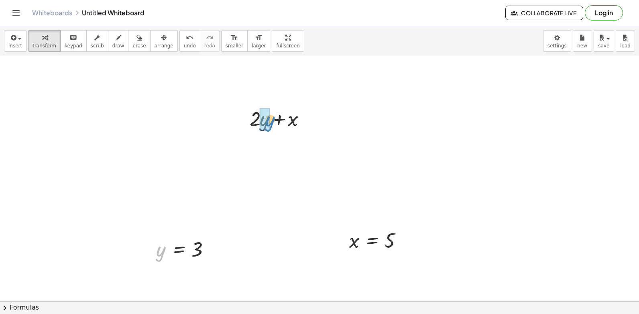
drag, startPoint x: 160, startPoint y: 251, endPoint x: 270, endPoint y: 118, distance: 172.1
click at [279, 152] on div at bounding box center [280, 145] width 77 height 27
drag, startPoint x: 272, startPoint y: 148, endPoint x: 328, endPoint y: 152, distance: 56.7
click at [314, 147] on div at bounding box center [280, 145] width 77 height 27
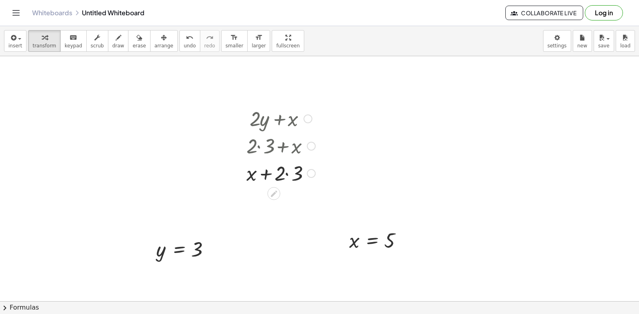
drag, startPoint x: 268, startPoint y: 174, endPoint x: 270, endPoint y: 170, distance: 4.1
click at [268, 174] on div at bounding box center [280, 172] width 77 height 27
drag, startPoint x: 281, startPoint y: 175, endPoint x: 260, endPoint y: 178, distance: 21.2
click at [262, 178] on div at bounding box center [280, 172] width 77 height 27
drag, startPoint x: 288, startPoint y: 172, endPoint x: 245, endPoint y: 170, distance: 42.5
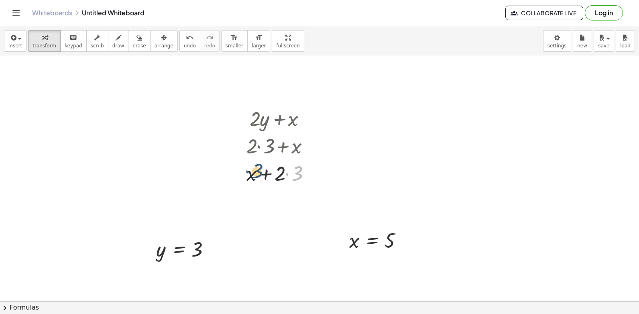
click at [245, 170] on div "+ · 2 · y + x + · 2 · 3 + x · 3 + · 2 · + x 3" at bounding box center [277, 145] width 87 height 86
drag, startPoint x: 284, startPoint y: 172, endPoint x: 246, endPoint y: 172, distance: 38.5
click at [246, 172] on div "+ · 2 · y + x + · 2 · 3 + x · 3 + · 2 · + x 3" at bounding box center [277, 145] width 87 height 86
click at [354, 240] on div at bounding box center [378, 240] width 67 height 26
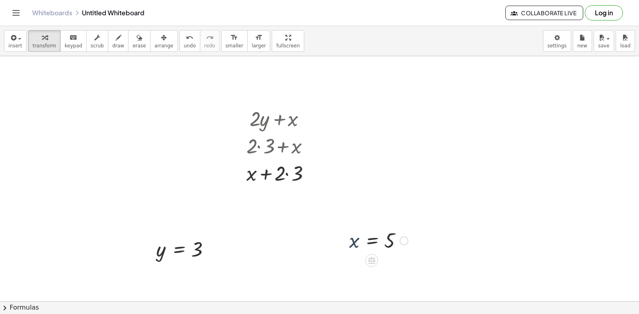
drag, startPoint x: 354, startPoint y: 240, endPoint x: 367, endPoint y: 242, distance: 13.8
click at [358, 242] on div at bounding box center [378, 240] width 67 height 26
drag, startPoint x: 357, startPoint y: 242, endPoint x: 282, endPoint y: 199, distance: 86.8
drag, startPoint x: 381, startPoint y: 238, endPoint x: 280, endPoint y: 180, distance: 116.6
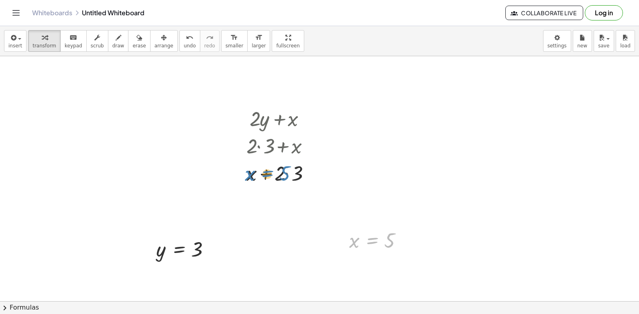
drag, startPoint x: 263, startPoint y: 142, endPoint x: 280, endPoint y: 184, distance: 45.3
click at [274, 119] on div "+ · 2 · y + x + · 2 · 3 + x + · 2 · + x 3" at bounding box center [274, 119] width 0 height 0
click at [279, 180] on div at bounding box center [280, 172] width 77 height 27
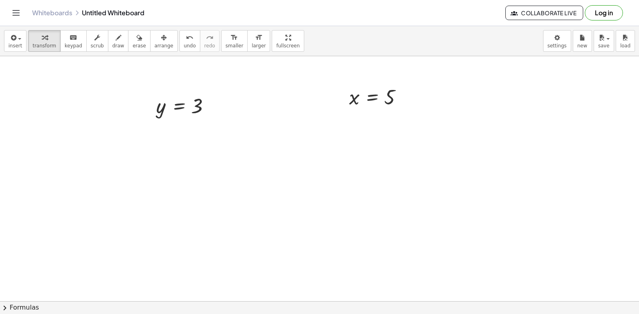
scroll to position [9018, 0]
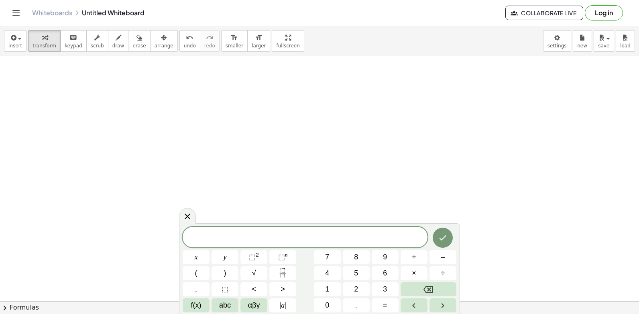
scroll to position [9082, 0]
click at [355, 288] on button "2" at bounding box center [356, 289] width 27 height 14
click at [217, 258] on button "y" at bounding box center [224, 257] width 27 height 14
click at [413, 255] on span "+" at bounding box center [414, 256] width 4 height 11
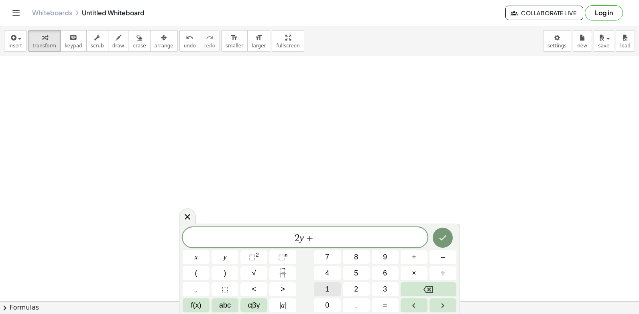
click at [325, 288] on span "1" at bounding box center [327, 289] width 4 height 11
click at [329, 304] on button "0" at bounding box center [327, 305] width 27 height 14
click at [444, 237] on icon "Done" at bounding box center [443, 238] width 10 height 10
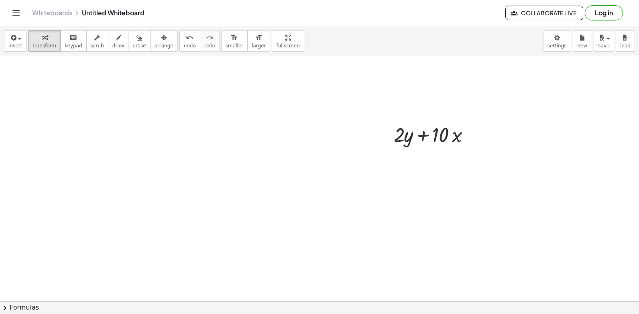
drag, startPoint x: 147, startPoint y: 273, endPoint x: 152, endPoint y: 273, distance: 4.8
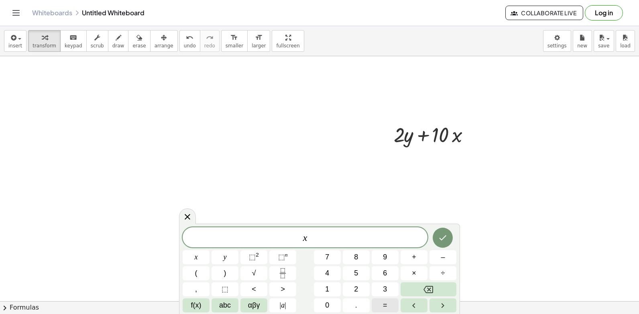
click at [388, 300] on button "=" at bounding box center [384, 305] width 27 height 14
click at [351, 272] on button "5" at bounding box center [356, 273] width 27 height 14
click at [443, 257] on span "–" at bounding box center [442, 256] width 4 height 11
click at [444, 289] on button "Backspace" at bounding box center [428, 289] width 56 height 14
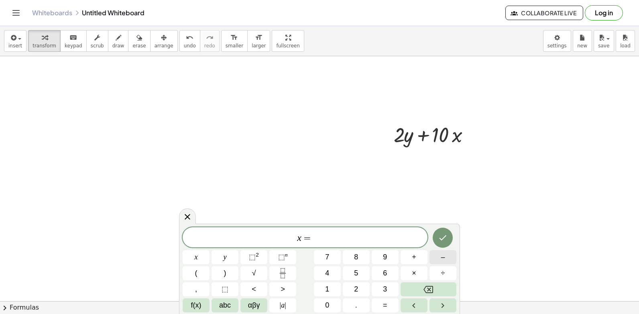
click at [450, 259] on button "–" at bounding box center [442, 257] width 27 height 14
click at [357, 268] on span "5" at bounding box center [356, 273] width 4 height 11
click at [441, 239] on icon "Done" at bounding box center [443, 238] width 10 height 10
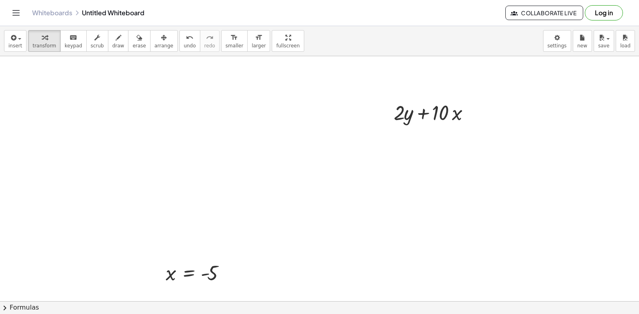
scroll to position [9203, 0]
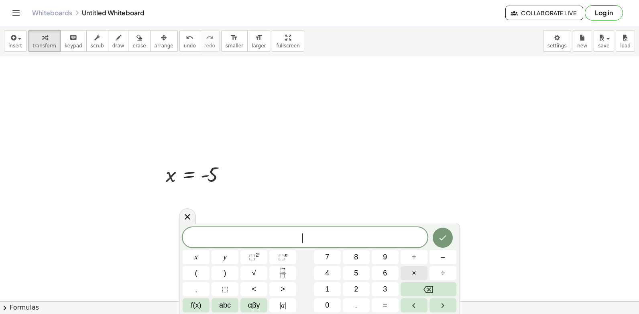
click at [407, 268] on button "×" at bounding box center [413, 273] width 27 height 14
click at [425, 290] on icon "Backspace" at bounding box center [428, 289] width 10 height 7
click at [440, 252] on button "–" at bounding box center [442, 257] width 27 height 14
click at [406, 287] on button "Backspace" at bounding box center [428, 289] width 56 height 14
click at [396, 301] on button "=" at bounding box center [384, 305] width 27 height 14
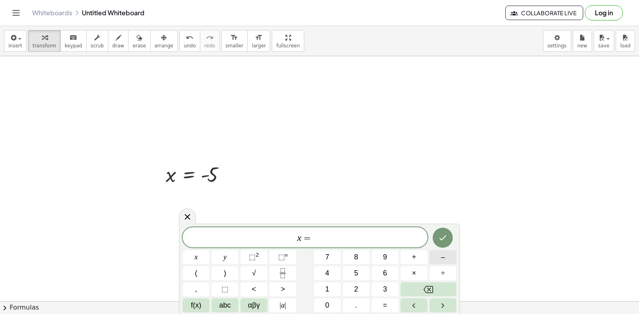
click at [436, 256] on button "–" at bounding box center [442, 257] width 27 height 14
click at [422, 288] on button "Backspace" at bounding box center [428, 289] width 56 height 14
click at [426, 288] on icon "Backspace" at bounding box center [428, 289] width 10 height 10
click at [427, 294] on button "Backspace" at bounding box center [428, 289] width 56 height 14
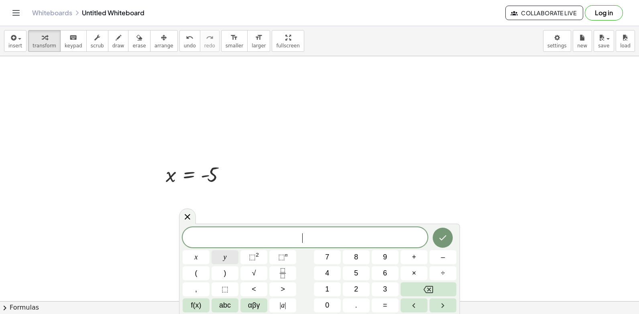
click at [221, 258] on button "y" at bounding box center [224, 257] width 27 height 14
click at [381, 301] on button "=" at bounding box center [384, 305] width 27 height 14
click at [333, 248] on div "y = ​ x y ⬚ 2 ⬚ n 7 8 9 + – ( ) √ 4 5 6 × ÷ , ⬚ < > 1 2 3 f(x) abc αβγ | a | 0 …" at bounding box center [319, 269] width 274 height 85
click at [446, 239] on icon "Done" at bounding box center [443, 238] width 10 height 10
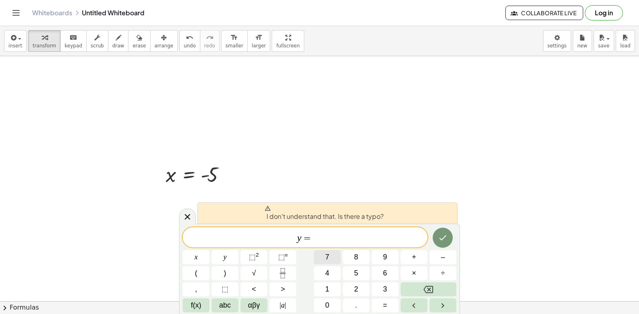
click at [333, 257] on button "7" at bounding box center [327, 257] width 27 height 14
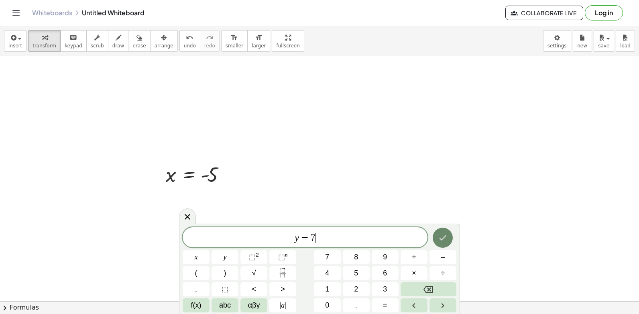
click at [442, 233] on icon "Done" at bounding box center [443, 238] width 10 height 10
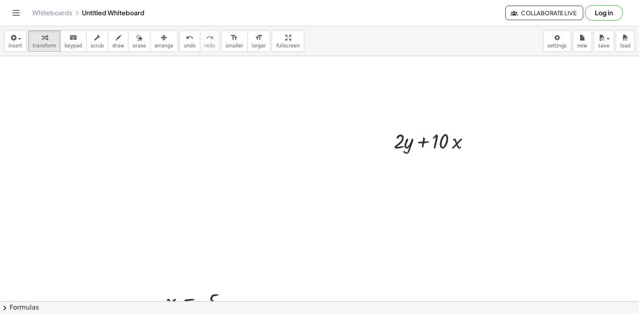
scroll to position [9002, 0]
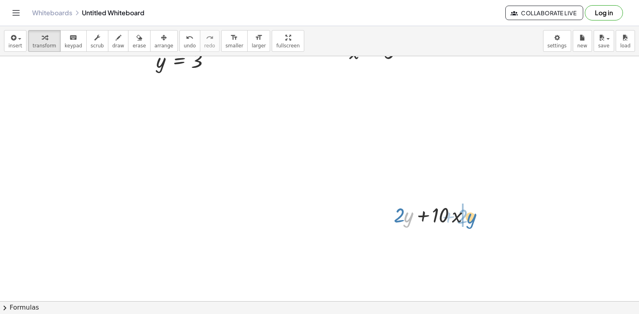
drag, startPoint x: 408, startPoint y: 214, endPoint x: 480, endPoint y: 215, distance: 71.4
click at [480, 215] on div "· y + · 2 + · 2 · y + · 10 · x" at bounding box center [431, 214] width 100 height 31
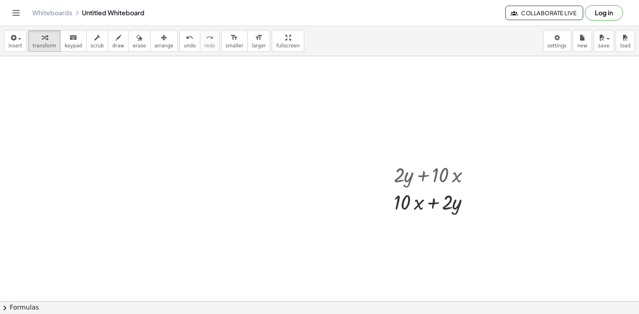
scroll to position [9082, 0]
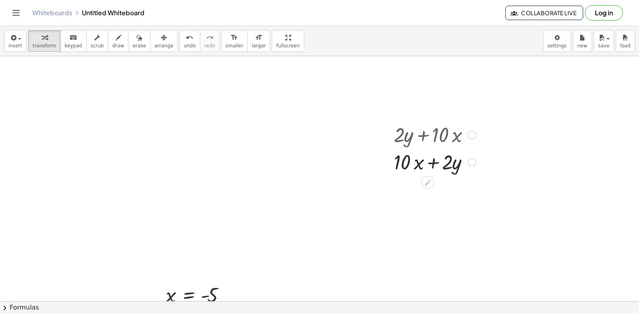
click at [414, 166] on div at bounding box center [434, 161] width 90 height 27
drag, startPoint x: 431, startPoint y: 162, endPoint x: 440, endPoint y: 163, distance: 9.2
click at [432, 163] on div at bounding box center [434, 161] width 90 height 27
click at [442, 164] on div at bounding box center [434, 161] width 90 height 27
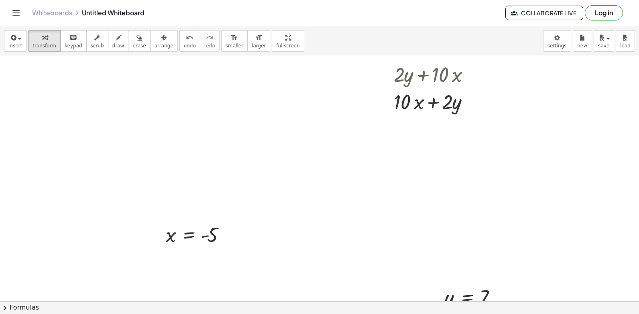
scroll to position [9163, 0]
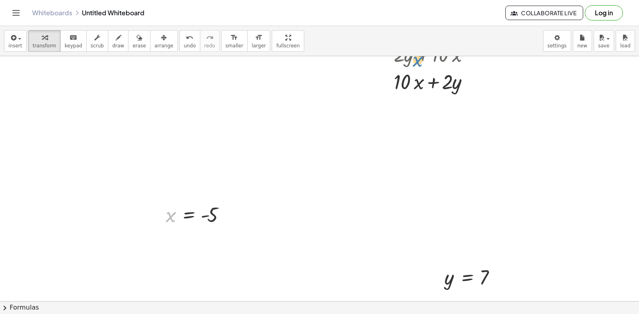
drag, startPoint x: 171, startPoint y: 215, endPoint x: 419, endPoint y: 59, distance: 292.9
drag, startPoint x: 206, startPoint y: 210, endPoint x: 485, endPoint y: 171, distance: 281.8
click at [432, 45] on div "insert select one: Math Expression Function Text Youtube Video Graphing Geometr…" at bounding box center [319, 170] width 639 height 288
drag, startPoint x: 430, startPoint y: 277, endPoint x: 468, endPoint y: 57, distance: 223.5
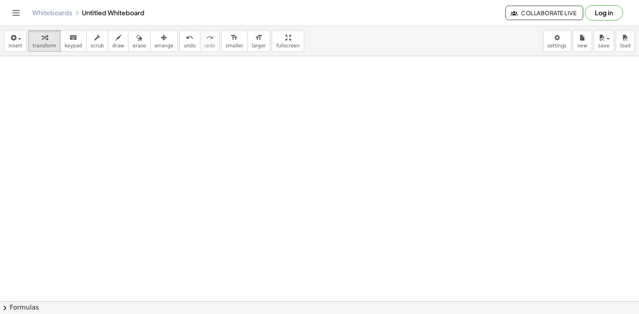
scroll to position [9463, 0]
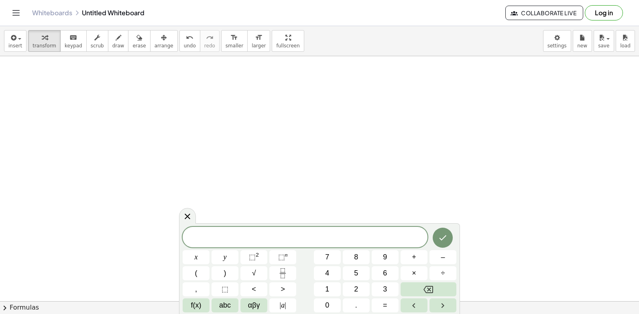
click at [356, 287] on span "2" at bounding box center [356, 289] width 4 height 11
click at [357, 289] on span "2" at bounding box center [356, 289] width 4 height 11
click at [442, 284] on button "Backspace" at bounding box center [428, 289] width 56 height 14
click at [442, 285] on button "Backspace" at bounding box center [428, 289] width 56 height 14
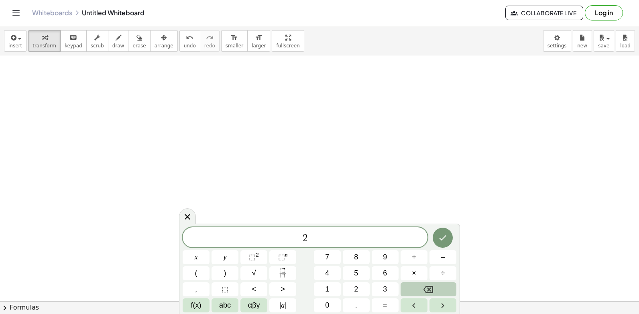
click at [440, 286] on button "Backspace" at bounding box center [428, 289] width 56 height 14
click at [438, 288] on button "Backspace" at bounding box center [428, 289] width 56 height 14
click at [363, 287] on button "2" at bounding box center [356, 289] width 27 height 14
click at [413, 257] on span "+" at bounding box center [414, 256] width 4 height 11
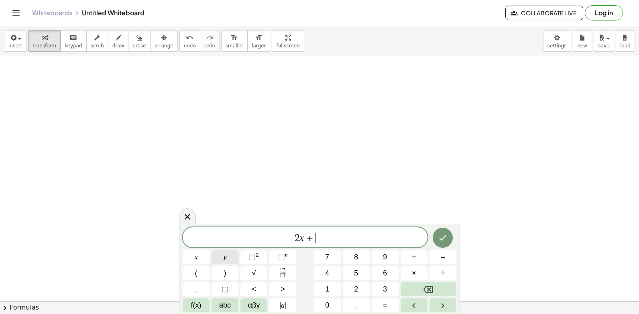
click at [241, 257] on div "2 x + ​ x y ⬚ 2 ⬚ n 7 8 9 + – ( ) √ 4 5 6 × ÷ , ⬚ < > 1 2 3 f(x) abc αβγ | a | …" at bounding box center [319, 269] width 274 height 85
drag, startPoint x: 383, startPoint y: 296, endPoint x: 384, endPoint y: 301, distance: 4.8
click at [384, 301] on div "2 x + x y ⬚ 2 ⬚ n 7 8 9 + – ( ) √ 4 5 6 × ÷ , ⬚ < > 1 2 3 f(x) abc αβγ | a | 0 …" at bounding box center [319, 269] width 274 height 85
click at [385, 303] on span "=" at bounding box center [385, 305] width 4 height 11
click at [361, 290] on div "2 x + = ​ x y ⬚ 2 ⬚ n 7 8 9 + – ( ) √ 4 5 6 × ÷ , ⬚ < > 1 2 3 f(x) abc αβγ | a …" at bounding box center [319, 269] width 274 height 85
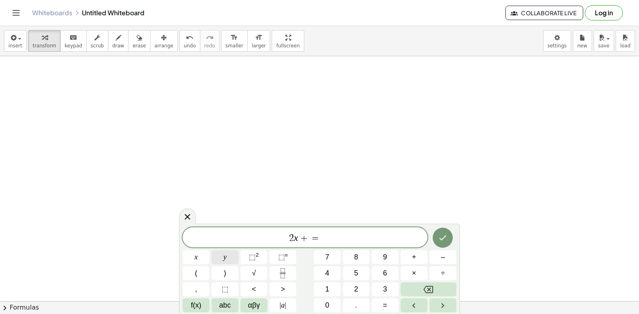
click at [229, 258] on button "y" at bounding box center [224, 257] width 27 height 14
click at [414, 285] on button "Backspace" at bounding box center [428, 289] width 56 height 14
click at [393, 284] on div "2 x + = ​ x y ⬚ 2 ⬚ n 7 8 9 + – ( ) √ 4 5 6 × ÷ , ⬚ < > 1 2 3 f(x) abc αβγ | a …" at bounding box center [319, 269] width 274 height 85
click at [426, 291] on icon "Backspace" at bounding box center [428, 289] width 10 height 10
click at [226, 259] on span "y" at bounding box center [224, 256] width 3 height 11
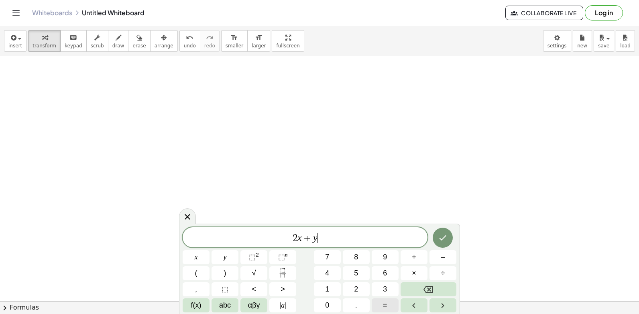
click at [391, 303] on button "=" at bounding box center [384, 305] width 27 height 14
click at [331, 282] on div "2 x + y = ​ x y ⬚ 2 ⬚ n 7 8 9 + – ( ) √ 4 5 6 × ÷ , ⬚ < > 1 2 3 f(x) abc αβγ | …" at bounding box center [319, 269] width 274 height 85
click at [333, 269] on button "4" at bounding box center [327, 273] width 27 height 14
click at [441, 284] on button "Backspace" at bounding box center [428, 289] width 56 height 14
click at [328, 280] on div "2 x + y = ​ x y ⬚ 2 ⬚ n 7 8 9 + – ( ) √ 4 5 6 × ÷ , ⬚ < > 1 2 3 f(x) abc αβγ | …" at bounding box center [319, 269] width 274 height 85
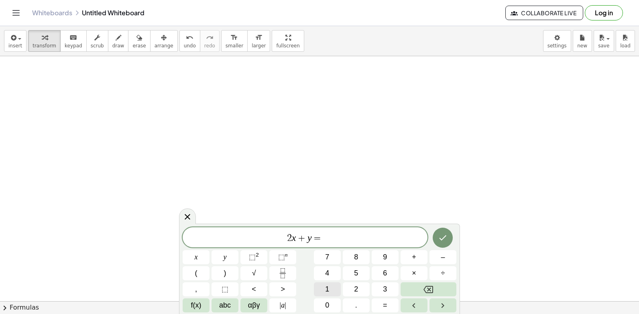
click at [332, 284] on button "1" at bounding box center [327, 289] width 27 height 14
click at [329, 270] on button "4" at bounding box center [327, 273] width 27 height 14
click at [438, 235] on button "Done" at bounding box center [442, 237] width 20 height 20
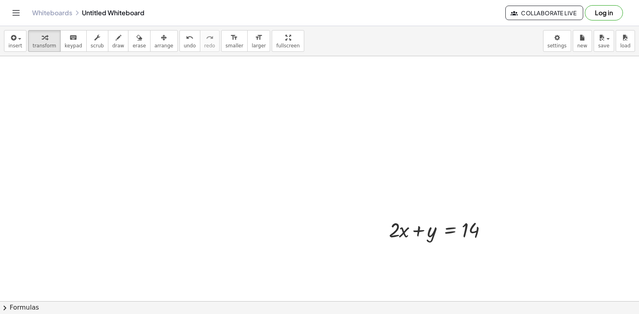
scroll to position [9504, 0]
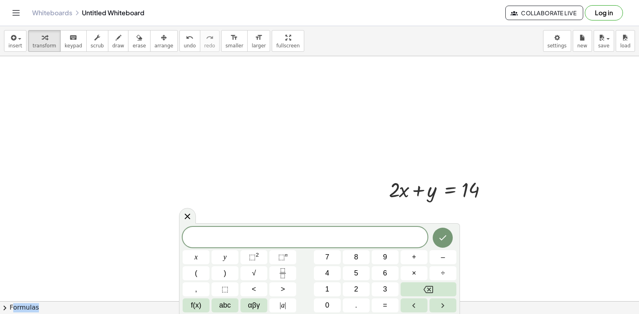
click at [418, 226] on div "x y ⬚ 2 ⬚ n 7 8 9 + – ( ) √ 4 5 6 × ÷ , ⬚ < > 1 2 3 f(x) abc αβγ | a | 0 . =" at bounding box center [319, 268] width 281 height 91
click at [311, 241] on span "​" at bounding box center [304, 237] width 245 height 11
click at [437, 253] on button "–" at bounding box center [442, 257] width 27 height 14
click at [228, 251] on button "y" at bounding box center [224, 257] width 27 height 14
click at [391, 301] on button "=" at bounding box center [384, 305] width 27 height 14
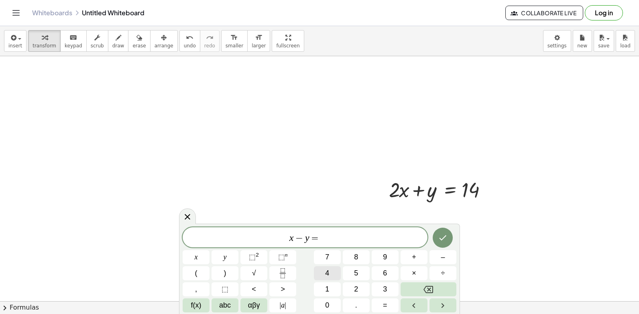
click at [327, 273] on span "4" at bounding box center [327, 273] width 4 height 11
click at [446, 234] on icon "Done" at bounding box center [443, 238] width 10 height 10
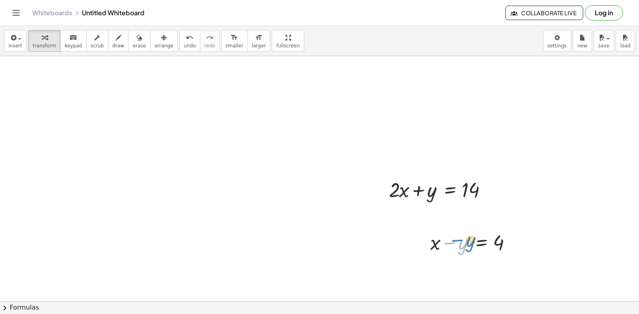
drag, startPoint x: 448, startPoint y: 245, endPoint x: 456, endPoint y: 243, distance: 8.4
click at [456, 243] on div at bounding box center [473, 241] width 95 height 27
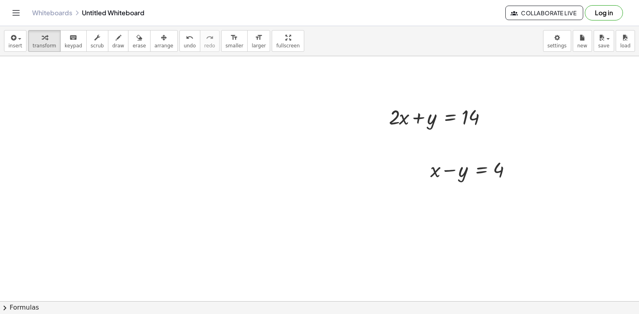
scroll to position [9584, 0]
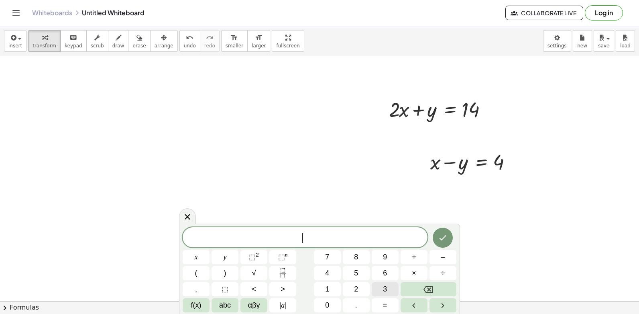
click at [386, 290] on span "3" at bounding box center [385, 289] width 4 height 11
click at [387, 304] on button "=" at bounding box center [384, 305] width 27 height 14
click at [412, 294] on button "Backspace" at bounding box center [428, 289] width 56 height 14
click at [204, 254] on button "x" at bounding box center [195, 257] width 27 height 14
click at [375, 306] on button "=" at bounding box center [384, 305] width 27 height 14
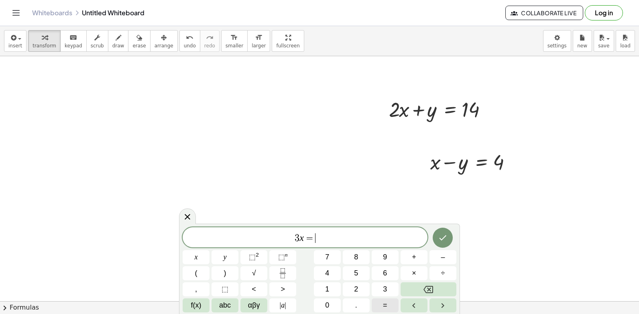
click at [383, 301] on span "=" at bounding box center [385, 305] width 4 height 11
click at [420, 292] on button "Backspace" at bounding box center [428, 289] width 56 height 14
click at [329, 285] on button "1" at bounding box center [327, 289] width 27 height 14
click at [358, 255] on button "8" at bounding box center [356, 257] width 27 height 14
click at [448, 231] on button "Done" at bounding box center [442, 237] width 20 height 20
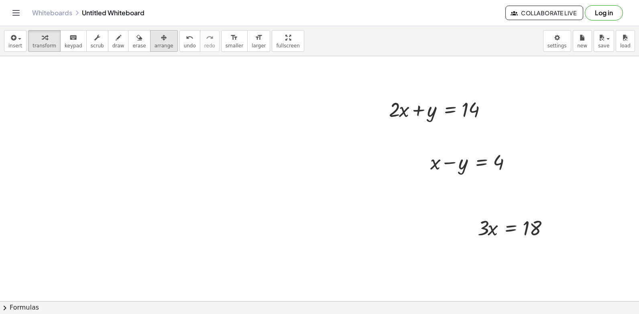
click at [161, 39] on icon "button" at bounding box center [164, 38] width 6 height 10
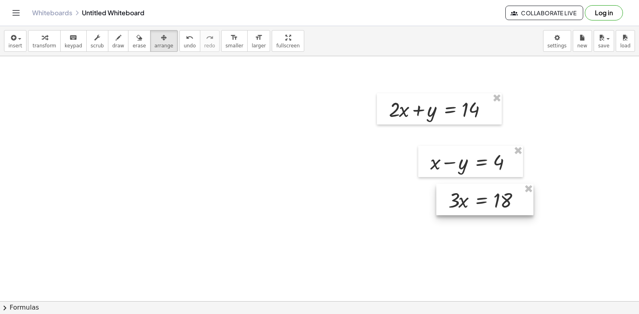
drag, startPoint x: 489, startPoint y: 215, endPoint x: 448, endPoint y: 186, distance: 50.3
click at [455, 188] on div at bounding box center [484, 199] width 97 height 31
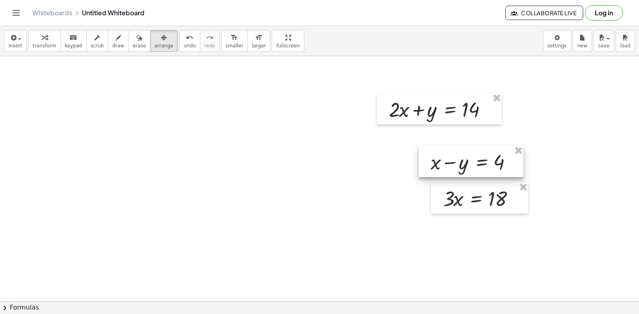
drag, startPoint x: 450, startPoint y: 163, endPoint x: 439, endPoint y: 155, distance: 13.2
click at [421, 146] on div at bounding box center [470, 161] width 105 height 31
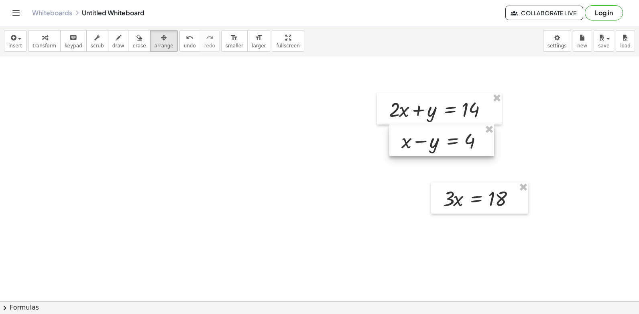
drag, startPoint x: 439, startPoint y: 155, endPoint x: 438, endPoint y: 151, distance: 4.1
click at [438, 151] on div at bounding box center [441, 139] width 105 height 31
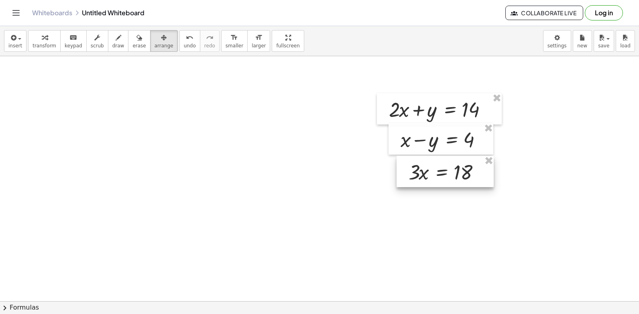
drag, startPoint x: 482, startPoint y: 193, endPoint x: 447, endPoint y: 166, distance: 43.5
click at [447, 166] on div at bounding box center [444, 171] width 97 height 31
click at [154, 39] on div "button" at bounding box center [163, 37] width 19 height 10
click at [30, 45] on button "transform" at bounding box center [44, 41] width 32 height 22
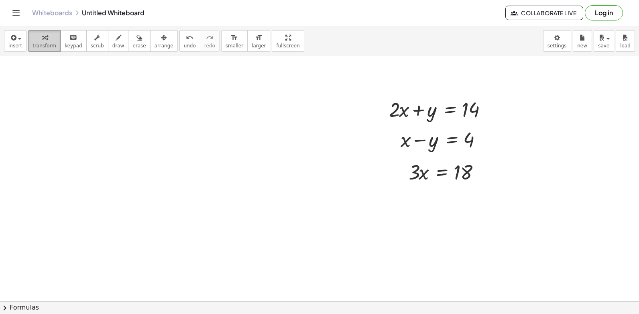
click at [46, 31] on button "transform" at bounding box center [44, 41] width 32 height 22
click at [464, 103] on div at bounding box center [442, 108] width 115 height 27
click at [482, 104] on div at bounding box center [442, 108] width 115 height 27
click at [439, 173] on div at bounding box center [447, 171] width 87 height 27
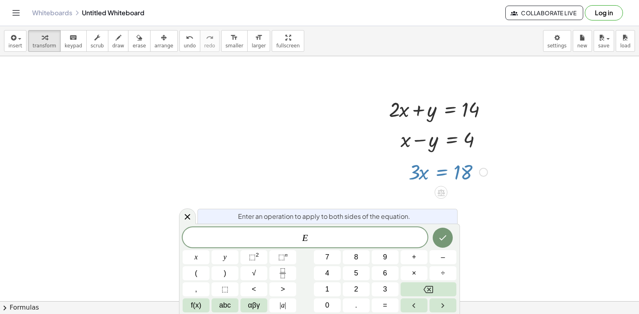
drag, startPoint x: 206, startPoint y: 226, endPoint x: 204, endPoint y: 218, distance: 8.4
click at [205, 223] on div "Enter an operation to apply to both sides of the equation. E ​ x y ⬚ 2 ⬚ n 7 8 …" at bounding box center [319, 268] width 281 height 90
drag, startPoint x: 204, startPoint y: 218, endPoint x: 191, endPoint y: 213, distance: 14.0
click at [191, 213] on div at bounding box center [187, 216] width 17 height 16
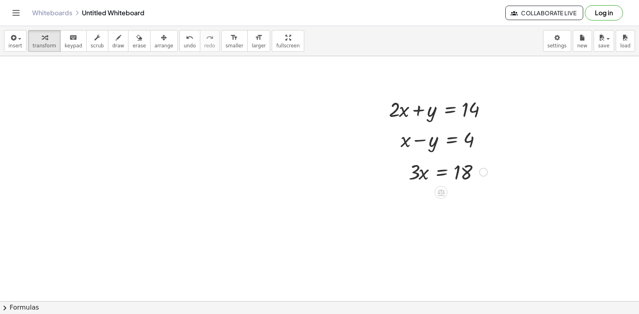
click at [412, 177] on div at bounding box center [447, 171] width 87 height 27
drag, startPoint x: 408, startPoint y: 174, endPoint x: 441, endPoint y: 320, distance: 150.0
click at [441, 313] on html "Graspable Math Activities Get Started Activity Bank Assigned Work Classes White…" at bounding box center [319, 157] width 639 height 314
drag, startPoint x: 424, startPoint y: 180, endPoint x: 416, endPoint y: 176, distance: 9.2
click at [416, 176] on div at bounding box center [447, 171] width 87 height 27
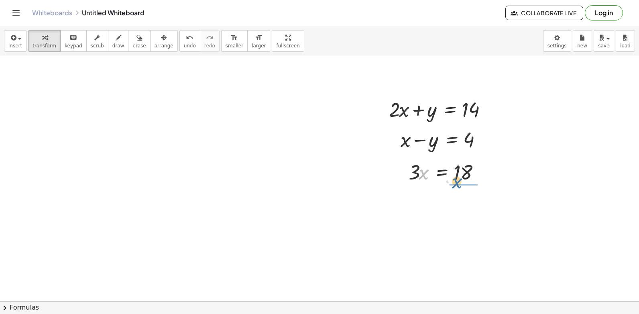
drag, startPoint x: 421, startPoint y: 174, endPoint x: 225, endPoint y: 167, distance: 195.4
click at [457, 176] on div at bounding box center [447, 171] width 87 height 27
click at [467, 195] on div at bounding box center [448, 205] width 88 height 40
click at [436, 207] on div at bounding box center [448, 205] width 88 height 40
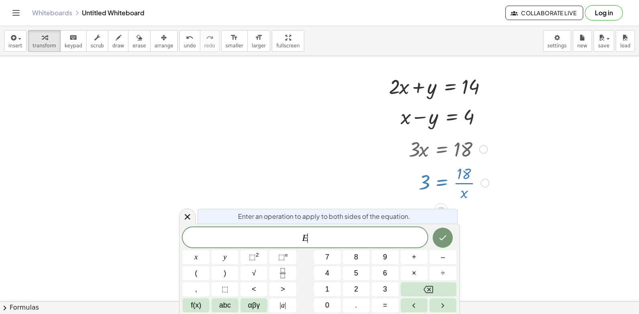
scroll to position [9607, 0]
drag, startPoint x: 191, startPoint y: 218, endPoint x: 226, endPoint y: 215, distance: 35.4
click at [191, 218] on icon at bounding box center [187, 217] width 10 height 10
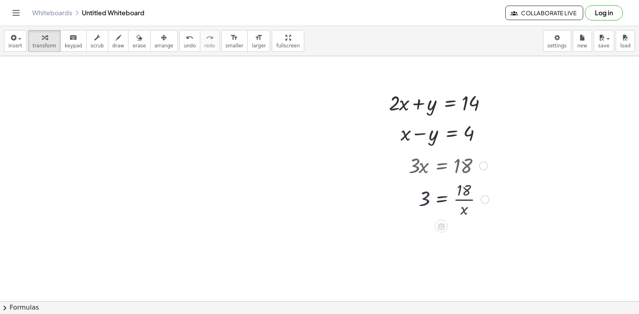
scroll to position [9584, 0]
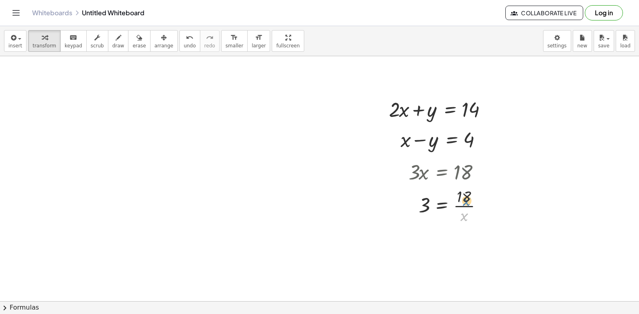
drag, startPoint x: 463, startPoint y: 220, endPoint x: 466, endPoint y: 204, distance: 15.9
click at [466, 204] on div at bounding box center [448, 205] width 88 height 40
click at [442, 231] on icon at bounding box center [440, 232] width 7 height 7
click at [438, 234] on span "×" at bounding box center [440, 233] width 5 height 12
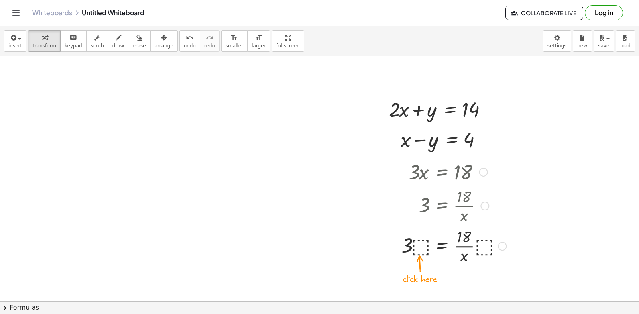
drag, startPoint x: 427, startPoint y: 248, endPoint x: 456, endPoint y: 249, distance: 28.9
drag, startPoint x: 456, startPoint y: 249, endPoint x: 417, endPoint y: 246, distance: 39.0
click at [416, 248] on div at bounding box center [453, 245] width 113 height 40
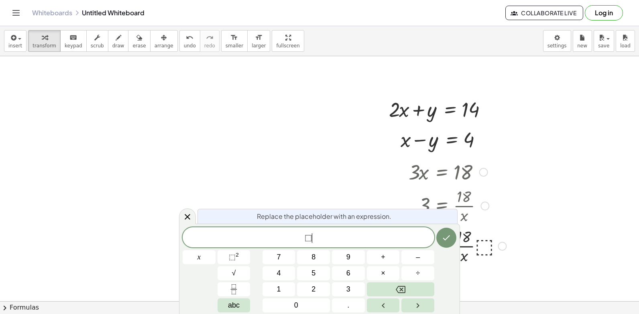
click at [417, 246] on div "⬚ ​" at bounding box center [307, 237] width 251 height 20
click at [330, 257] on div "⬚ ​ x 7 8 9 + – 4 5 6 × ÷ ⬚ 2 √ abc 1 2 3 0 ." at bounding box center [319, 269] width 274 height 85
click at [365, 258] on div "⬚ ​ x 7 8 9 + – 4 5 6 × ÷ ⬚ 2 √ abc 1 2 3 0 ." at bounding box center [319, 269] width 274 height 85
click at [239, 294] on div at bounding box center [233, 289] width 33 height 14
click at [241, 270] on button "√" at bounding box center [233, 273] width 33 height 14
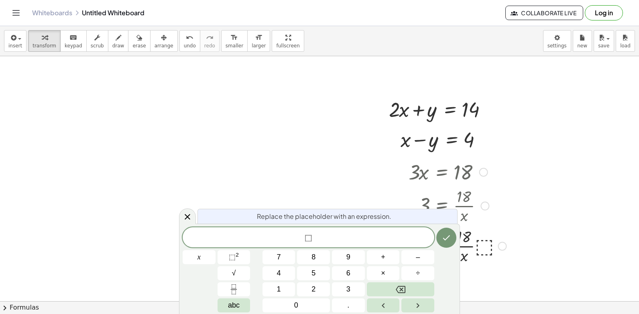
click at [266, 265] on div "⬚ x 7 8 9 + – 4 5 6 × ÷ ⬚ 2 √ abc 1 2 3 0 ." at bounding box center [319, 269] width 274 height 85
click at [344, 268] on div "⬚ √ ​ x 7 8 9 + – 4 5 6 × ÷ ⬚ 2 √ abc 1 2 3 0 ." at bounding box center [319, 269] width 274 height 86
click at [346, 271] on span "6" at bounding box center [348, 273] width 4 height 11
click at [348, 271] on span "6" at bounding box center [348, 273] width 4 height 11
click at [349, 271] on span "6" at bounding box center [348, 273] width 4 height 11
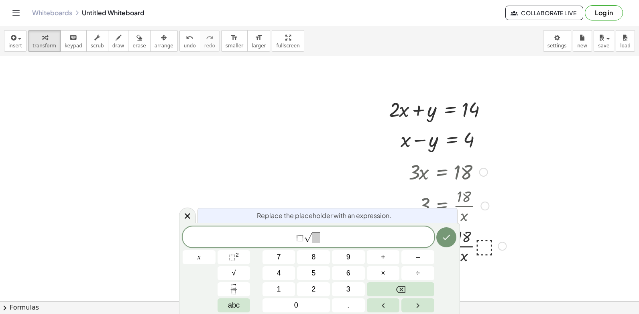
click at [319, 271] on div "⬚ √ x 7 8 9 + – 4 5 6 × ÷ ⬚ 2 √ abc 1 2 3 0 ." at bounding box center [319, 269] width 274 height 86
click at [316, 268] on button "5" at bounding box center [313, 273] width 33 height 14
click at [329, 270] on div "⬚ √ x 7 8 9 + – 4 5 6 × ÷ ⬚ 2 √ abc 1 2 3 0 ." at bounding box center [319, 269] width 274 height 86
click at [358, 262] on button "9" at bounding box center [348, 257] width 33 height 14
click at [184, 215] on icon at bounding box center [187, 216] width 10 height 10
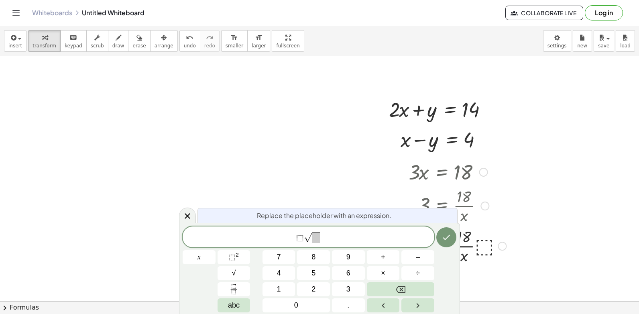
click at [188, 214] on icon at bounding box center [187, 216] width 10 height 10
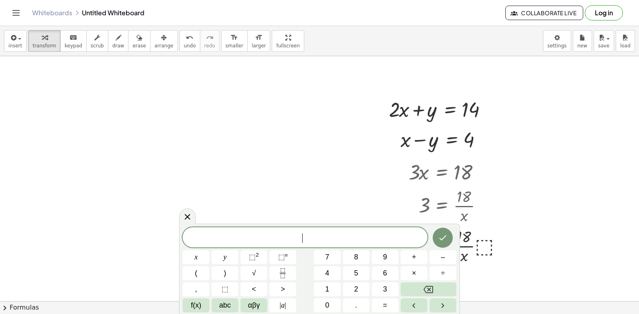
drag, startPoint x: 312, startPoint y: 177, endPoint x: 461, endPoint y: 83, distance: 175.6
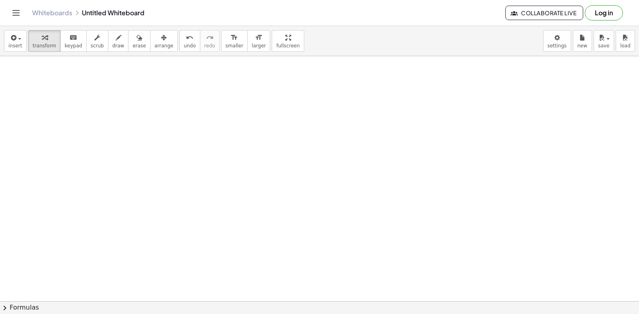
scroll to position [9832, 0]
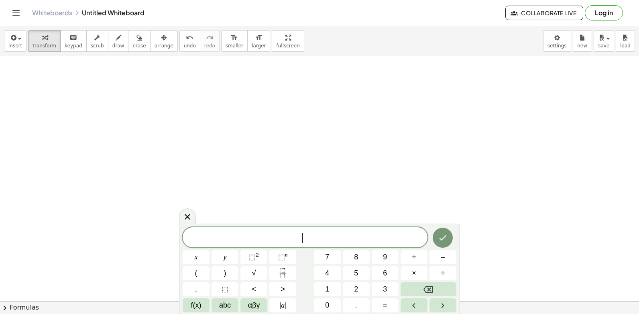
drag, startPoint x: 272, startPoint y: 177, endPoint x: 374, endPoint y: 212, distance: 107.7
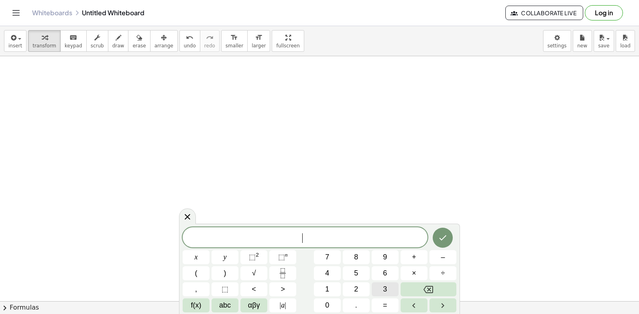
click at [393, 287] on button "3" at bounding box center [384, 289] width 27 height 14
click at [422, 274] on button "×" at bounding box center [413, 273] width 27 height 14
click at [433, 290] on icon "Backspace" at bounding box center [428, 289] width 10 height 7
click at [413, 253] on button "+" at bounding box center [413, 257] width 27 height 14
click at [363, 270] on button "5" at bounding box center [356, 273] width 27 height 14
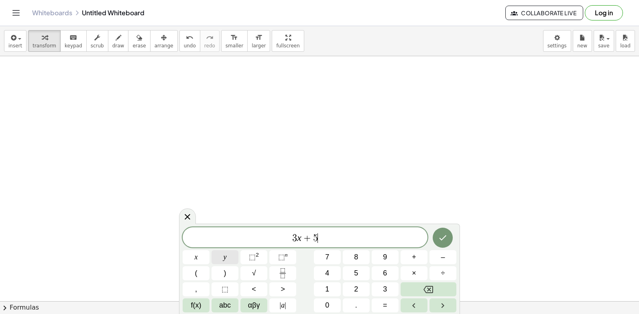
click at [230, 255] on button "y" at bounding box center [224, 257] width 27 height 14
click at [383, 306] on span "=" at bounding box center [385, 305] width 4 height 11
click at [358, 286] on span "2" at bounding box center [356, 289] width 4 height 11
click at [384, 270] on span "6" at bounding box center [385, 273] width 4 height 11
click at [447, 230] on button "Done" at bounding box center [442, 237] width 20 height 20
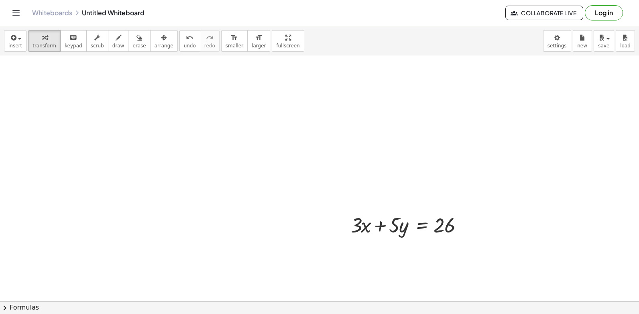
scroll to position [9873, 0]
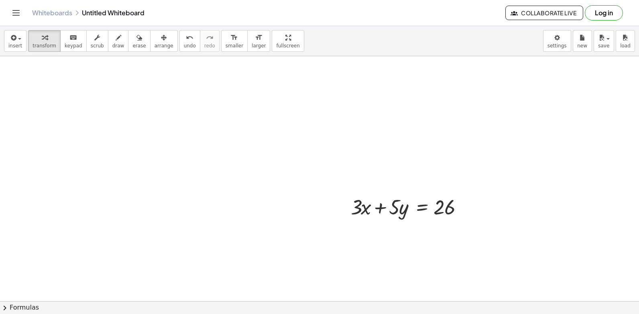
drag, startPoint x: 395, startPoint y: 229, endPoint x: 397, endPoint y: 233, distance: 4.7
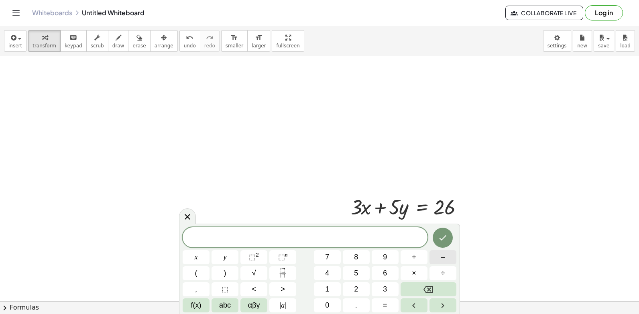
click at [440, 253] on button "–" at bounding box center [442, 257] width 27 height 14
click at [381, 287] on button "3" at bounding box center [384, 289] width 27 height 14
click at [206, 261] on button "x" at bounding box center [195, 257] width 27 height 14
click at [412, 260] on span "+" at bounding box center [414, 256] width 4 height 11
click at [353, 285] on button "2" at bounding box center [356, 289] width 27 height 14
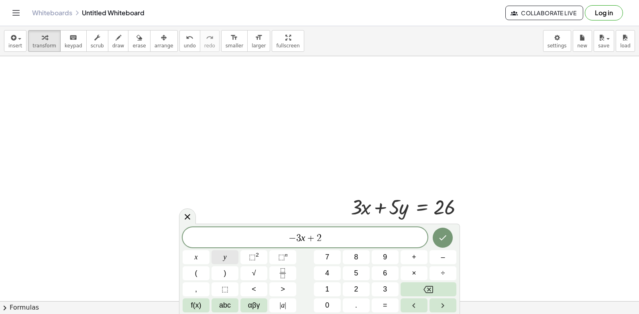
click at [231, 259] on button "y" at bounding box center [224, 257] width 27 height 14
click at [388, 305] on button "=" at bounding box center [384, 305] width 27 height 14
click at [353, 287] on button "2" at bounding box center [356, 289] width 27 height 14
click at [442, 234] on icon "Done" at bounding box center [443, 238] width 10 height 10
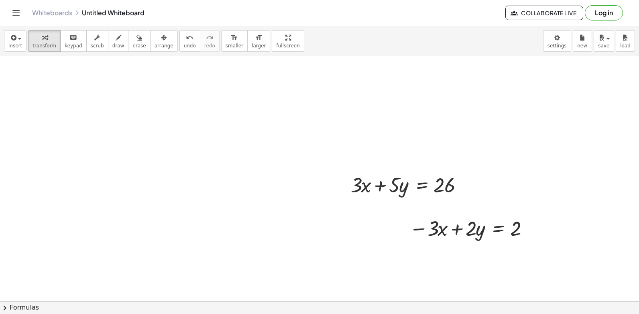
scroll to position [9993, 0]
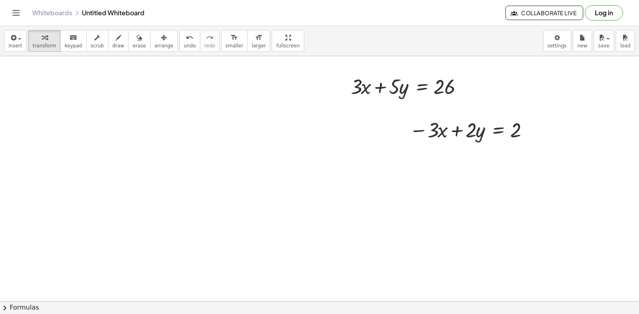
drag, startPoint x: 272, startPoint y: 209, endPoint x: 281, endPoint y: 219, distance: 13.1
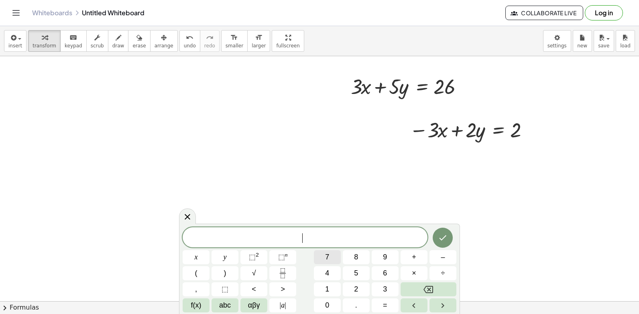
click at [328, 259] on span "7" at bounding box center [327, 256] width 4 height 11
click at [232, 257] on button "y" at bounding box center [224, 257] width 27 height 14
click at [376, 303] on button "=" at bounding box center [384, 305] width 27 height 14
click at [363, 286] on button "2" at bounding box center [356, 289] width 27 height 14
click at [353, 256] on button "8" at bounding box center [356, 257] width 27 height 14
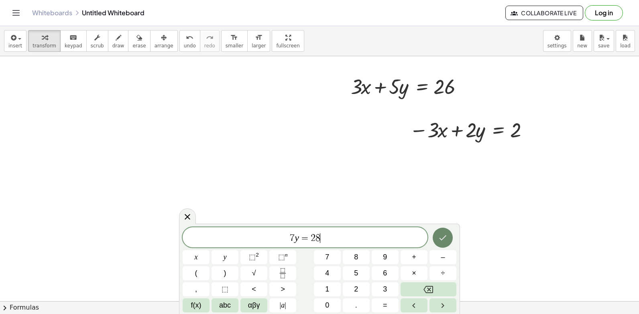
click at [435, 235] on button "Done" at bounding box center [442, 237] width 20 height 20
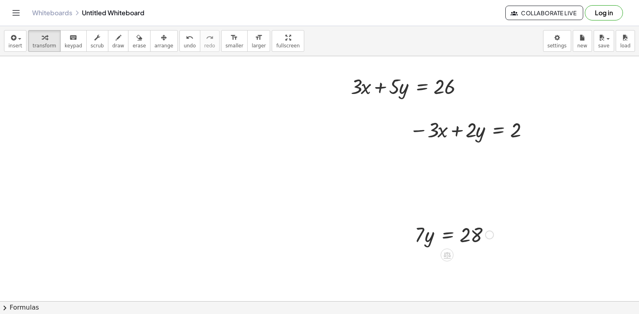
drag, startPoint x: 421, startPoint y: 237, endPoint x: 428, endPoint y: 230, distance: 9.6
click at [463, 243] on div at bounding box center [453, 233] width 87 height 27
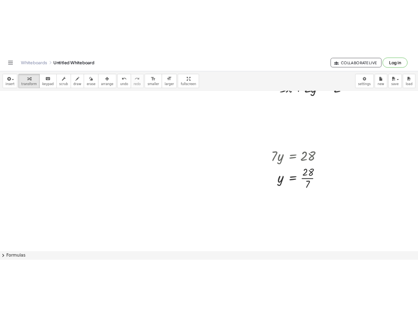
scroll to position [10117, 0]
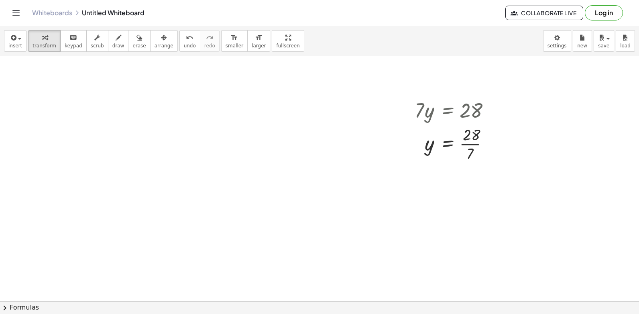
click at [0, 0] on div "x y ⬚ 2 ⬚ n 7 8 9 + – ( ) √ 4 5 6 × ÷ , ⬚ < > 1 2 3 f(x) abc αβγ | a | 0 . =" at bounding box center [0, 0] width 0 height 0
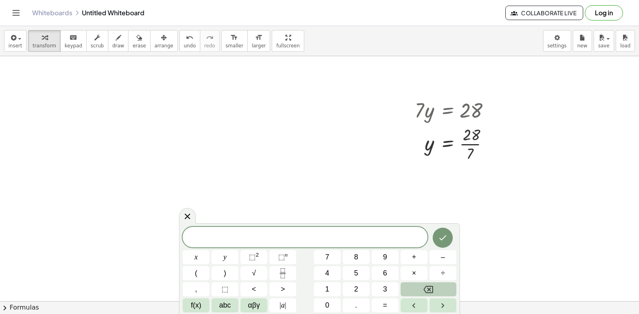
click at [429, 286] on icon "Backspace" at bounding box center [428, 289] width 10 height 7
click at [432, 286] on icon "Backspace" at bounding box center [428, 289] width 10 height 10
drag, startPoint x: 612, startPoint y: 160, endPoint x: 414, endPoint y: 109, distance: 204.5
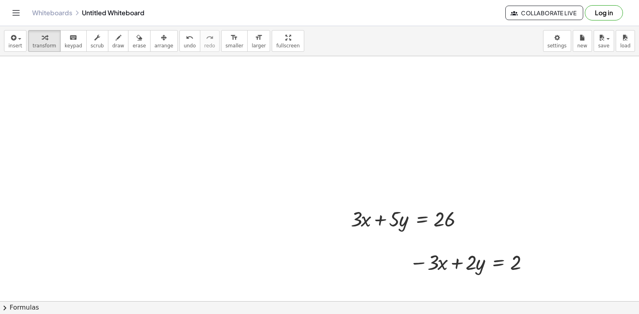
scroll to position [10221, 0]
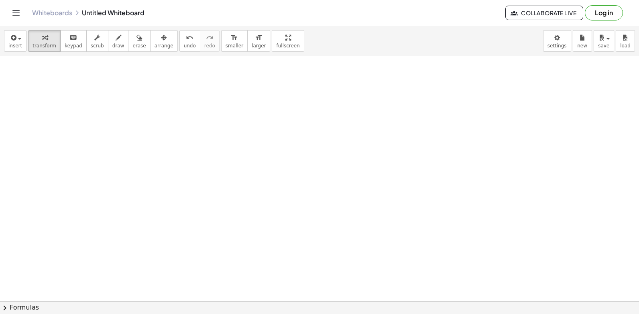
drag, startPoint x: 353, startPoint y: 196, endPoint x: 353, endPoint y: 191, distance: 5.2
drag, startPoint x: 353, startPoint y: 191, endPoint x: 351, endPoint y: 226, distance: 35.0
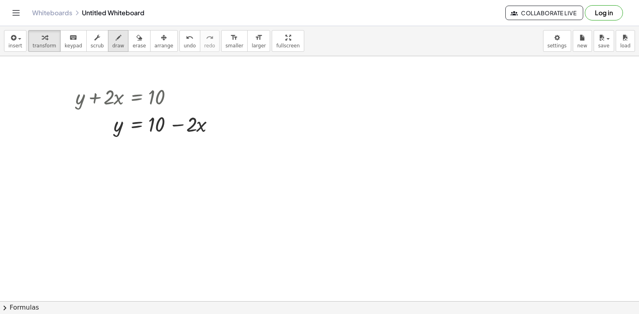
scroll to position [10282, 0]
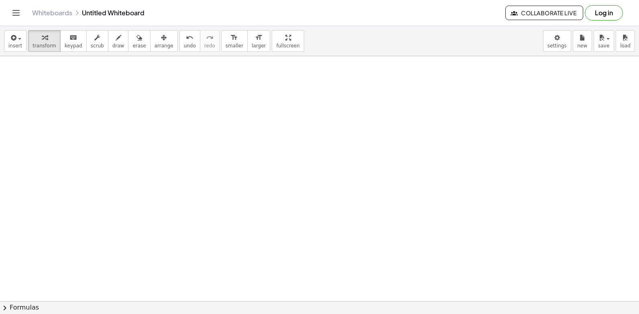
click at [112, 45] on span "draw" at bounding box center [118, 46] width 12 height 6
click at [116, 41] on icon "button" at bounding box center [119, 38] width 6 height 10
drag, startPoint x: 269, startPoint y: 228, endPoint x: 280, endPoint y: 211, distance: 20.2
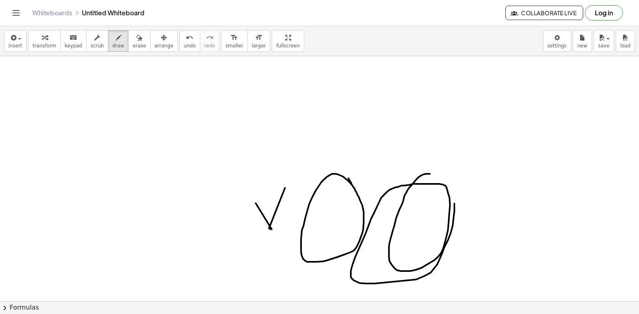
drag, startPoint x: 416, startPoint y: 179, endPoint x: 396, endPoint y: 199, distance: 27.8
drag, startPoint x: 352, startPoint y: 204, endPoint x: 375, endPoint y: 195, distance: 24.1
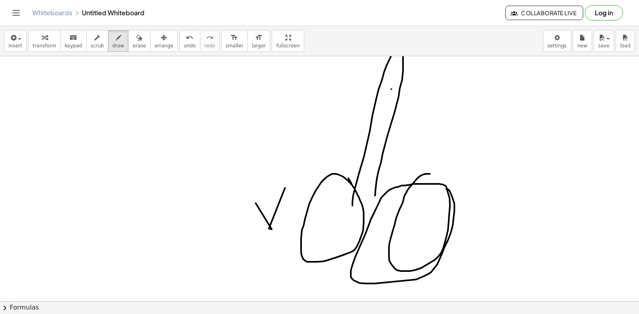
drag, startPoint x: 391, startPoint y: 89, endPoint x: 383, endPoint y: 125, distance: 37.1
click at [128, 49] on button "erase" at bounding box center [139, 41] width 22 height 22
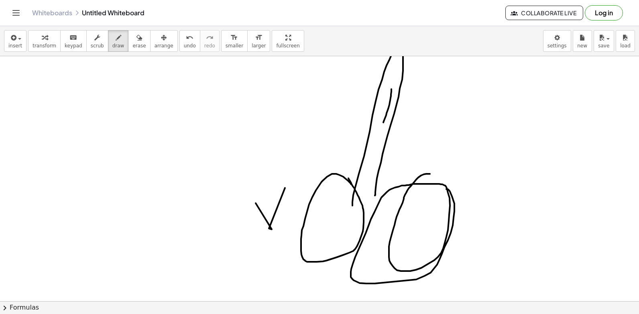
drag, startPoint x: 159, startPoint y: 87, endPoint x: 243, endPoint y: 86, distance: 84.6
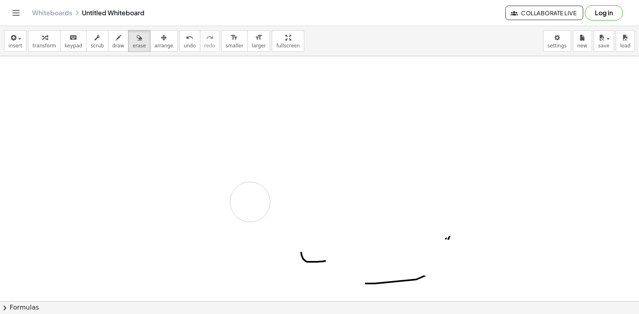
drag, startPoint x: 450, startPoint y: 260, endPoint x: 146, endPoint y: 183, distance: 312.8
drag, startPoint x: 353, startPoint y: 232, endPoint x: 365, endPoint y: 266, distance: 36.1
drag, startPoint x: 129, startPoint y: 43, endPoint x: 83, endPoint y: 55, distance: 47.3
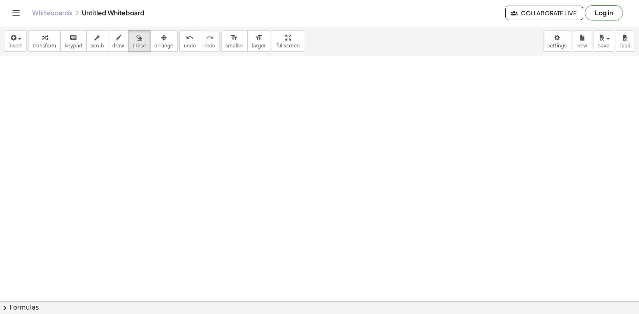
click at [132, 43] on span "erase" at bounding box center [138, 46] width 13 height 6
drag, startPoint x: 32, startPoint y: 41, endPoint x: 573, endPoint y: 0, distance: 542.1
click at [34, 41] on div "button" at bounding box center [44, 37] width 24 height 10
